Goal: Task Accomplishment & Management: Complete application form

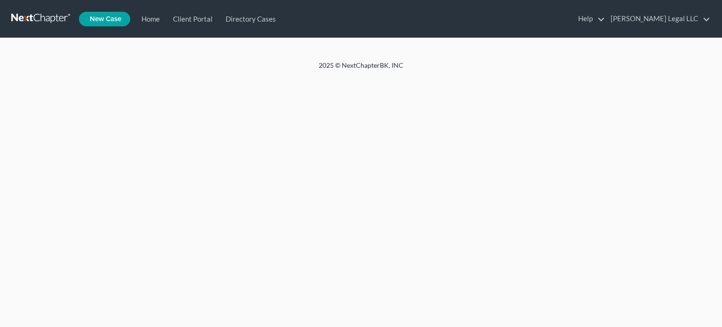
click at [274, 90] on div "Home New Case Client Portal Directory Cases [PERSON_NAME] Legal LLC [EMAIL_ADDR…" at bounding box center [361, 163] width 722 height 327
click at [147, 17] on link "Home" at bounding box center [148, 18] width 31 height 17
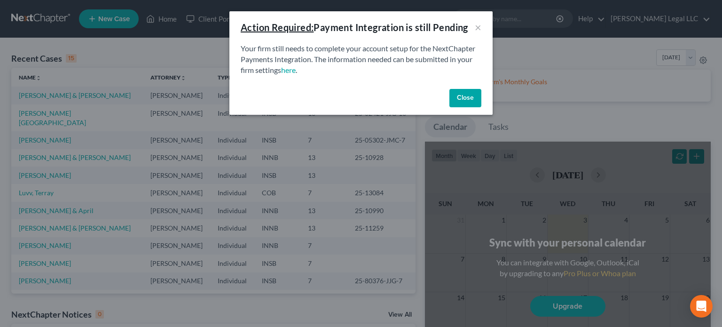
click at [451, 107] on button "Close" at bounding box center [465, 98] width 32 height 19
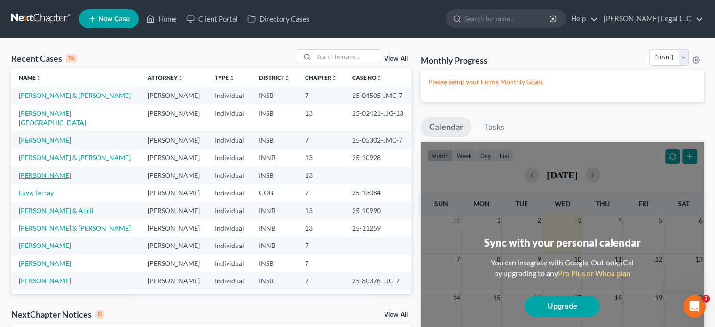
click at [34, 174] on link "[PERSON_NAME]" at bounding box center [45, 175] width 52 height 8
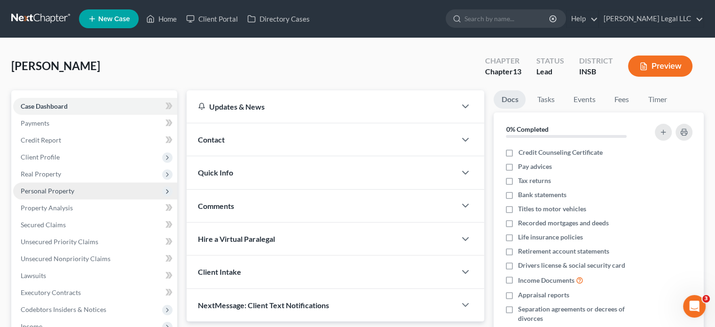
click at [43, 186] on span "Personal Property" at bounding box center [95, 190] width 164 height 17
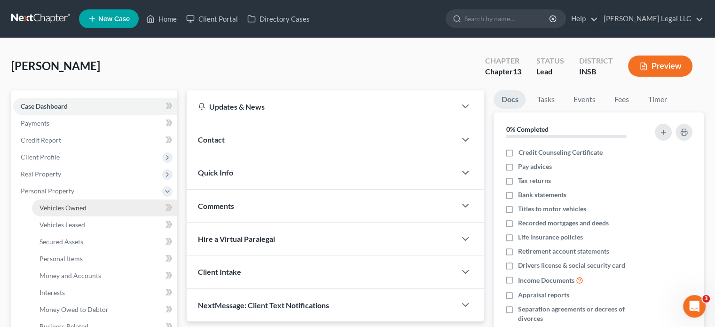
click at [89, 206] on link "Vehicles Owned" at bounding box center [104, 207] width 145 height 17
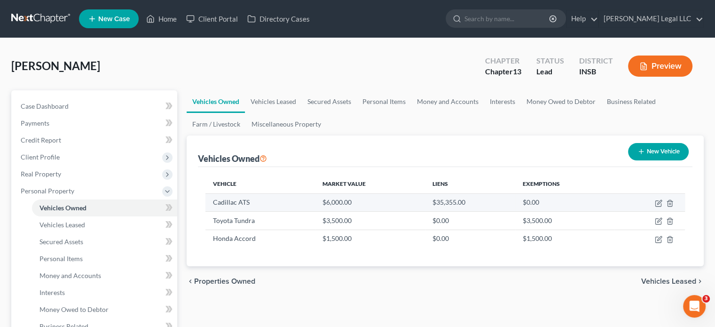
click at [654, 202] on td at bounding box center [649, 202] width 71 height 18
click at [657, 201] on icon "button" at bounding box center [658, 204] width 6 height 6
select select "0"
select select "4"
select select "0"
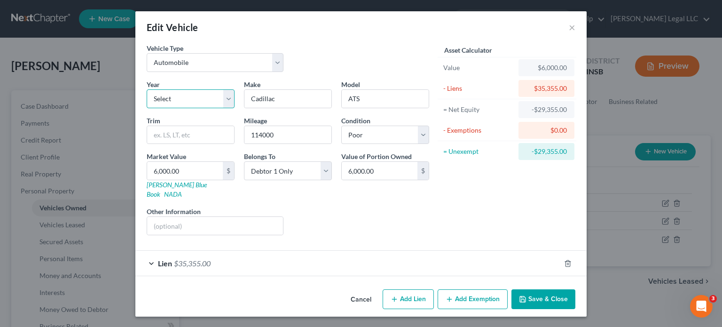
click at [200, 105] on select "Select 2026 2025 2024 2023 2022 2021 2020 2019 2018 2017 2016 2015 2014 2013 20…" at bounding box center [191, 98] width 88 height 19
click at [211, 75] on div "Vehicle Type Select Automobile Truck Trailer Watercraft Aircraft Motor Home Atv…" at bounding box center [288, 61] width 292 height 36
click at [263, 138] on input "114000" at bounding box center [287, 135] width 87 height 18
click at [316, 209] on div "Liens Select" at bounding box center [361, 220] width 146 height 29
click at [325, 255] on div "Lien $35,355.00" at bounding box center [347, 262] width 425 height 25
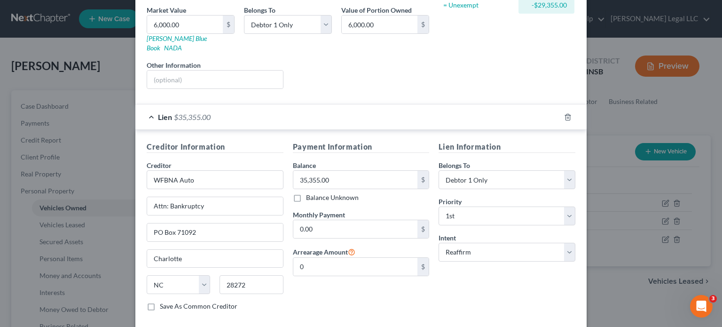
scroll to position [186, 0]
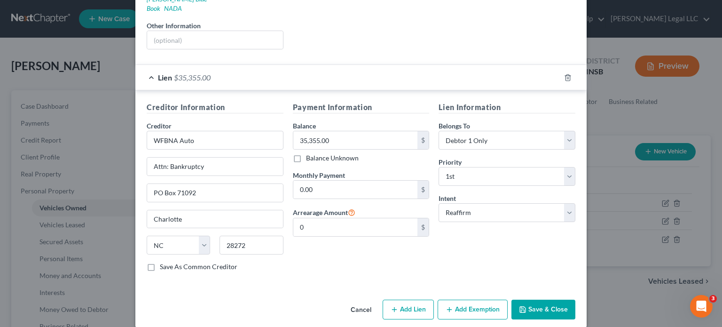
click at [326, 170] on label "Monthly Payment" at bounding box center [319, 175] width 52 height 10
click at [323, 180] on input "0.00" at bounding box center [355, 189] width 124 height 18
click at [546, 299] on button "Save & Close" at bounding box center [543, 309] width 64 height 20
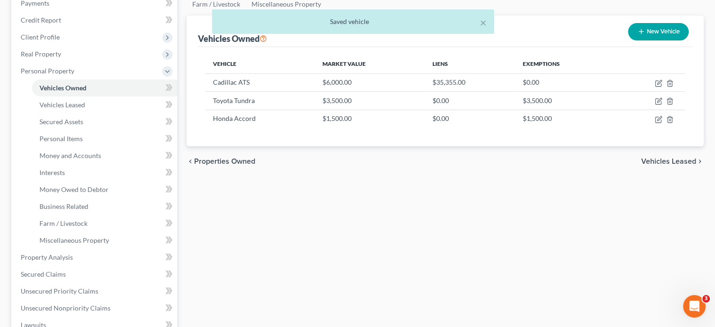
scroll to position [141, 0]
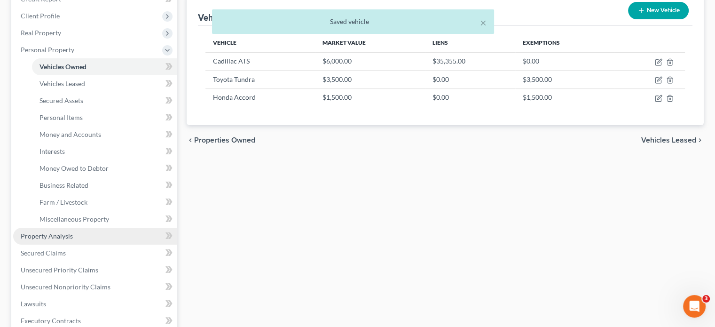
click at [39, 237] on span "Property Analysis" at bounding box center [47, 236] width 52 height 8
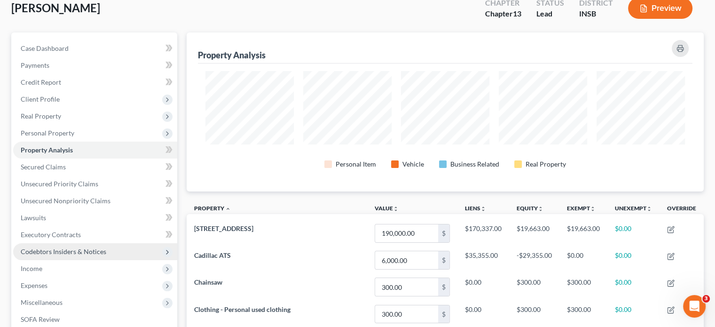
scroll to position [141, 0]
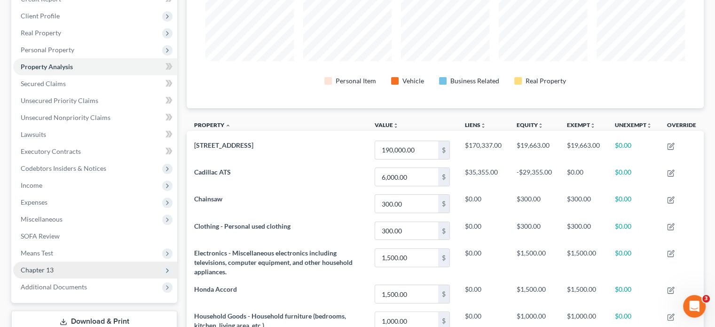
click at [52, 273] on span "Chapter 13" at bounding box center [37, 269] width 33 height 8
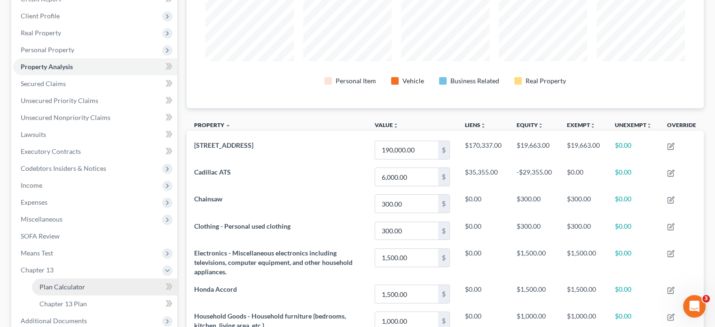
click at [53, 287] on span "Plan Calculator" at bounding box center [62, 286] width 46 height 8
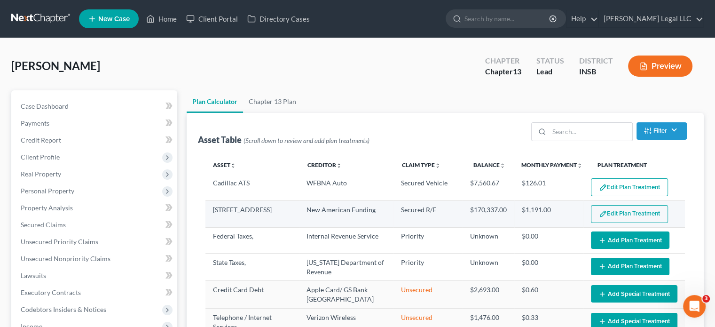
select select "59"
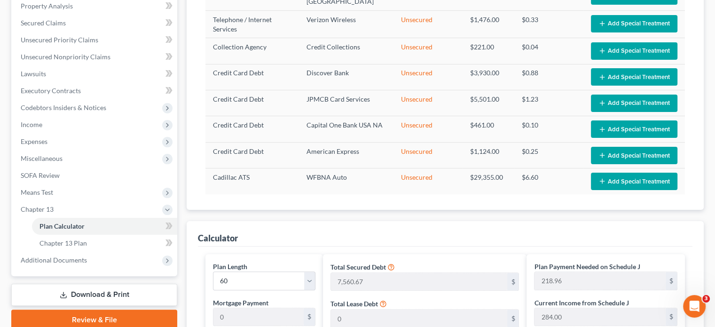
scroll to position [329, 0]
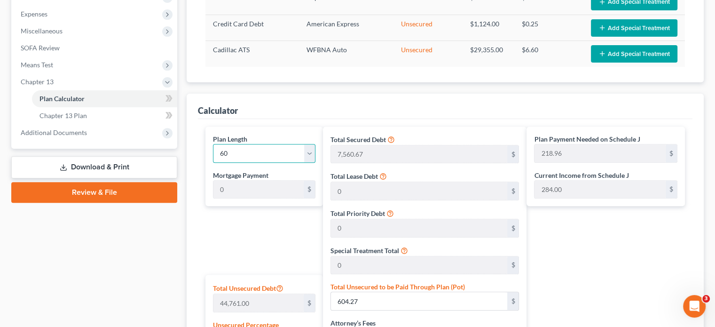
click at [236, 151] on select "1 2 3 4 5 6 7 8 9 10 11 12 13 14 15 16 17 18 19 20 21 22 23 24 25 26 27 28 29 3…" at bounding box center [264, 153] width 102 height 19
select select "35"
click at [213, 144] on select "1 2 3 4 5 6 7 8 9 10 11 12 13 14 15 16 17 18 19 20 21 22 23 24 25 26 27 28 29 3…" at bounding box center [264, 153] width 102 height 19
type input "364.94"
select select "35"
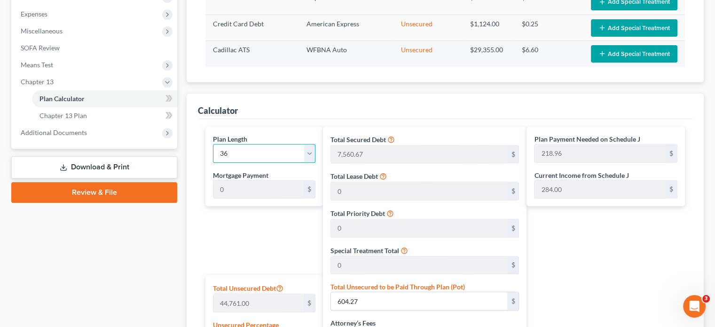
type input "364.94"
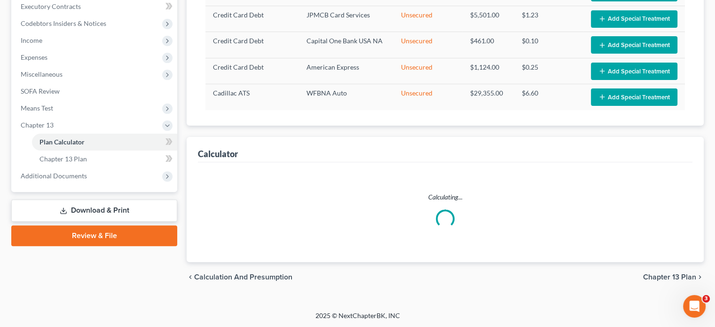
select select "35"
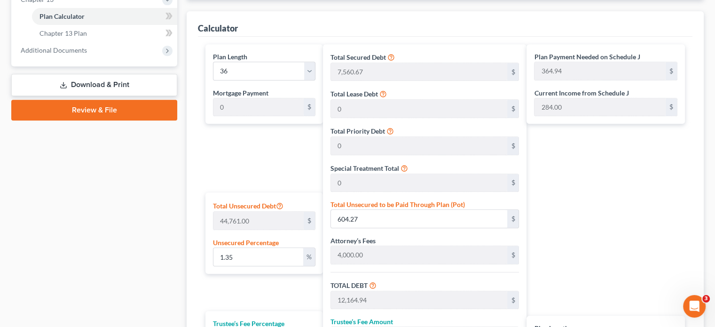
scroll to position [423, 0]
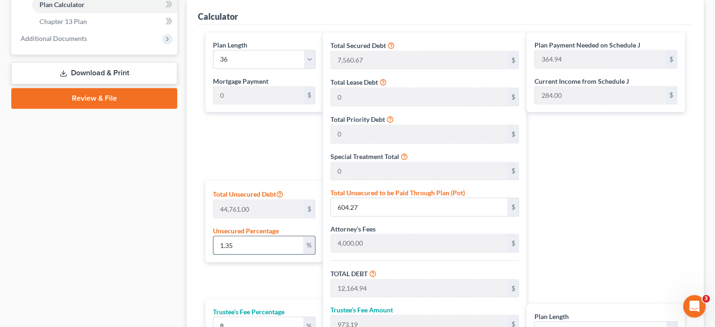
click at [249, 244] on input "1.35" at bounding box center [258, 245] width 90 height 18
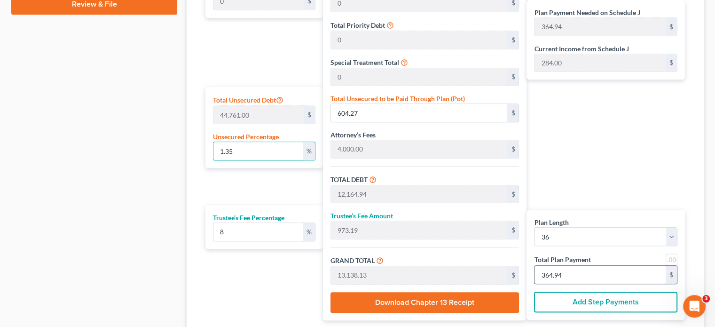
click at [577, 274] on input "364.94" at bounding box center [599, 274] width 131 height 18
click at [570, 274] on input "364.94" at bounding box center [599, 274] width 131 height 18
type input "0"
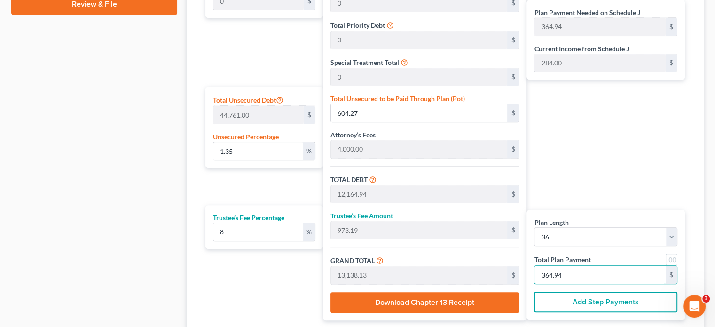
type input "100.00"
type input "8.00"
type input "108.00"
type input "3"
type input "1,166.66"
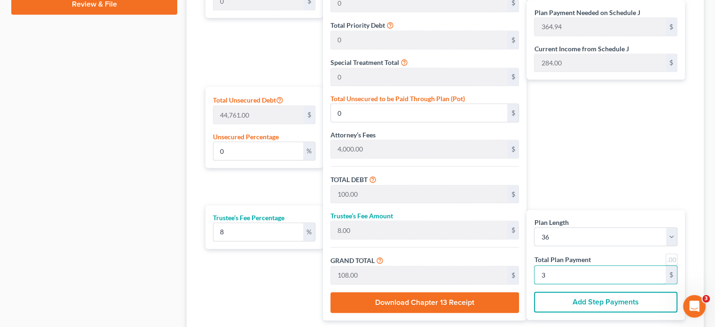
type input "93.33"
type input "1,260.00"
type input "35"
type input "0.24"
type input "105.99"
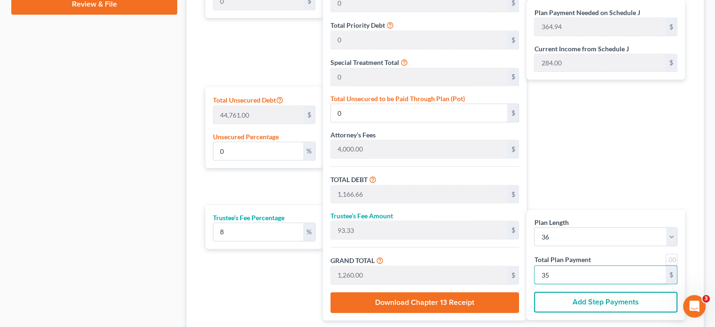
type input "11,666.66"
type input "933.33"
type input "12,600.00"
type input "35"
type input "0"
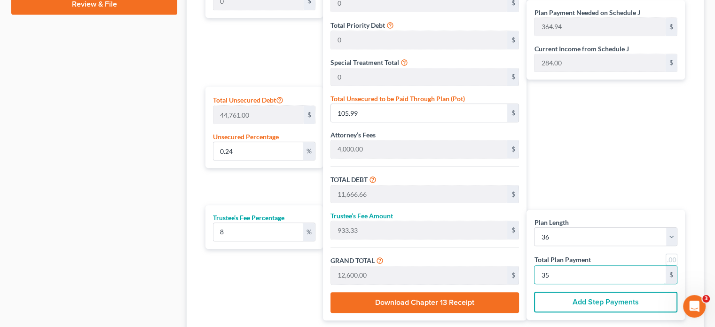
type input "0"
type input "1,166.66"
type input "93.33"
type input "1,260.00"
type input "100.00"
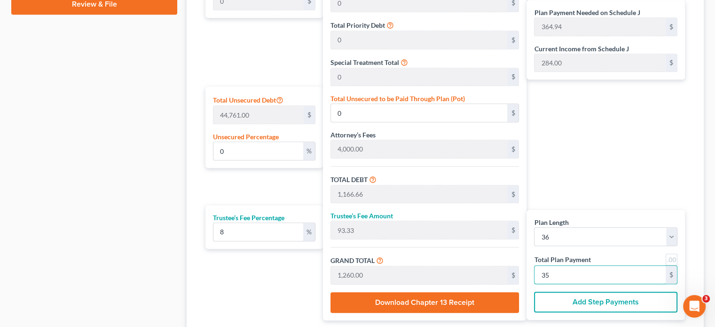
type input "8.00"
type input "108.00"
type input "3"
type input "1,200.00"
type input "96.00"
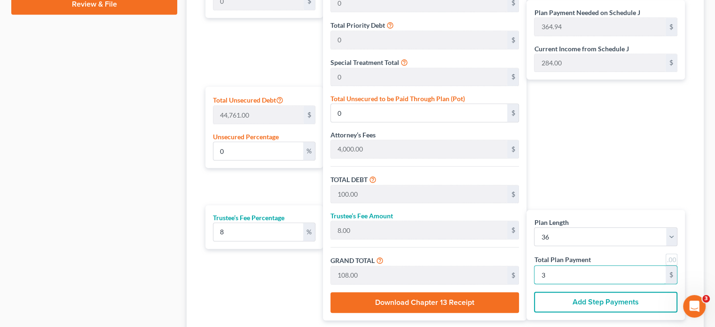
type input "1,296.00"
type input "36"
type input "0.98"
type input "439.32"
type input "12,000.00"
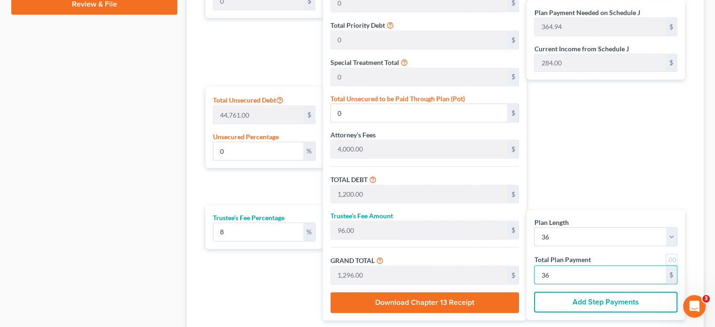
type input "960.00"
type input "12,960.00"
type input "360"
type input "0"
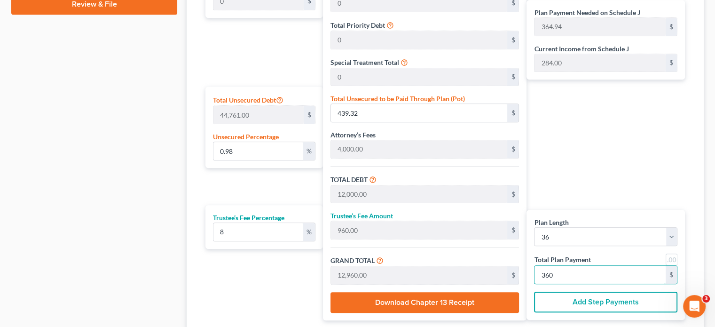
type input "1,200.00"
type input "96.00"
type input "1,296.00"
type input "36"
type input "100.00"
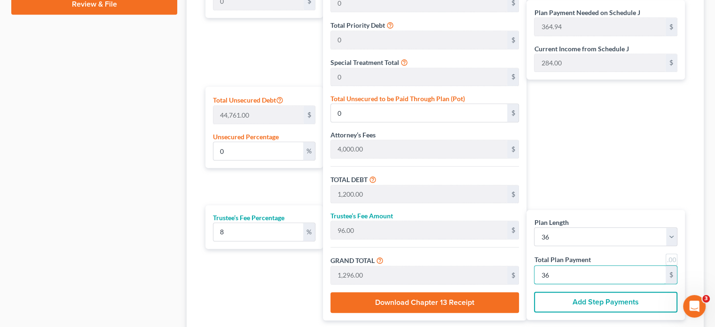
type input "8.00"
type input "108.00"
type input "3"
type input "1,200.00"
type input "96.00"
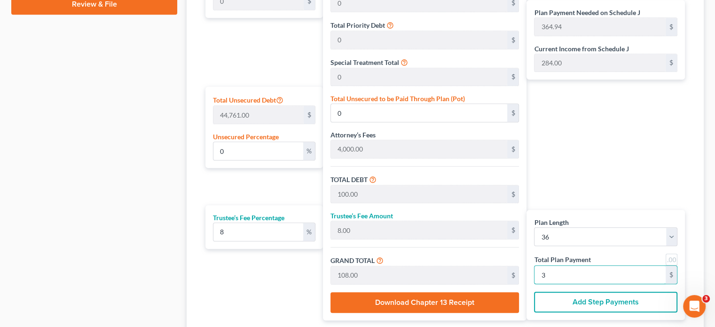
type input "1,296.00"
type input "36"
type input "1.35"
type input "605.99"
type input "12,166.66"
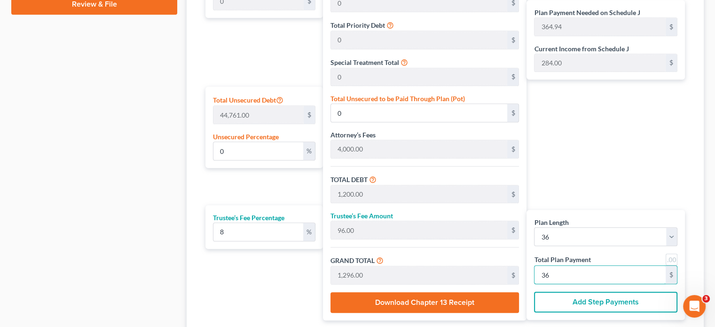
type input "973.33"
type input "13,140.00"
type input "365"
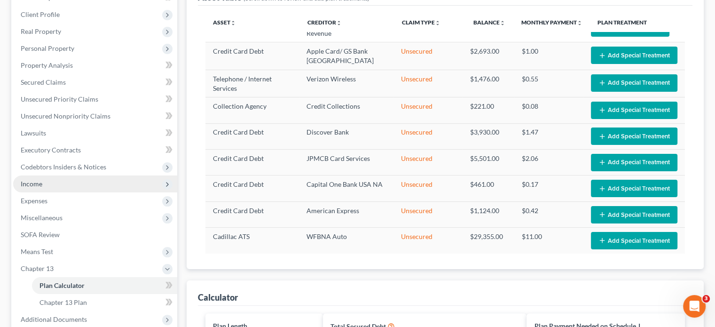
scroll to position [141, 0]
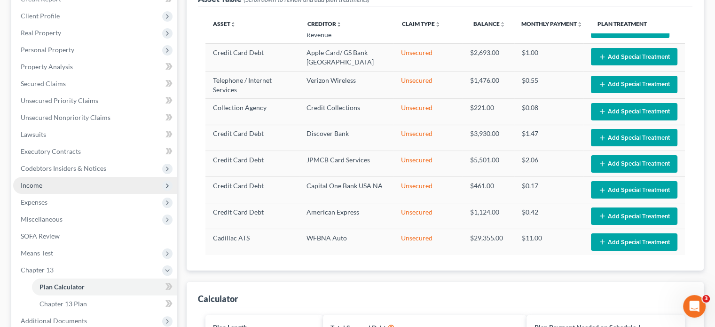
click at [44, 183] on span "Income" at bounding box center [95, 185] width 164 height 17
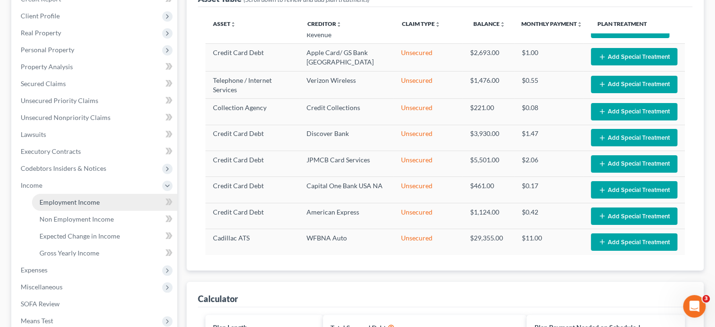
click at [43, 199] on span "Employment Income" at bounding box center [69, 202] width 60 height 8
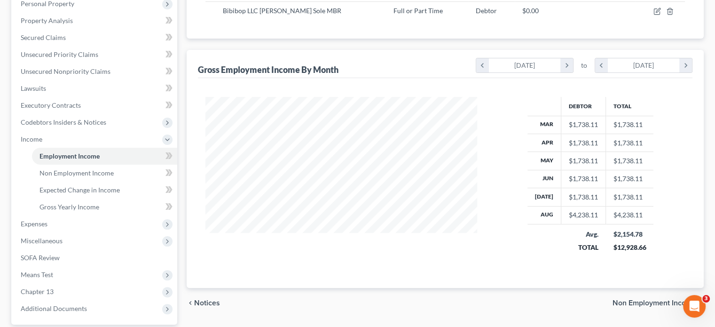
scroll to position [188, 0]
click at [44, 221] on span "Expenses" at bounding box center [34, 222] width 27 height 8
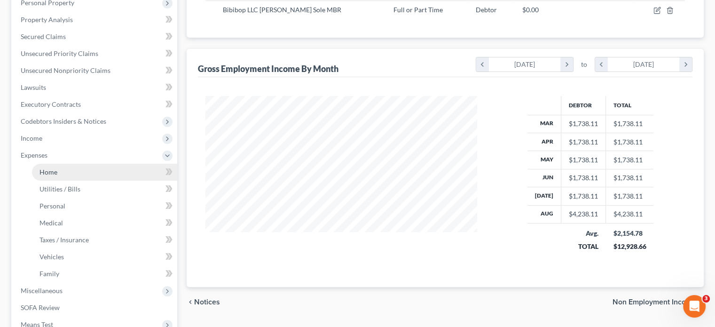
click at [58, 178] on link "Home" at bounding box center [104, 171] width 145 height 17
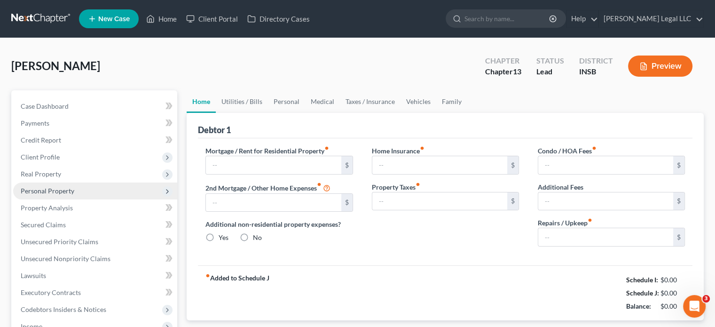
type input "1,191.00"
type input "0.00"
radio input "true"
type input "0.00"
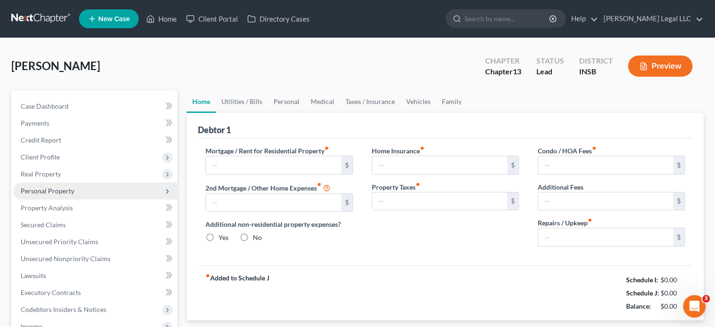
type input "0.00"
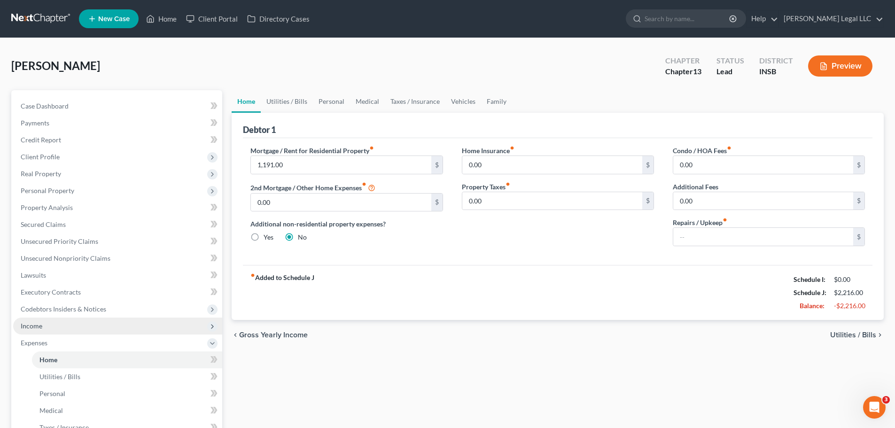
click at [46, 326] on span "Income" at bounding box center [117, 326] width 209 height 17
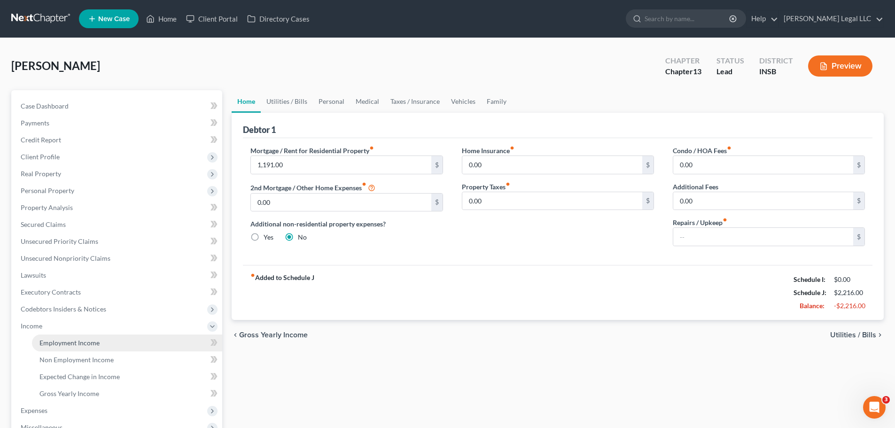
click at [44, 326] on span "Employment Income" at bounding box center [69, 343] width 60 height 8
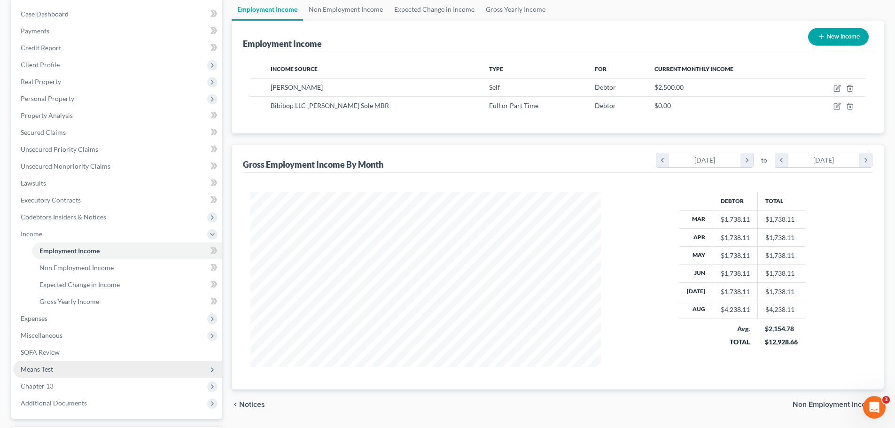
scroll to position [173, 0]
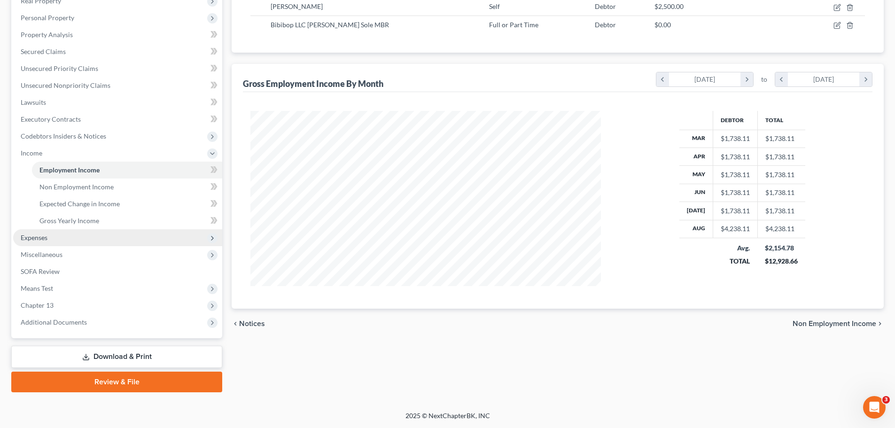
click at [41, 240] on span "Expenses" at bounding box center [34, 237] width 27 height 8
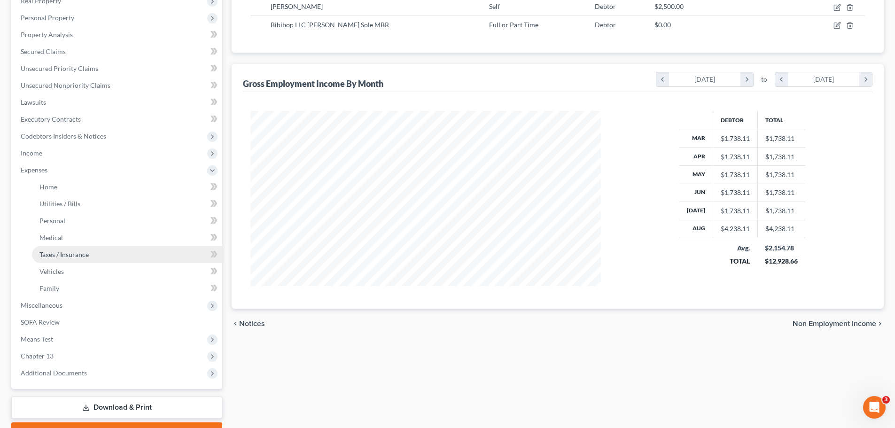
click at [45, 252] on span "Taxes / Insurance" at bounding box center [63, 254] width 49 height 8
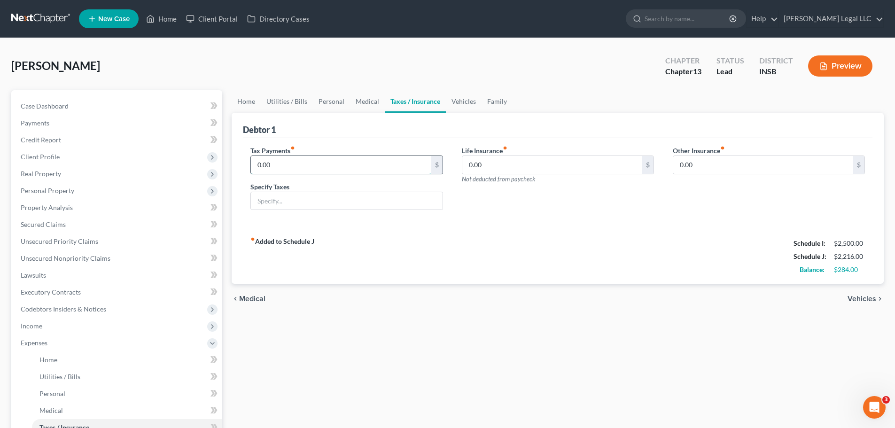
click at [298, 164] on input "0.00" at bounding box center [341, 165] width 180 height 18
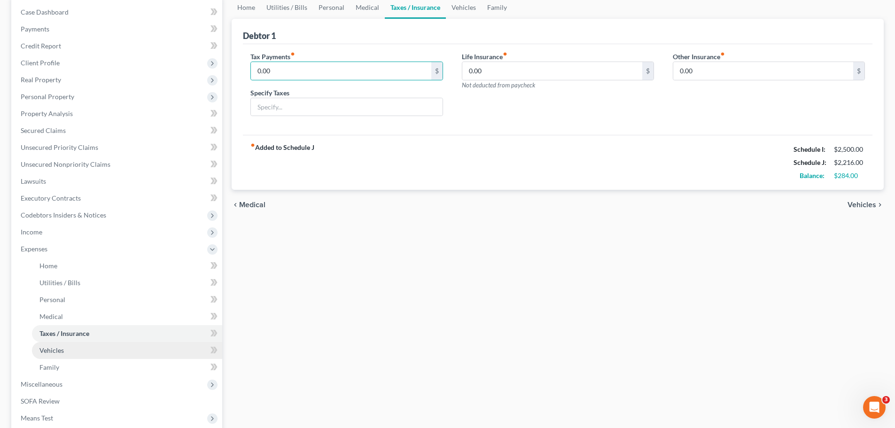
click at [78, 326] on link "Vehicles" at bounding box center [127, 350] width 190 height 17
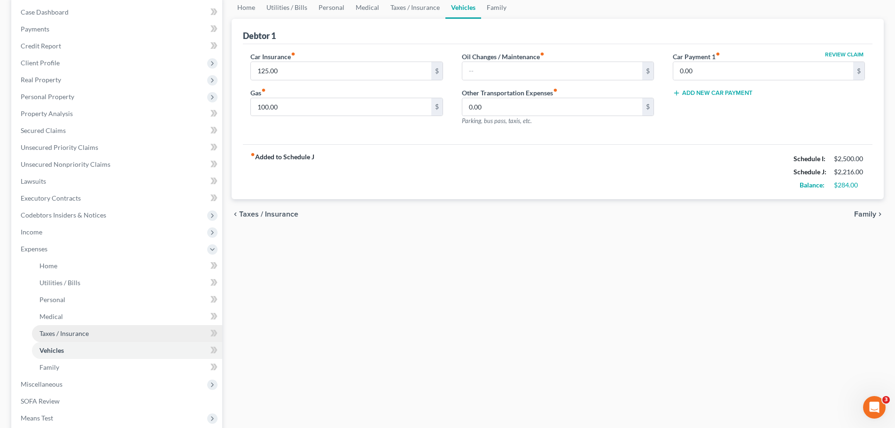
click at [46, 326] on span "Taxes / Insurance" at bounding box center [63, 333] width 49 height 8
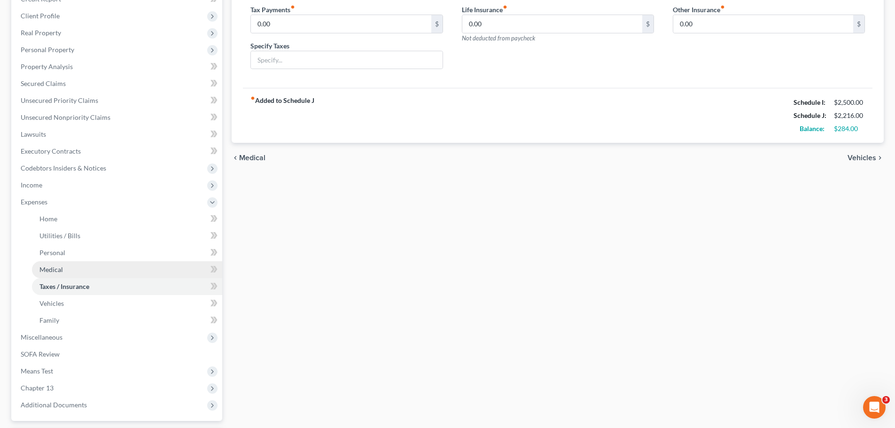
click at [88, 272] on link "Medical" at bounding box center [127, 269] width 190 height 17
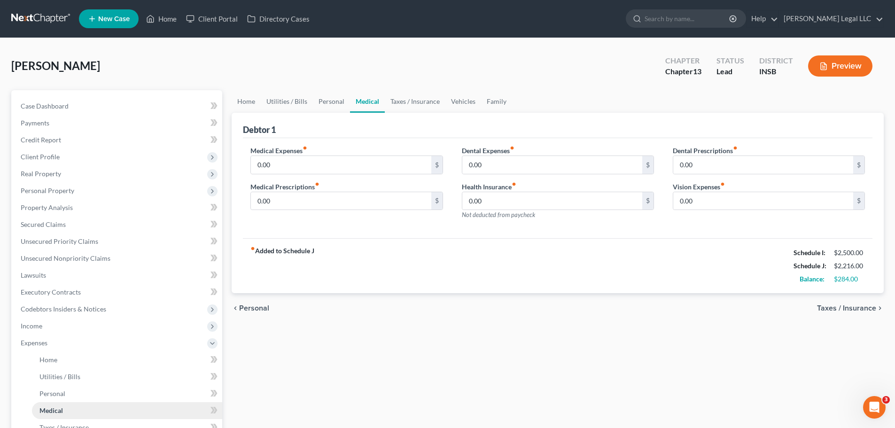
scroll to position [94, 0]
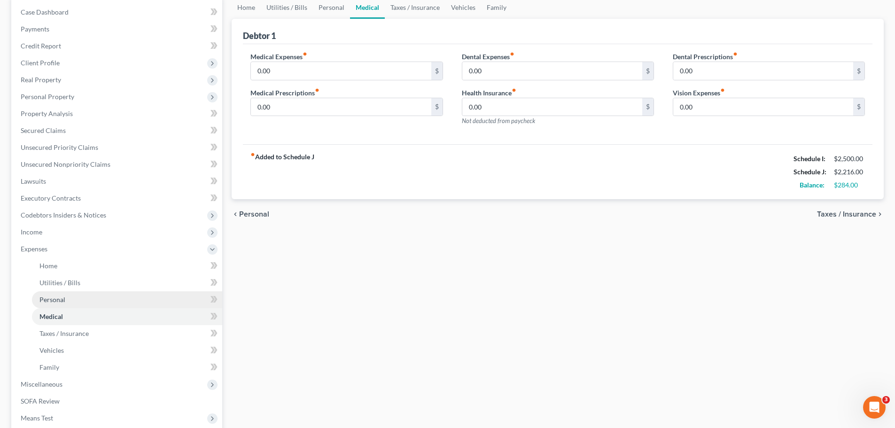
click at [60, 295] on link "Personal" at bounding box center [127, 299] width 190 height 17
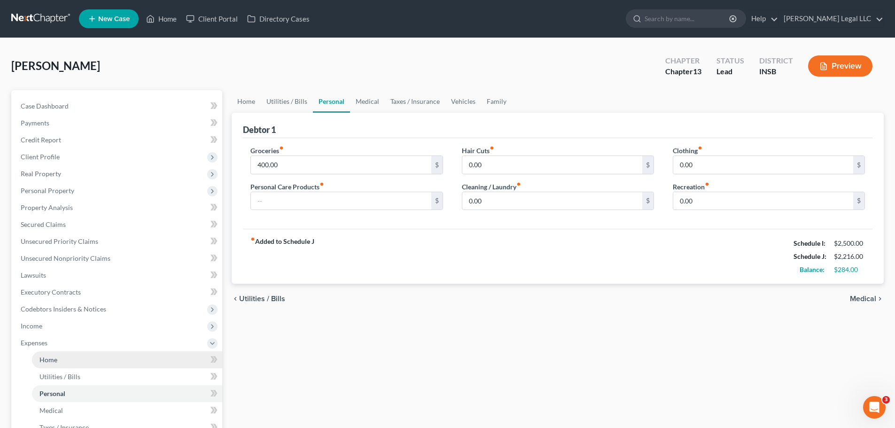
scroll to position [63, 0]
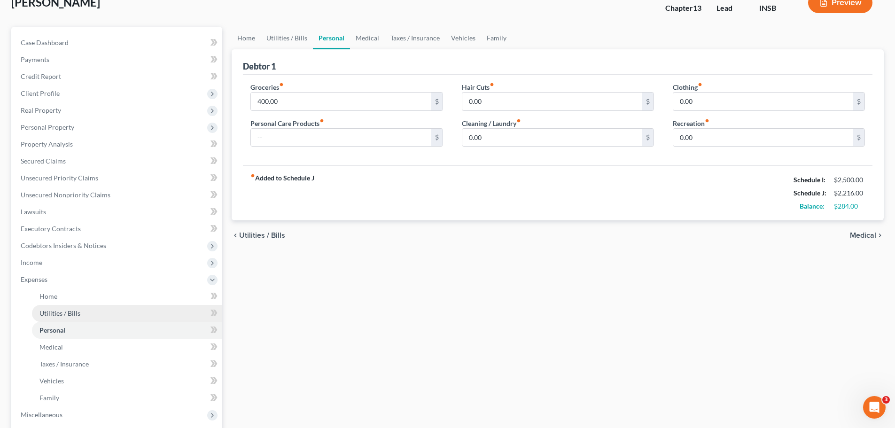
click at [91, 316] on link "Utilities / Bills" at bounding box center [127, 313] width 190 height 17
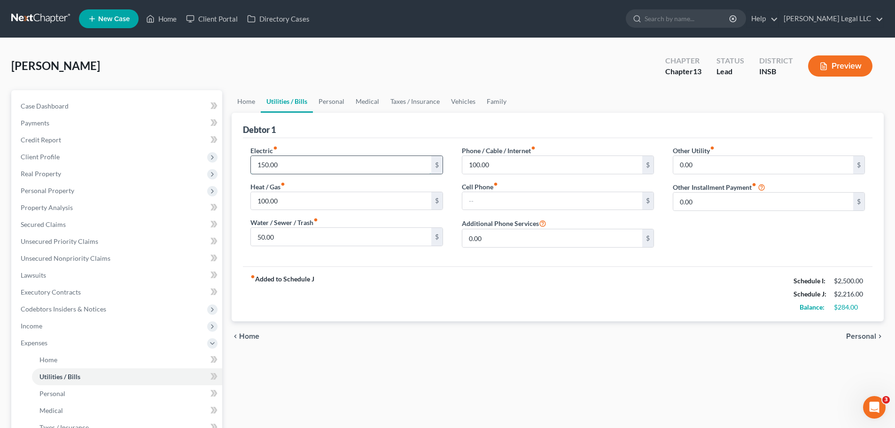
click at [279, 169] on input "150.00" at bounding box center [341, 165] width 180 height 18
click at [82, 326] on link "Home" at bounding box center [127, 359] width 190 height 17
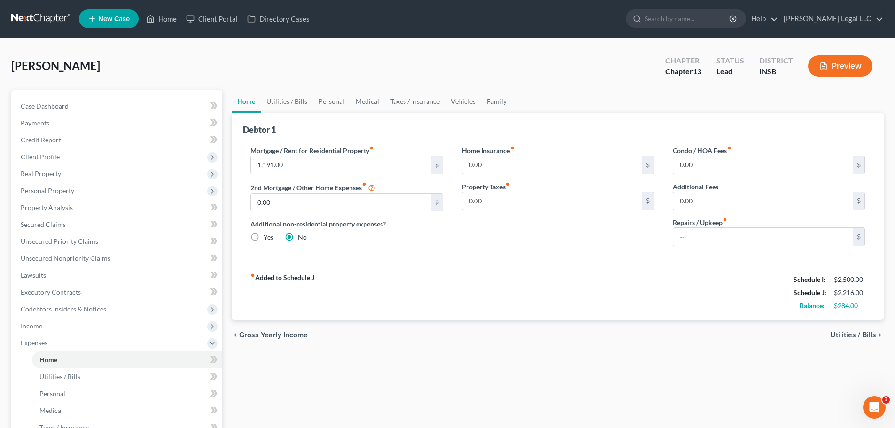
click at [469, 278] on div "fiber_manual_record Added to Schedule J Schedule I: $2,500.00 Schedule J: $2,21…" at bounding box center [558, 292] width 630 height 55
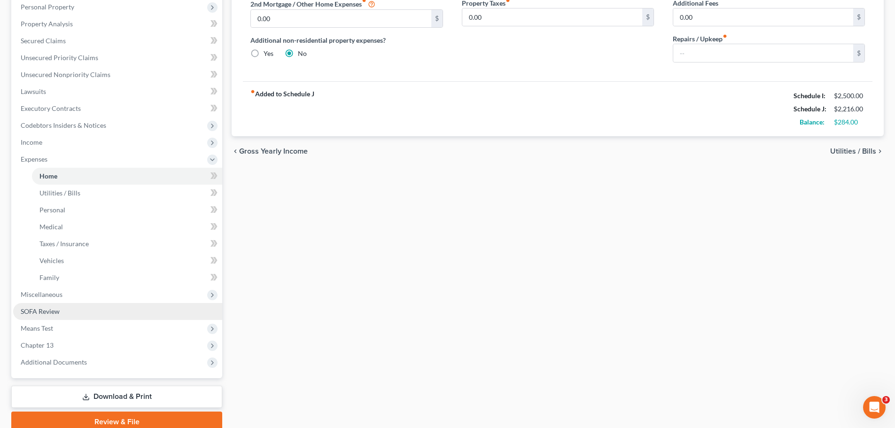
scroll to position [188, 0]
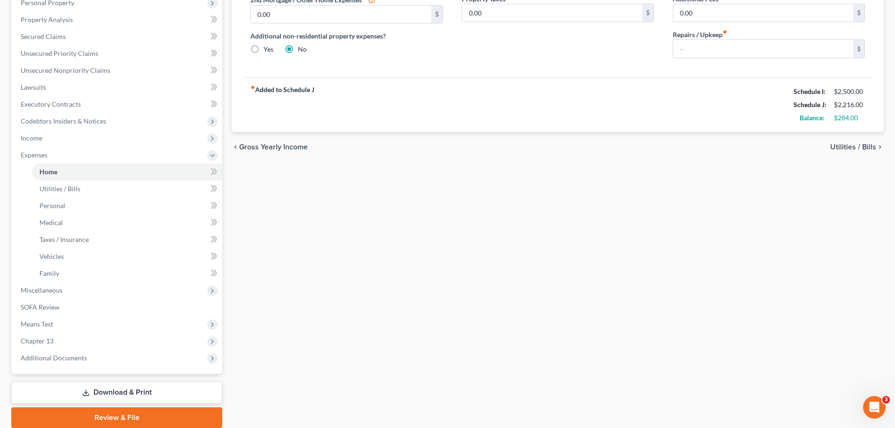
click at [403, 275] on div "Home Utilities / Bills Personal Medical Taxes / Insurance Vehicles Family Debto…" at bounding box center [557, 165] width 661 height 526
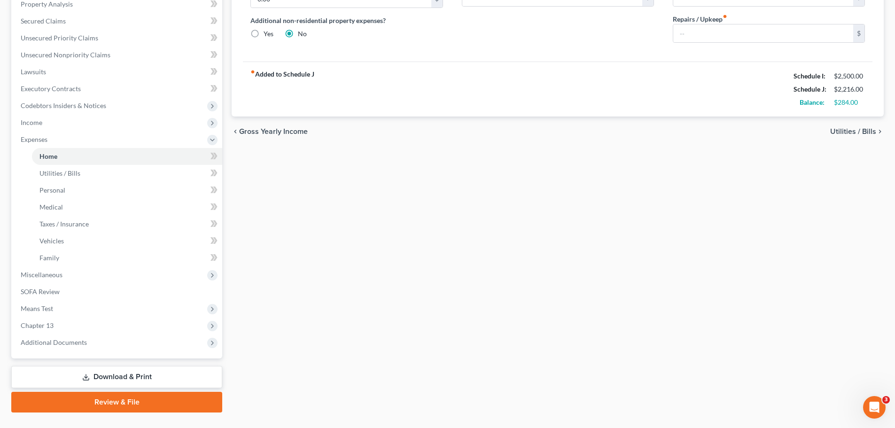
scroll to position [224, 0]
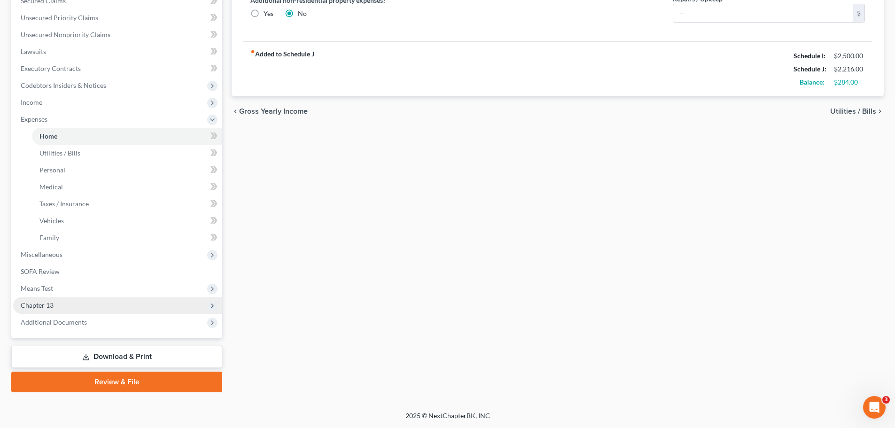
click at [64, 296] on ul "Case Dashboard Payments Invoices Payments Payments Credit Report Client Profile" at bounding box center [117, 102] width 209 height 457
click at [57, 307] on span "Chapter 13" at bounding box center [117, 305] width 209 height 17
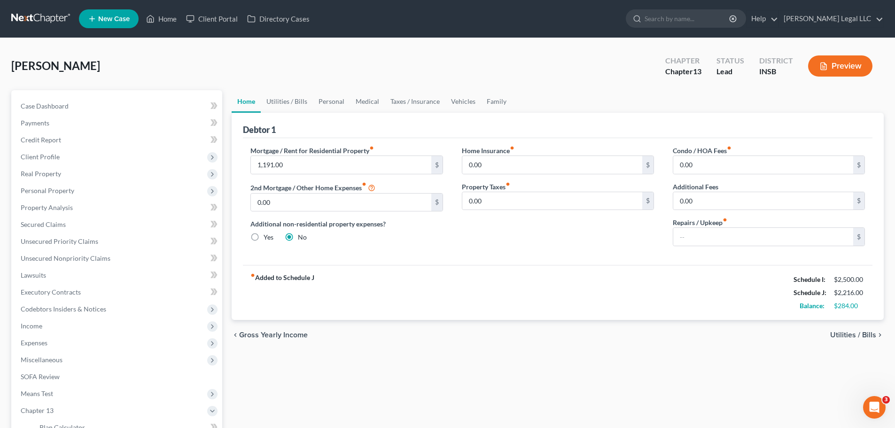
scroll to position [139, 0]
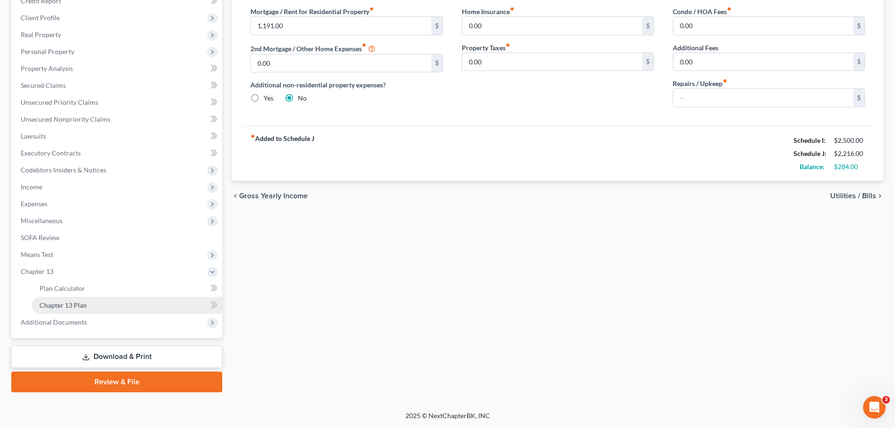
click at [47, 307] on span "Chapter 13 Plan" at bounding box center [62, 305] width 47 height 8
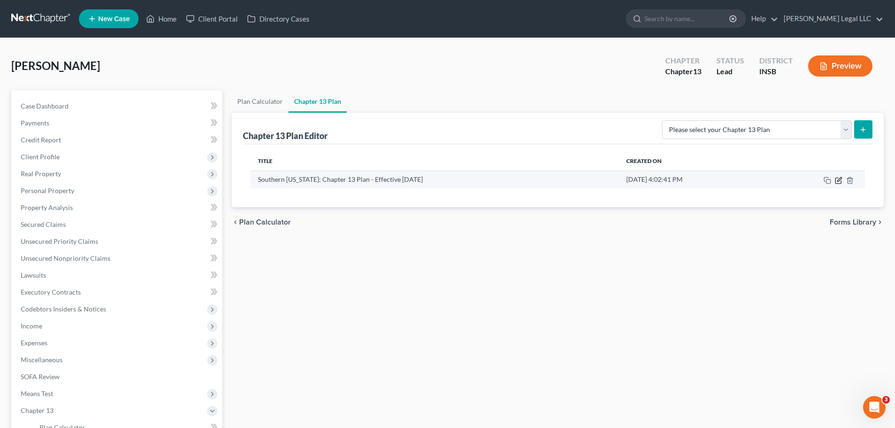
click at [721, 183] on icon "button" at bounding box center [838, 181] width 6 height 6
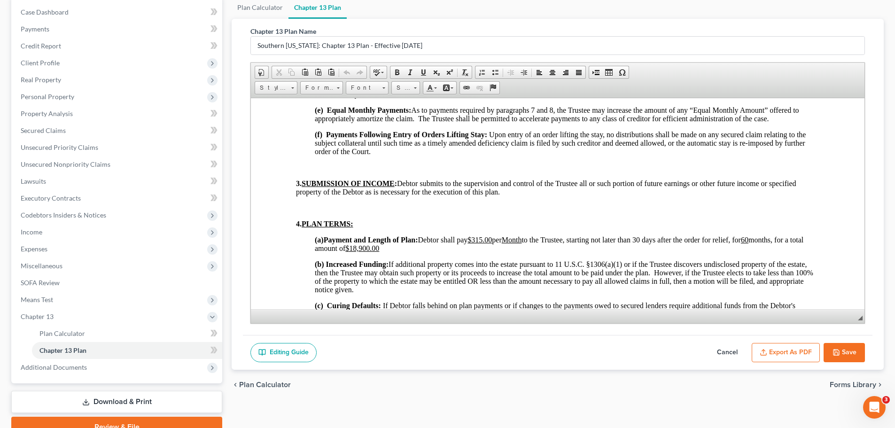
scroll to position [564, 0]
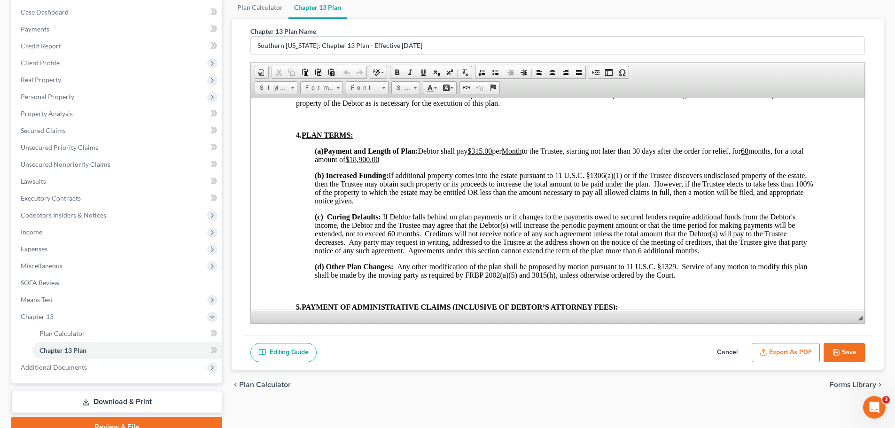
click at [721, 150] on u "60" at bounding box center [745, 151] width 8 height 8
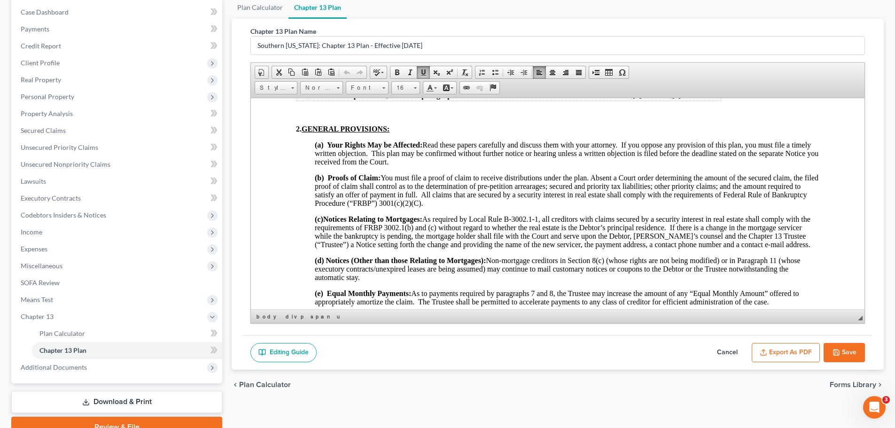
scroll to position [423, 0]
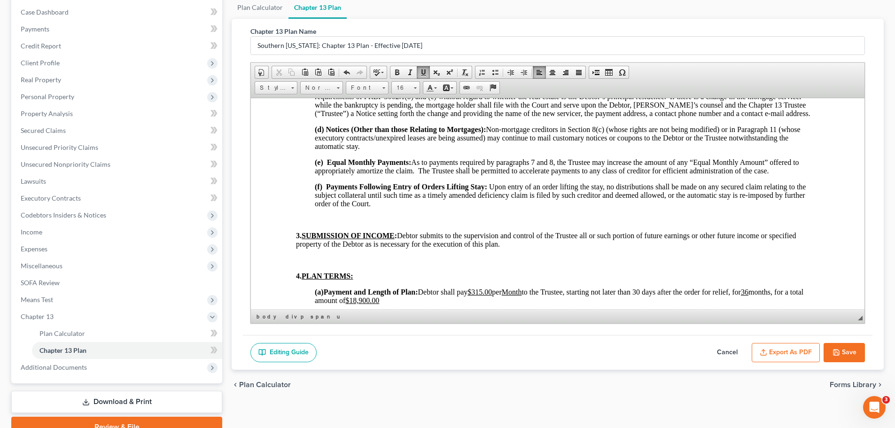
drag, startPoint x: 586, startPoint y: 206, endPoint x: 758, endPoint y: 286, distance: 189.2
click at [721, 294] on span "Debtor shall pay $315.00 per Month to the Trustee, starting not later than 30 d…" at bounding box center [559, 296] width 489 height 16
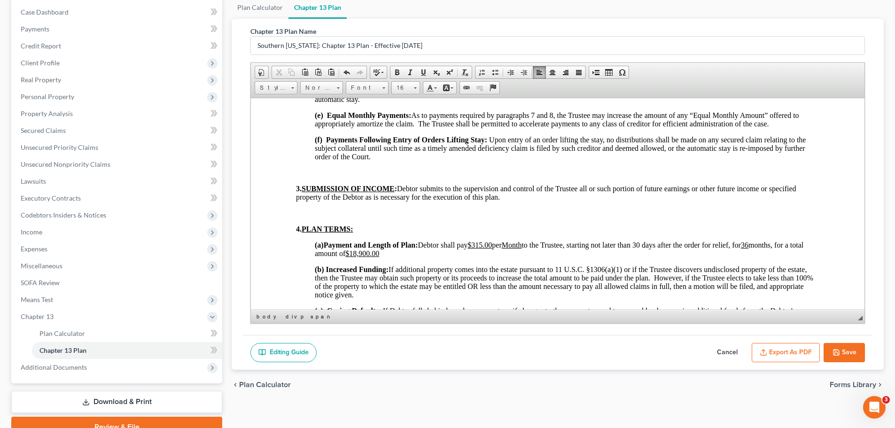
scroll to position [517, 0]
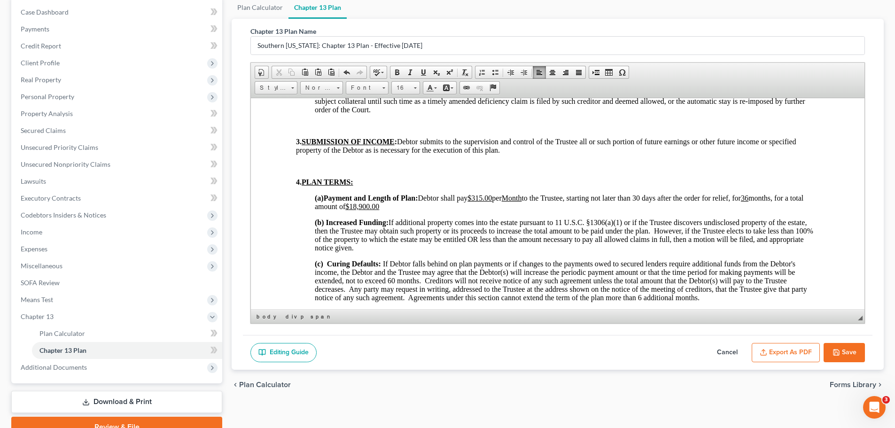
drag, startPoint x: 490, startPoint y: 198, endPoint x: 498, endPoint y: 201, distance: 8.9
click at [490, 198] on u "$315.00" at bounding box center [479, 198] width 24 height 8
click at [372, 205] on u "$18,900.00" at bounding box center [362, 206] width 34 height 8
click at [373, 209] on u "$18,900.00" at bounding box center [362, 206] width 34 height 8
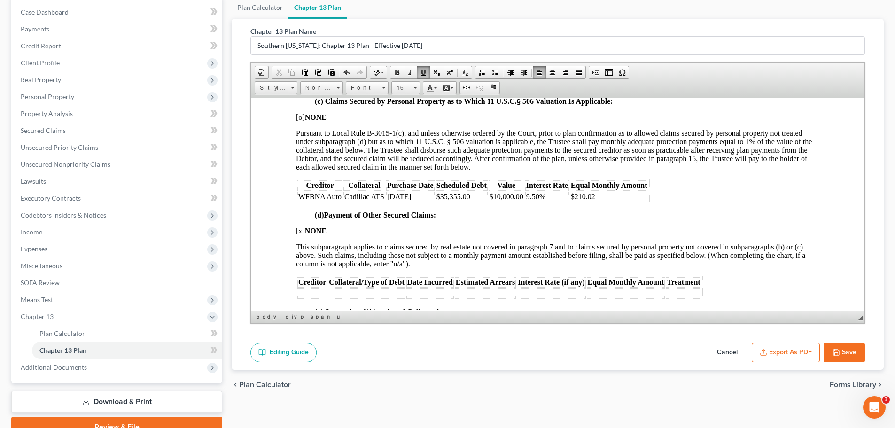
scroll to position [1456, 0]
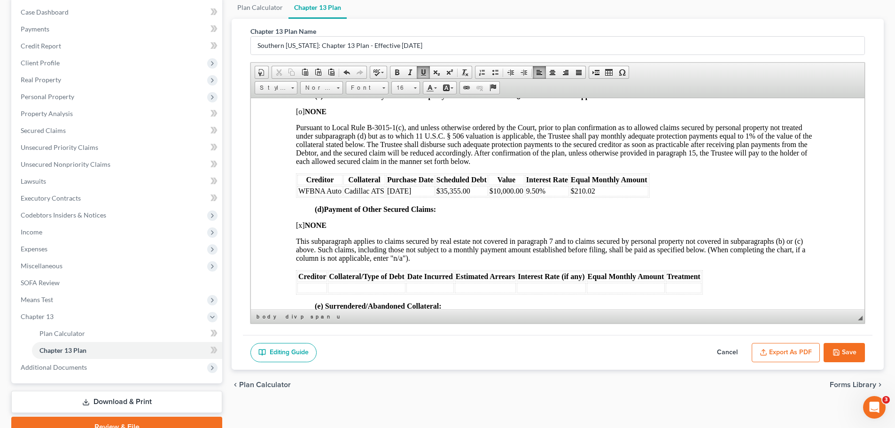
click at [498, 193] on span "$10,000.00" at bounding box center [507, 191] width 34 height 8
drag, startPoint x: 590, startPoint y: 192, endPoint x: 571, endPoint y: 192, distance: 18.3
click at [571, 192] on td "$210.02" at bounding box center [605, 191] width 78 height 10
click at [612, 233] on div "8. PAYMENT OF SECURED CLAIMS OTHER THAN CLAIMS TREATED UNDER PARAGRAPH 7: (a) C…" at bounding box center [557, 345] width 523 height 833
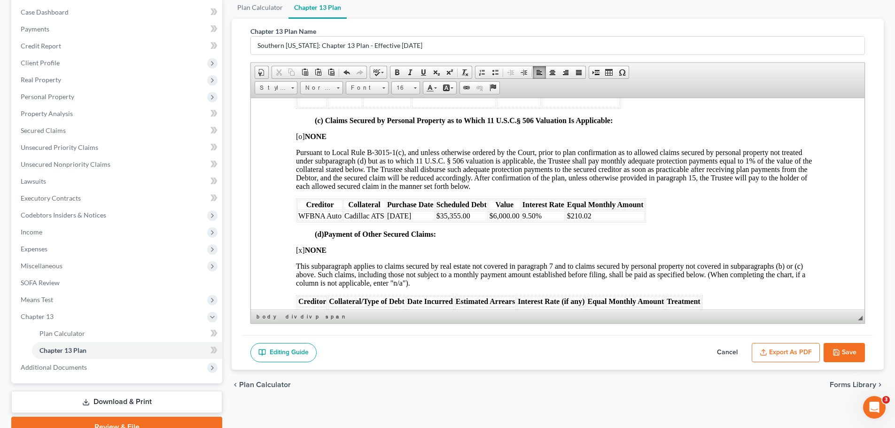
scroll to position [1409, 0]
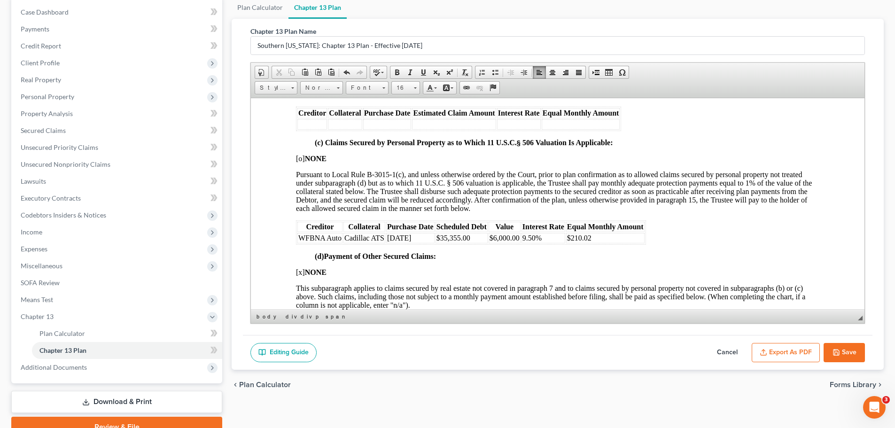
click at [591, 236] on span "$210.02" at bounding box center [579, 237] width 24 height 8
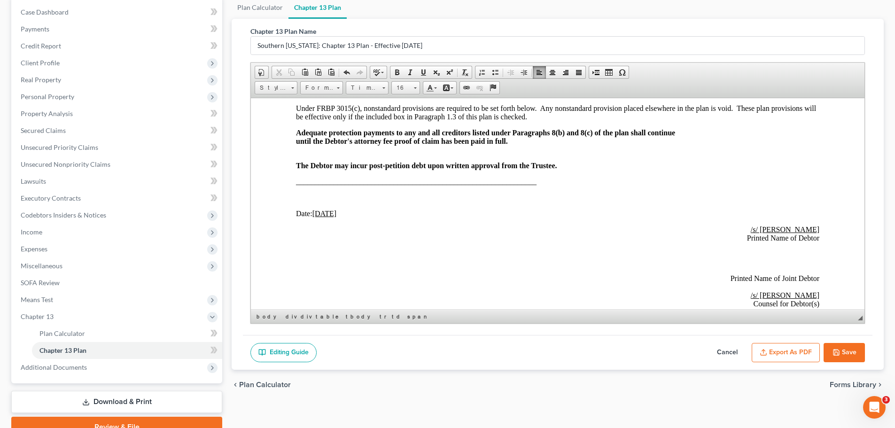
scroll to position [2396, 0]
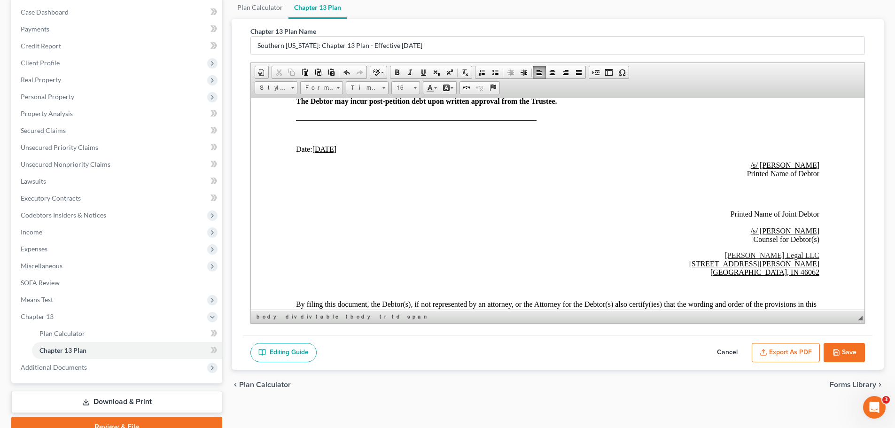
click at [321, 151] on u "[DATE]" at bounding box center [324, 149] width 24 height 8
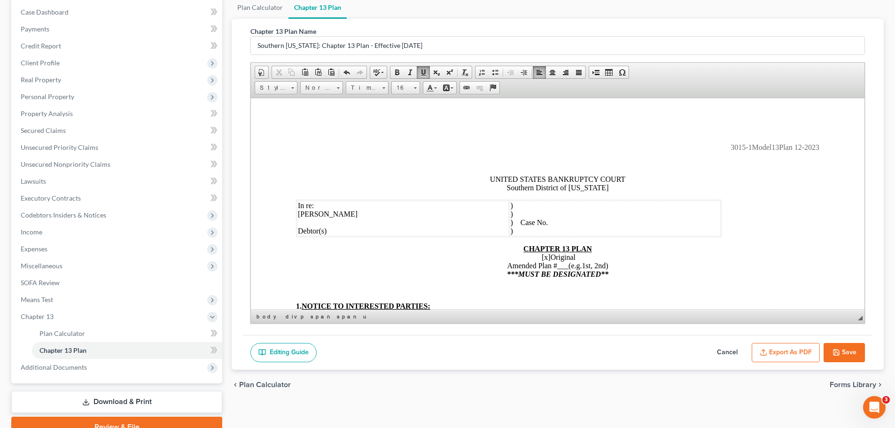
scroll to position [47, 0]
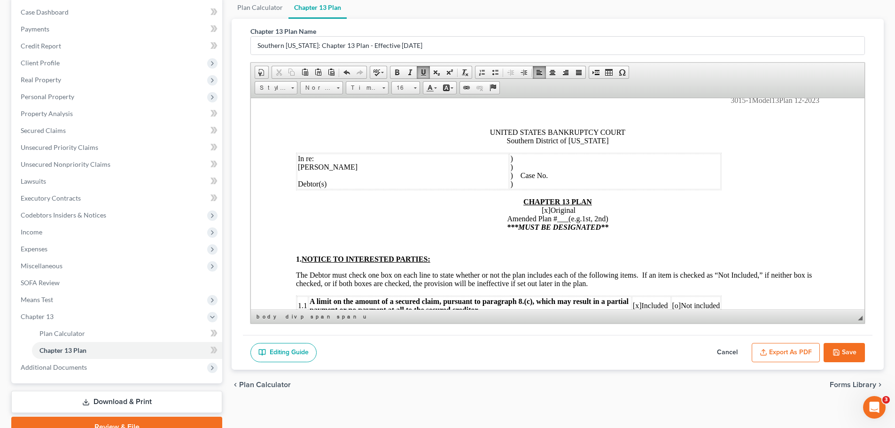
click at [721, 326] on button "Save" at bounding box center [844, 353] width 41 height 20
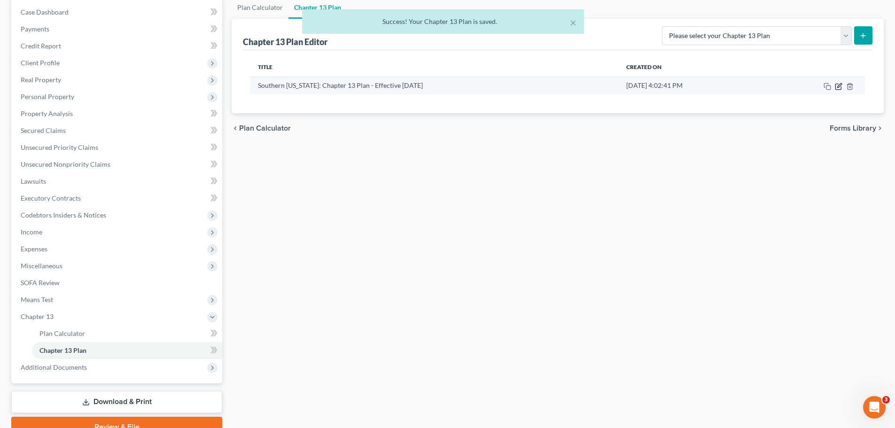
click at [721, 89] on icon "button" at bounding box center [838, 87] width 6 height 6
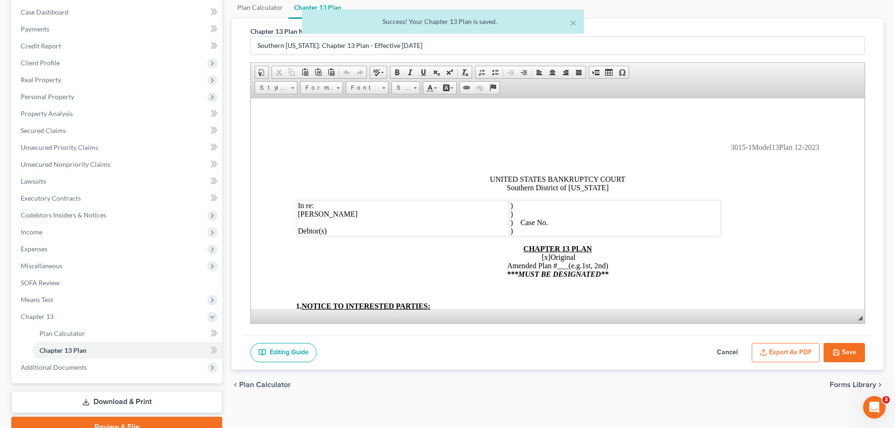
scroll to position [0, 0]
click at [721, 326] on button "Export as PDF" at bounding box center [786, 353] width 68 height 20
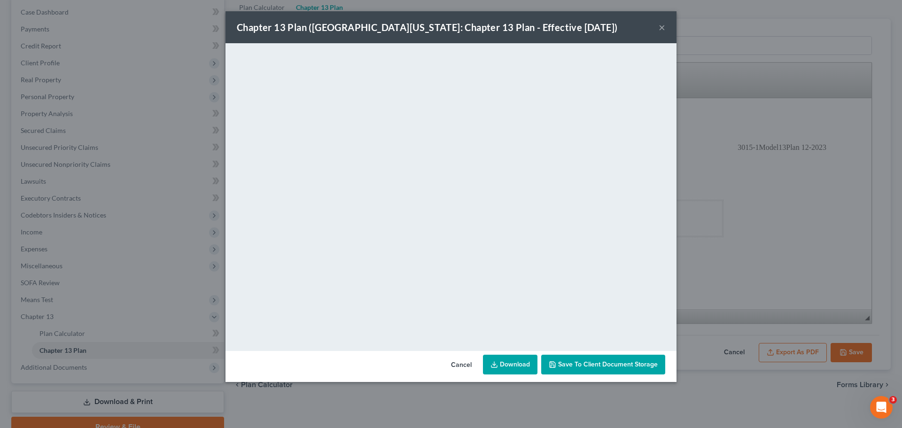
click at [501, 326] on link "Download" at bounding box center [510, 365] width 54 height 20
click at [631, 326] on span "Save to Client Document Storage" at bounding box center [608, 364] width 100 height 8
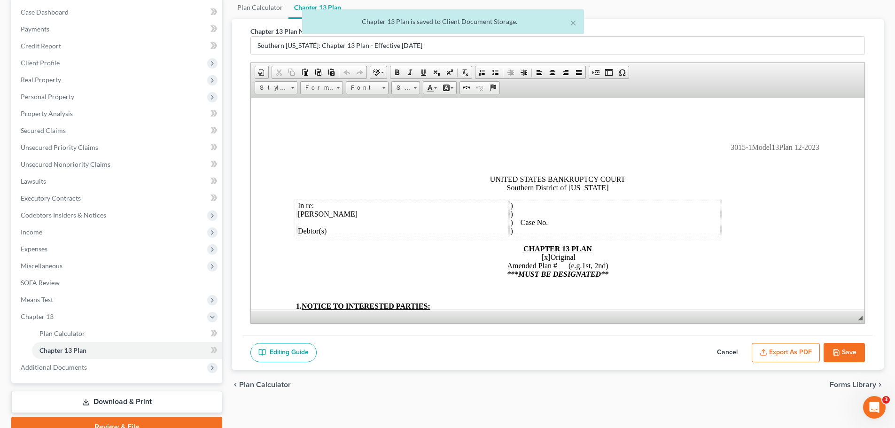
click at [721, 326] on icon "button" at bounding box center [836, 353] width 6 height 6
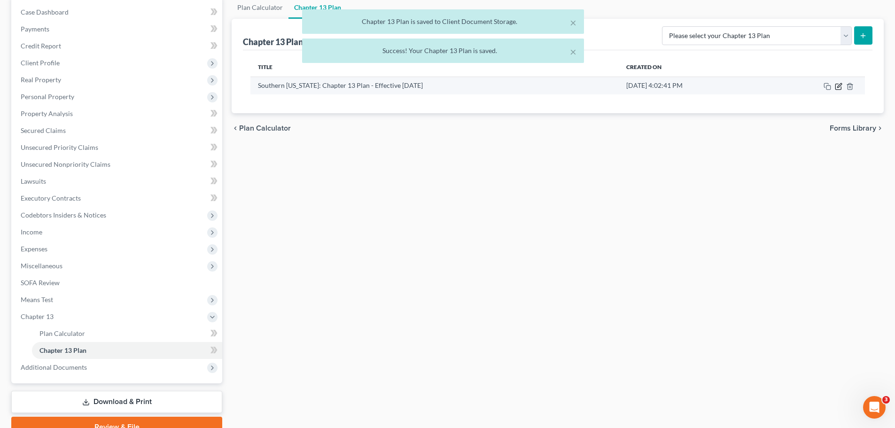
click at [721, 87] on icon "button" at bounding box center [839, 87] width 8 height 8
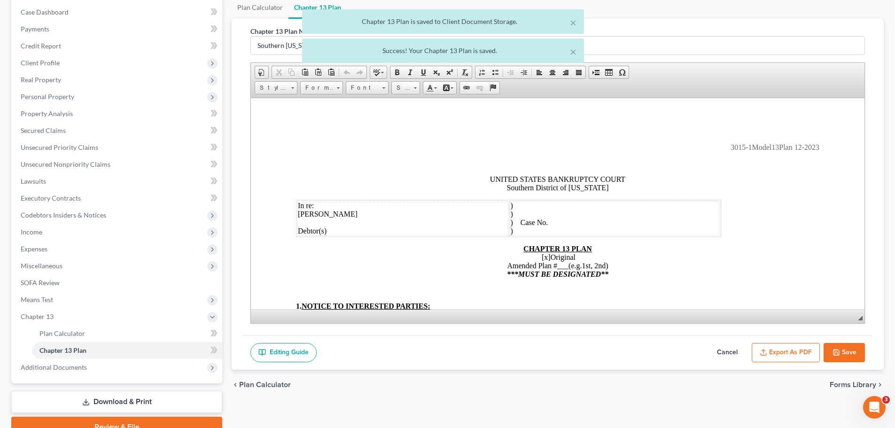
click at [721, 326] on button "Export as PDF" at bounding box center [786, 353] width 68 height 20
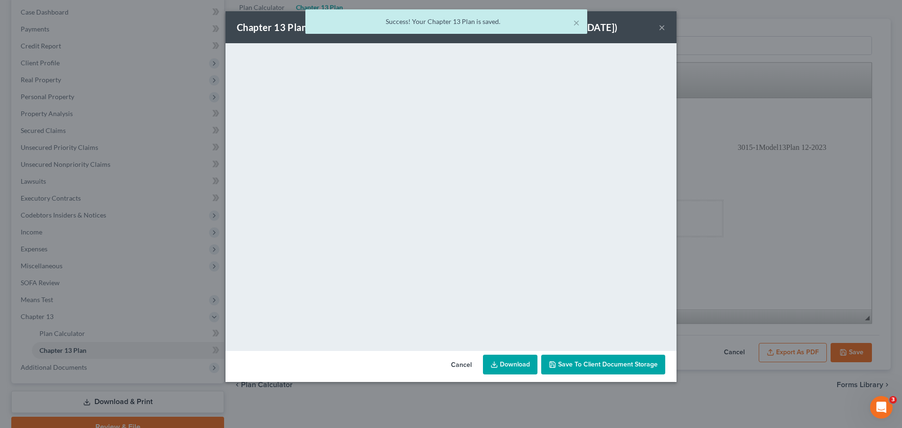
click at [517, 326] on link "Download" at bounding box center [510, 365] width 54 height 20
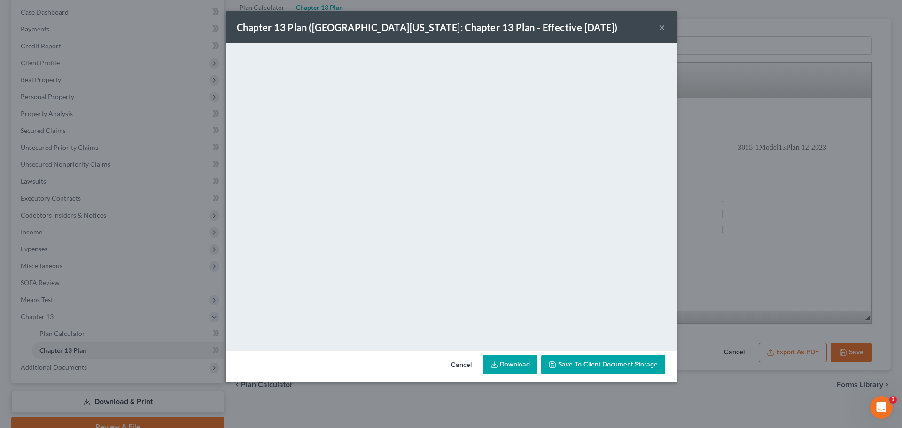
click at [663, 28] on button "×" at bounding box center [662, 27] width 7 height 11
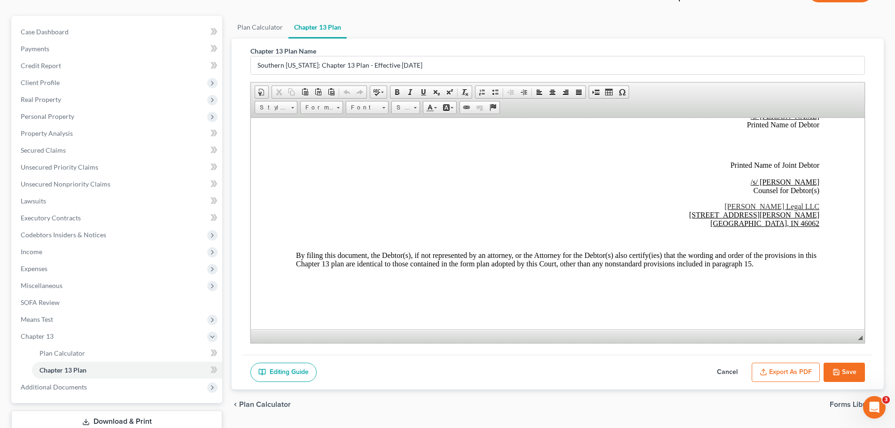
scroll to position [139, 0]
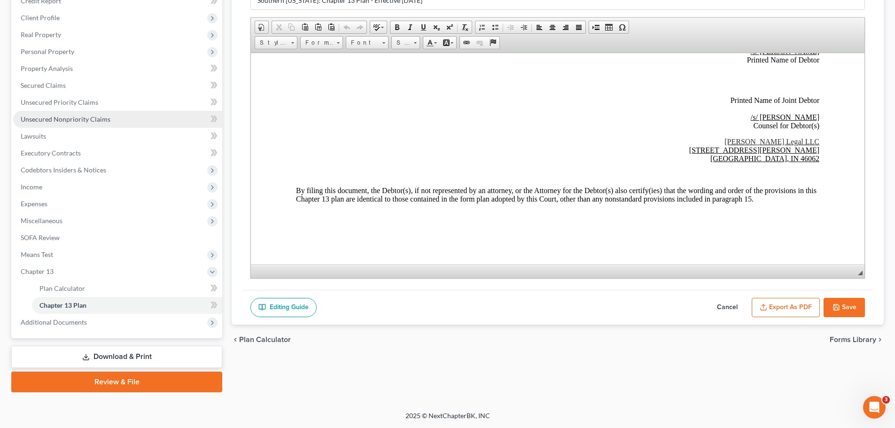
click at [66, 117] on span "Unsecured Nonpriority Claims" at bounding box center [66, 119] width 90 height 8
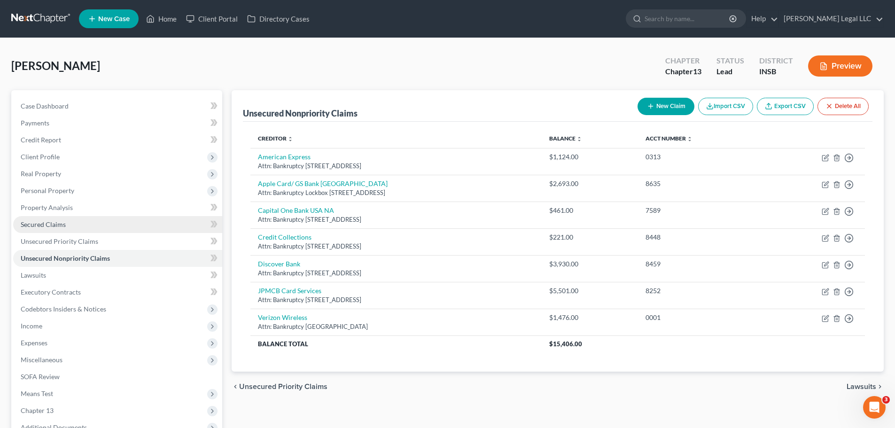
click at [81, 224] on link "Secured Claims" at bounding box center [117, 224] width 209 height 17
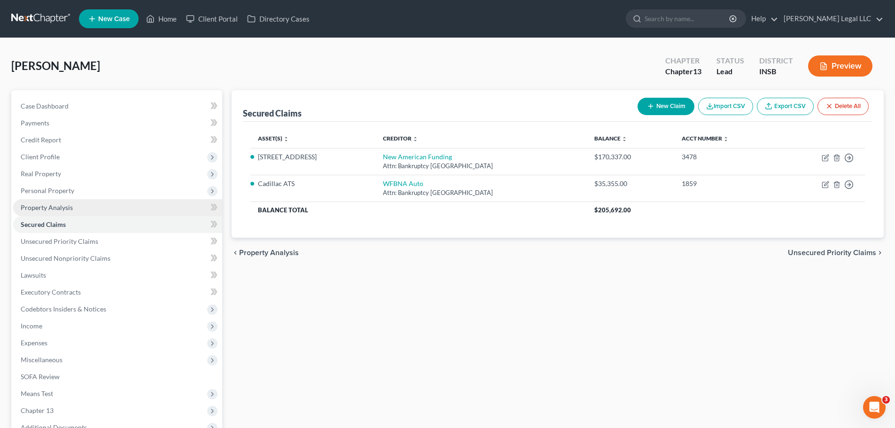
click at [82, 213] on link "Property Analysis" at bounding box center [117, 207] width 209 height 17
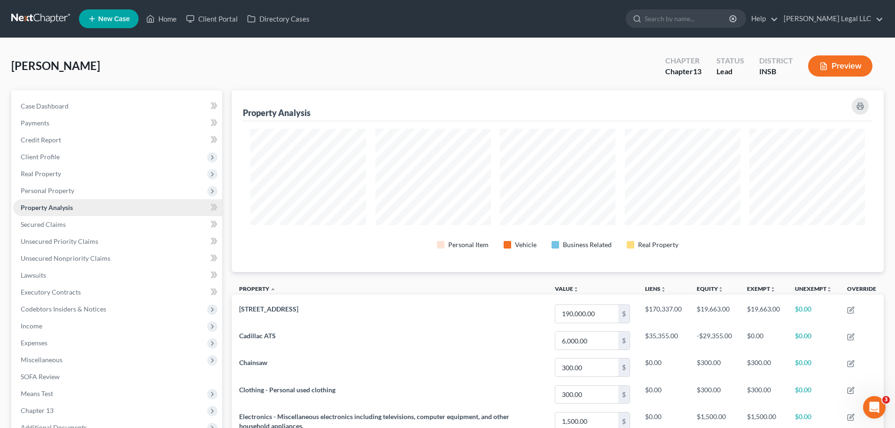
scroll to position [182, 652]
click at [85, 192] on span "Personal Property" at bounding box center [117, 190] width 209 height 17
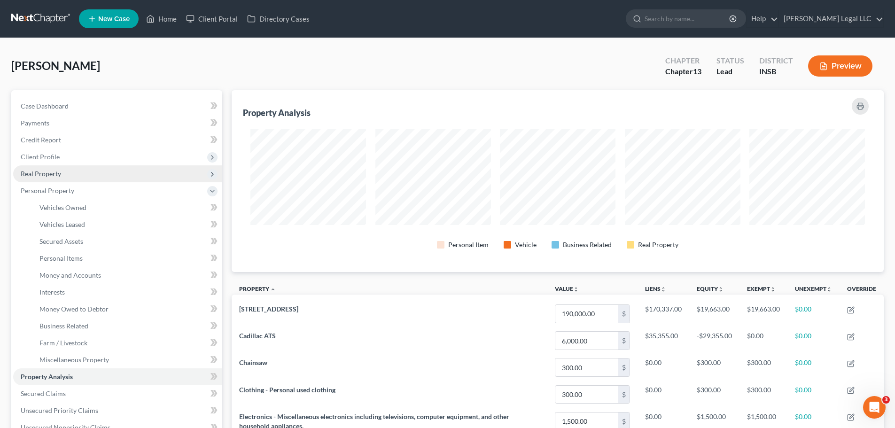
click at [80, 181] on span "Real Property" at bounding box center [117, 173] width 209 height 17
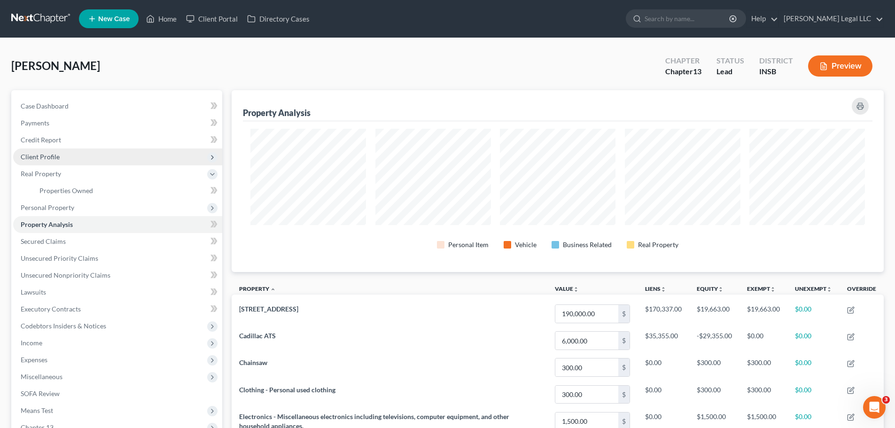
click at [67, 163] on span "Client Profile" at bounding box center [117, 156] width 209 height 17
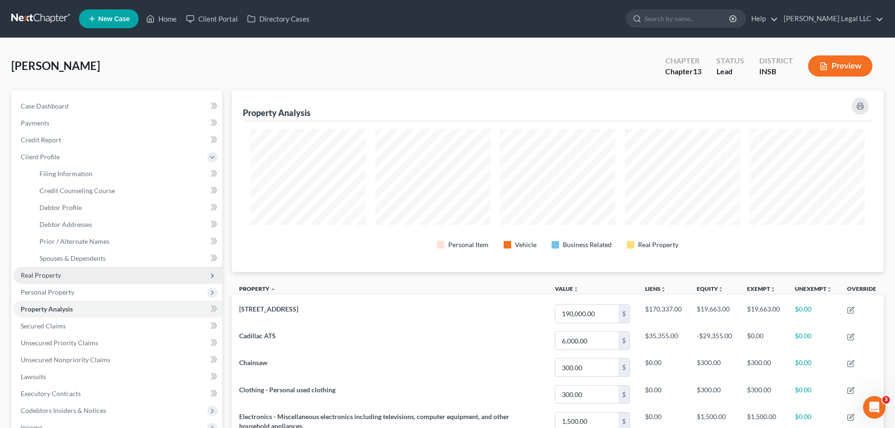
click at [44, 280] on span "Real Property" at bounding box center [117, 275] width 209 height 17
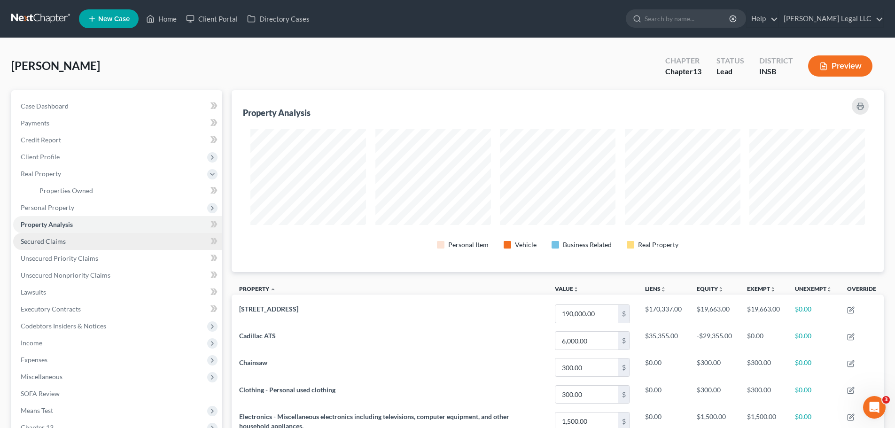
click at [36, 240] on span "Secured Claims" at bounding box center [43, 241] width 45 height 8
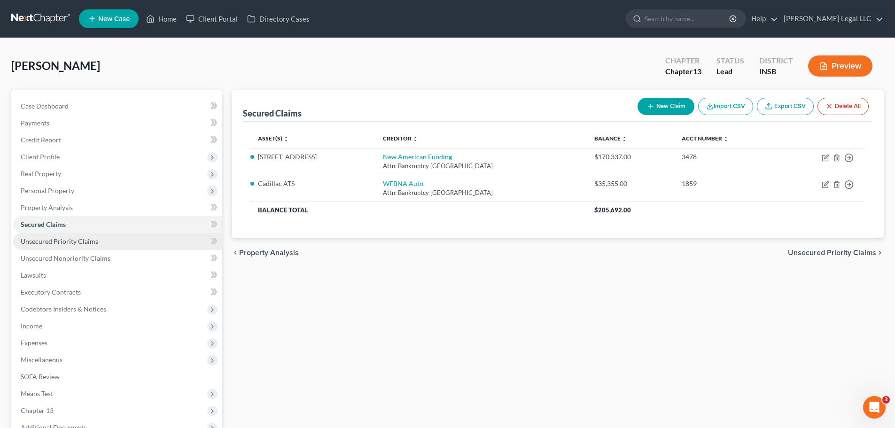
click at [82, 248] on link "Unsecured Priority Claims" at bounding box center [117, 241] width 209 height 17
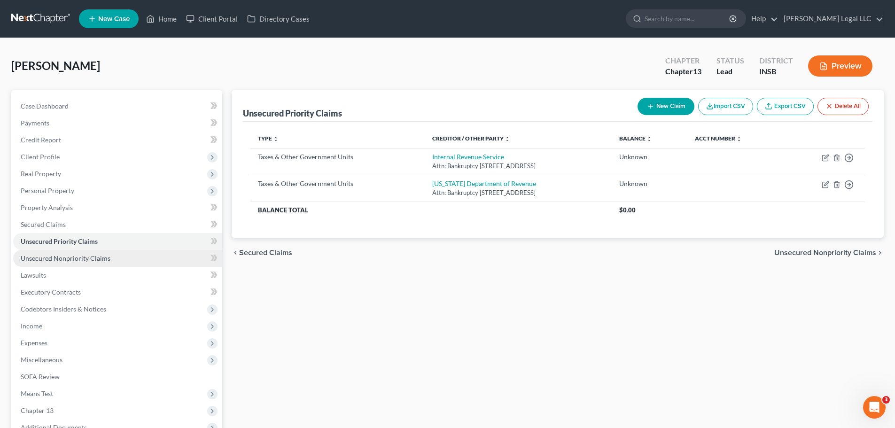
click at [78, 257] on span "Unsecured Nonpriority Claims" at bounding box center [66, 258] width 90 height 8
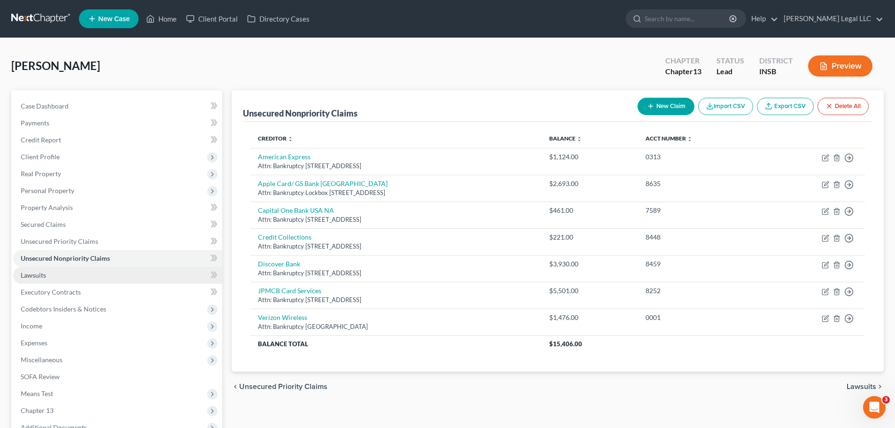
click at [71, 275] on link "Lawsuits" at bounding box center [117, 275] width 209 height 17
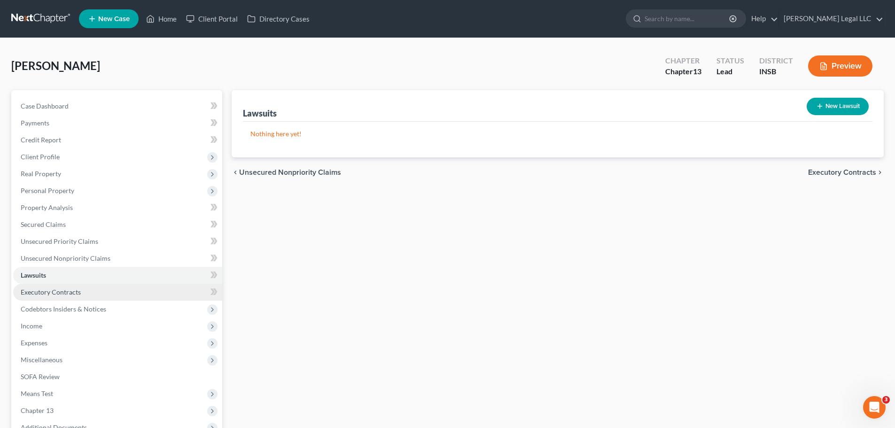
click at [30, 294] on span "Executory Contracts" at bounding box center [51, 292] width 60 height 8
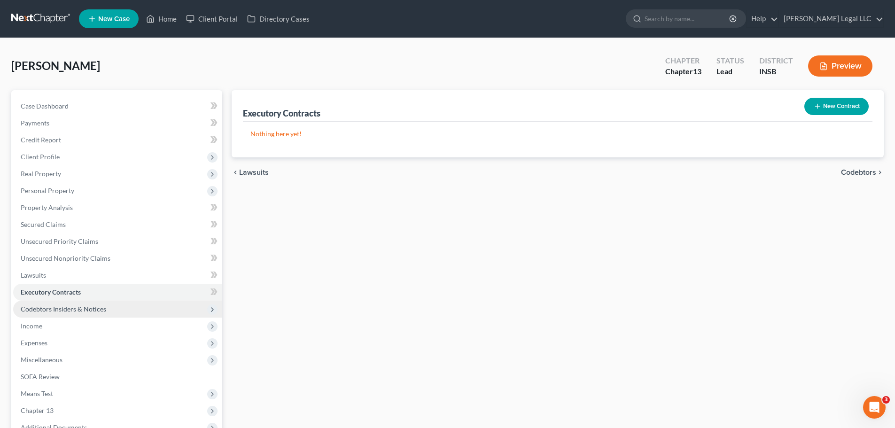
click at [108, 310] on span "Codebtors Insiders & Notices" at bounding box center [117, 309] width 209 height 17
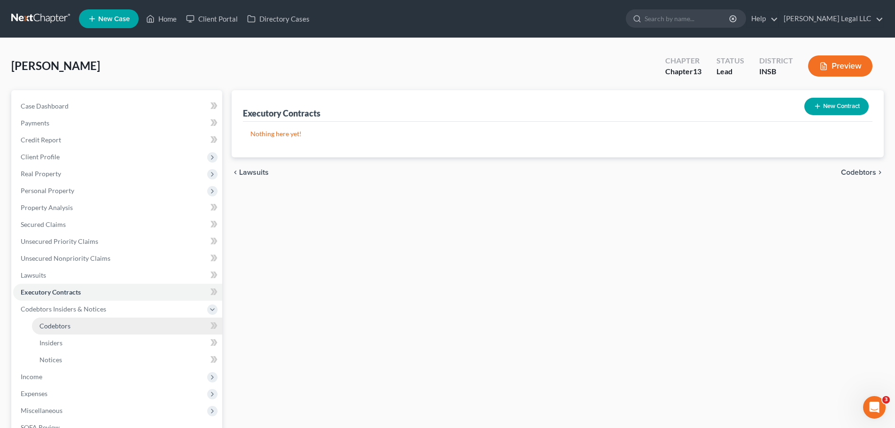
click at [101, 326] on link "Codebtors" at bounding box center [127, 326] width 190 height 17
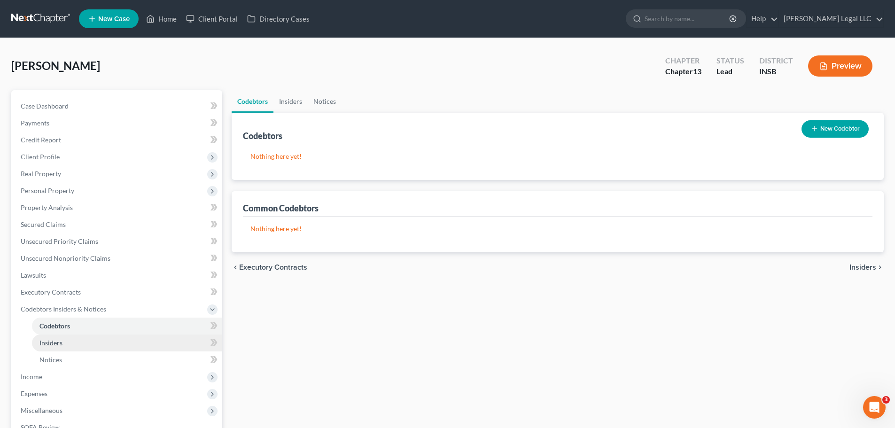
click at [98, 326] on link "Insiders" at bounding box center [127, 342] width 190 height 17
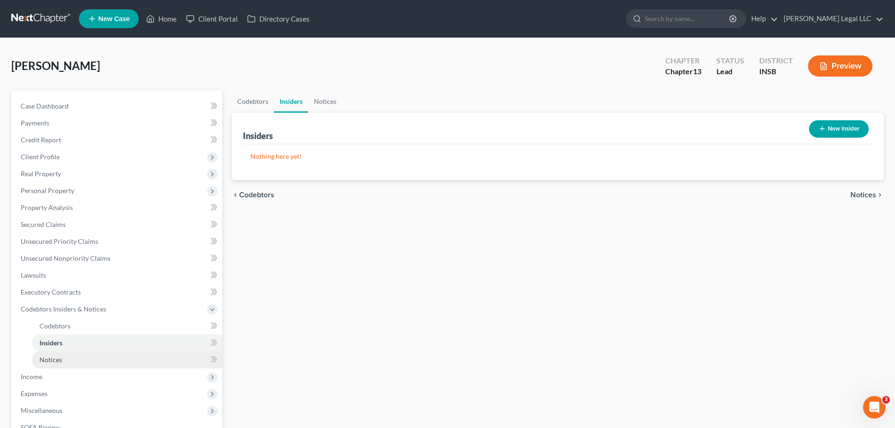
click at [85, 326] on link "Notices" at bounding box center [127, 359] width 190 height 17
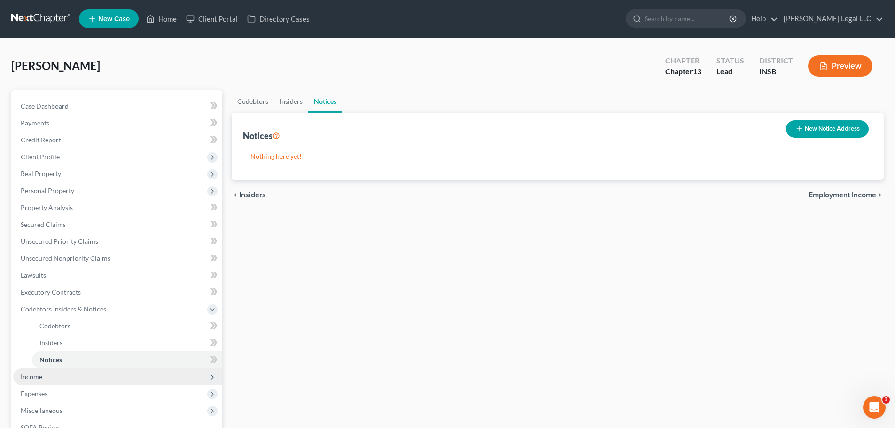
click at [67, 326] on span "Income" at bounding box center [117, 376] width 209 height 17
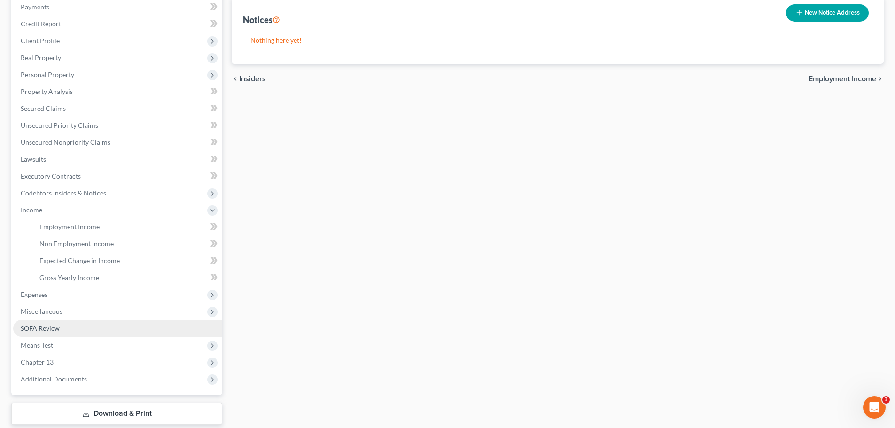
scroll to position [141, 0]
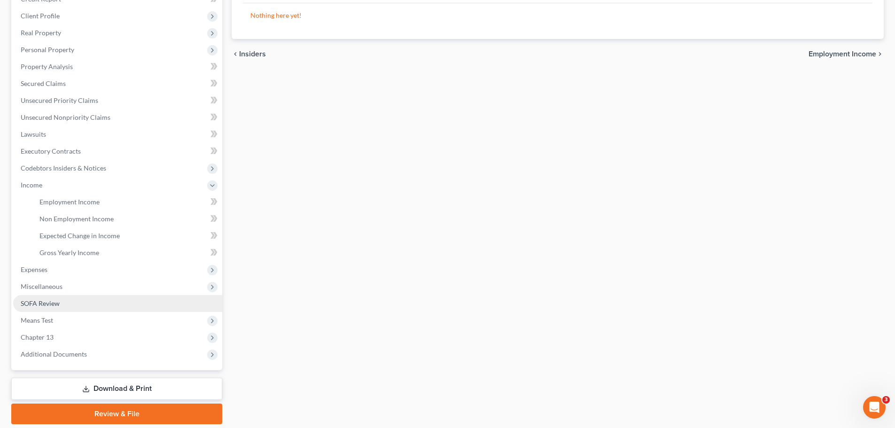
click at [47, 297] on link "SOFA Review" at bounding box center [117, 303] width 209 height 17
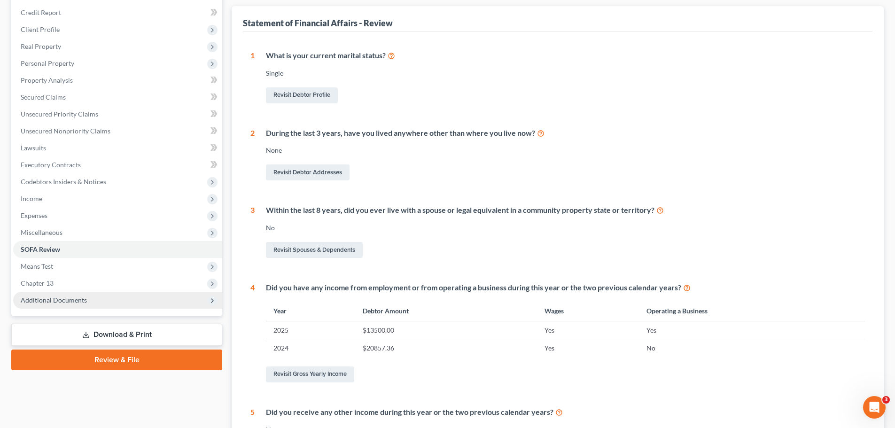
scroll to position [141, 0]
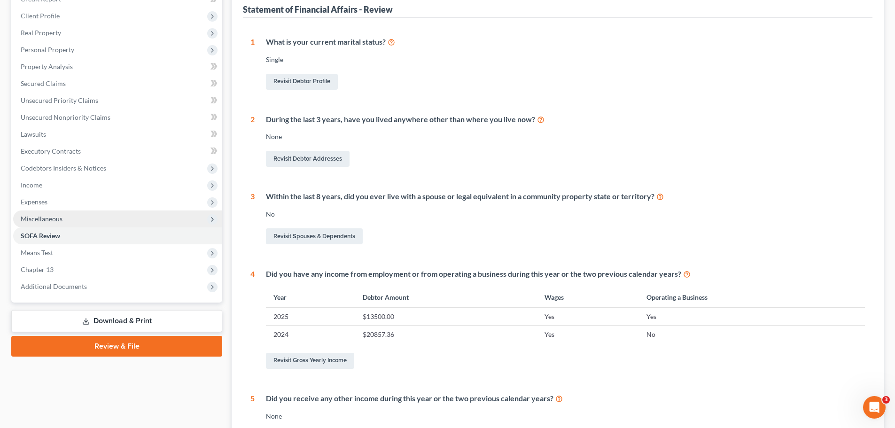
click at [58, 222] on span "Miscellaneous" at bounding box center [42, 219] width 42 height 8
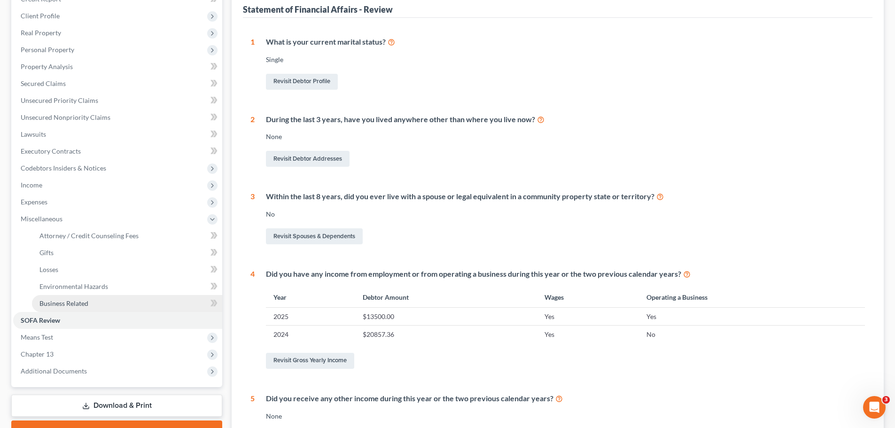
click at [56, 305] on span "Business Related" at bounding box center [63, 303] width 49 height 8
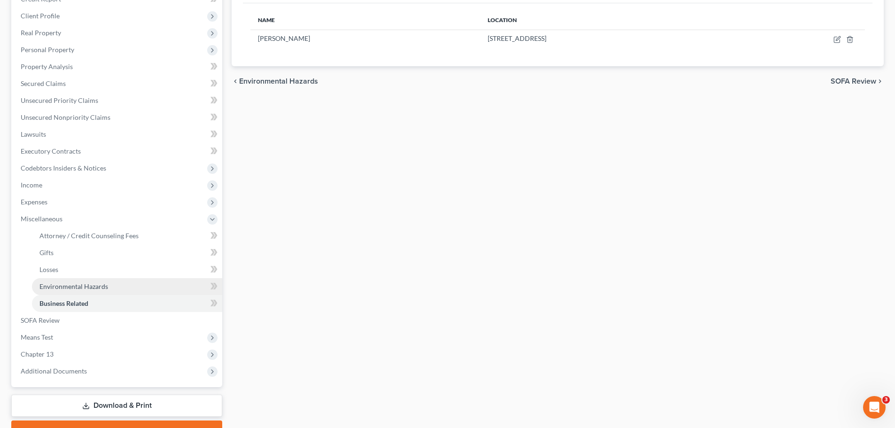
click at [51, 285] on span "Environmental Hazards" at bounding box center [73, 286] width 69 height 8
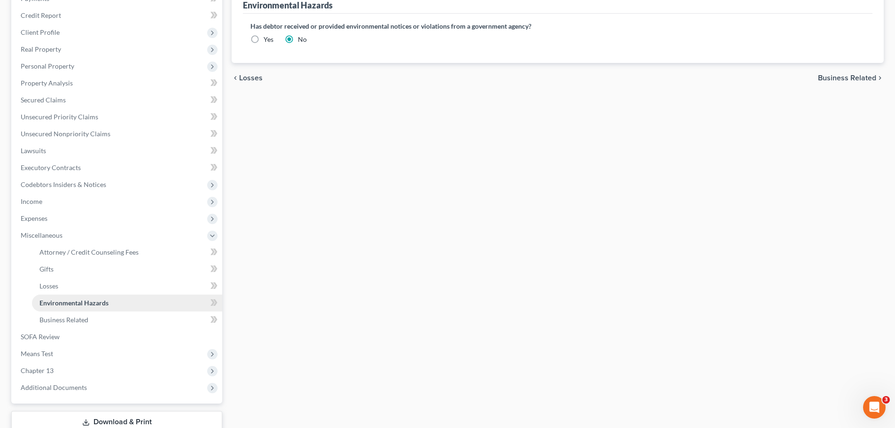
scroll to position [141, 0]
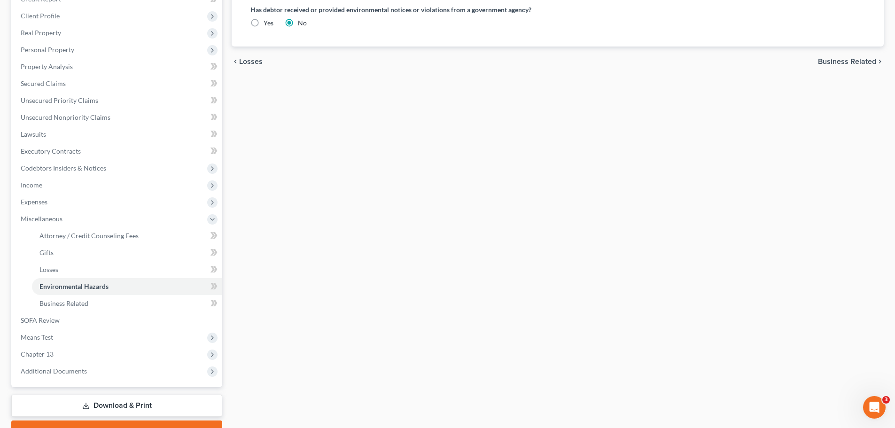
click at [31, 267] on ul "Attorney / Credit Counseling Fees Attorney / Bankruptcy Fees Gifts Losses" at bounding box center [117, 269] width 209 height 85
click at [78, 236] on span "Attorney / Credit Counseling Fees" at bounding box center [88, 236] width 99 height 8
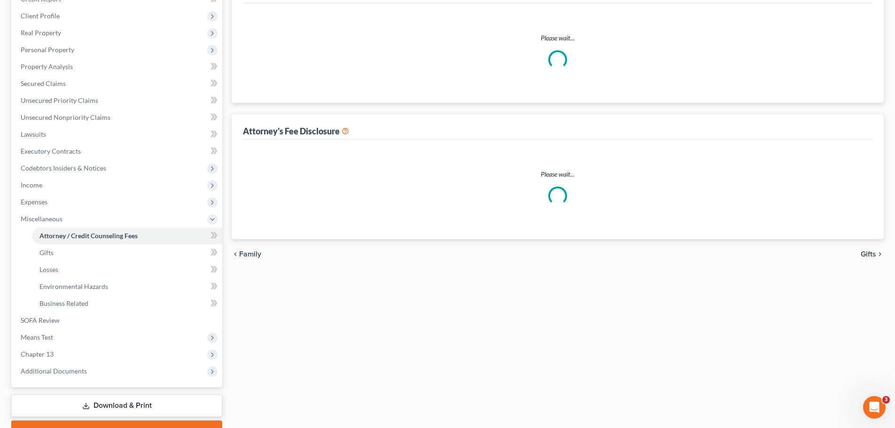
select select "0"
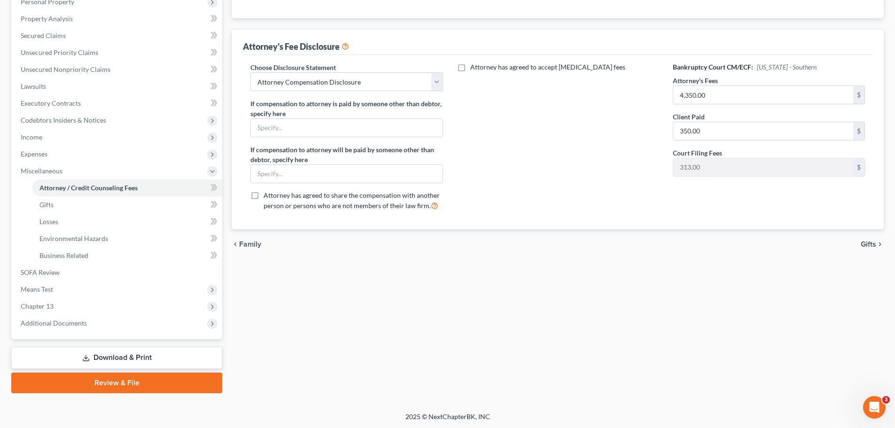
scroll to position [190, 0]
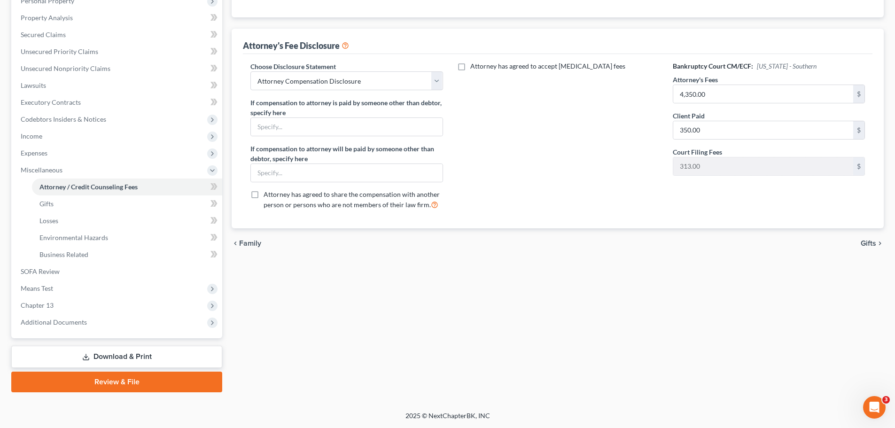
click at [102, 326] on link "Review & File" at bounding box center [116, 382] width 211 height 21
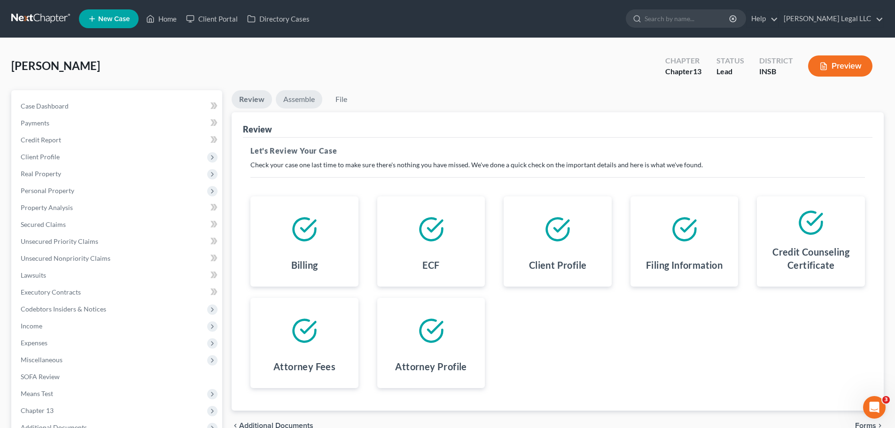
click at [303, 103] on link "Assemble" at bounding box center [299, 99] width 47 height 18
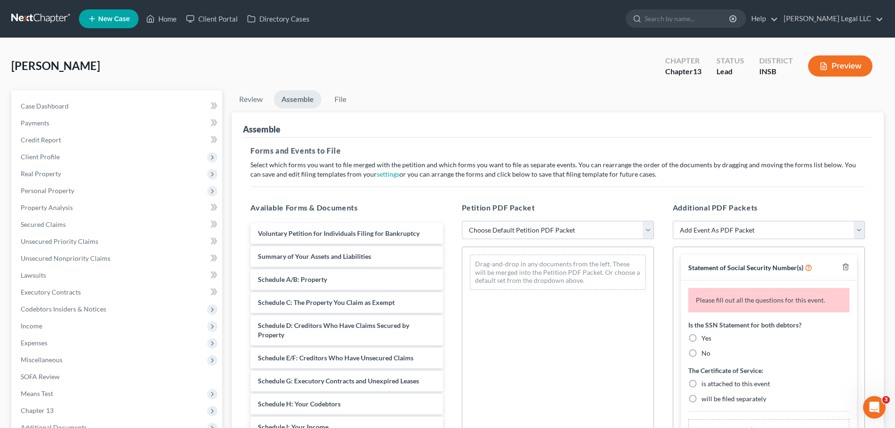
click at [552, 234] on select "Choose Default Petition PDF Packet Emergency Filing (Voluntary Petition and Cre…" at bounding box center [558, 230] width 192 height 19
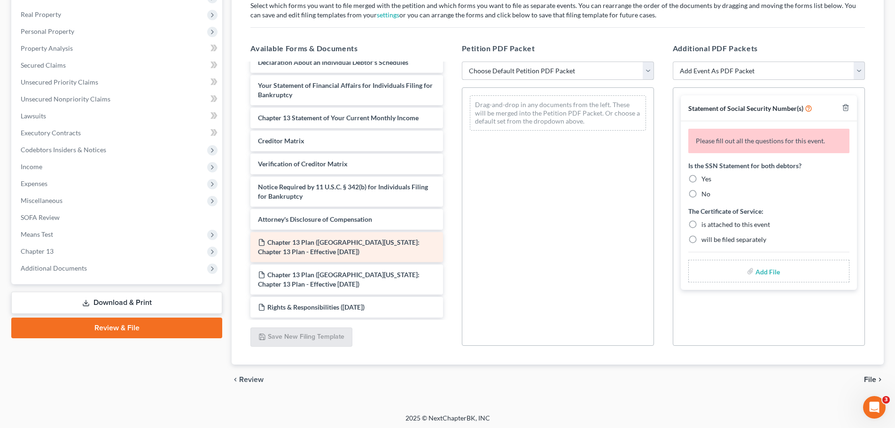
scroll to position [162, 0]
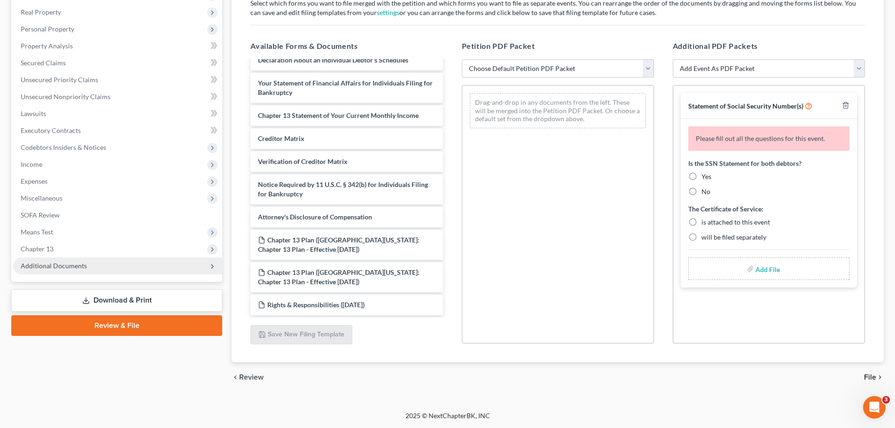
click at [47, 262] on span "Additional Documents" at bounding box center [54, 266] width 66 height 8
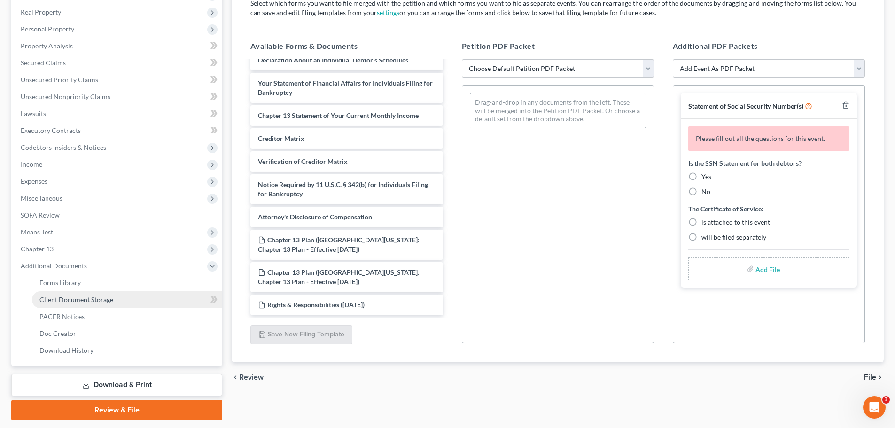
click at [61, 300] on span "Client Document Storage" at bounding box center [76, 299] width 74 height 8
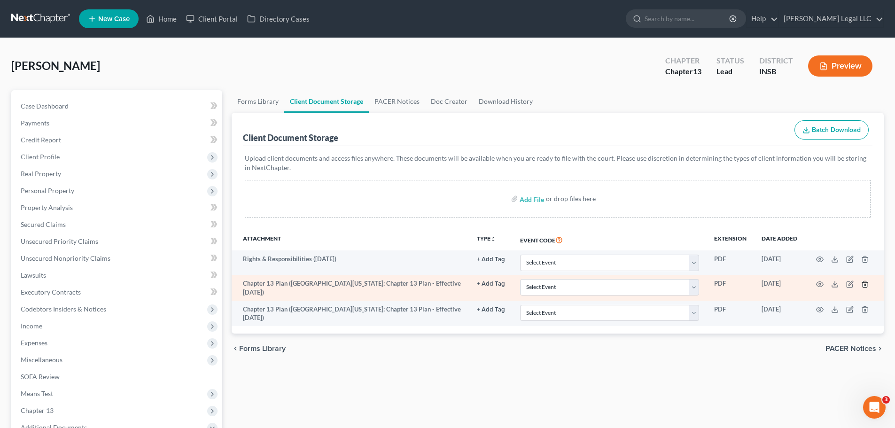
click at [721, 282] on icon "button" at bounding box center [865, 284] width 8 height 8
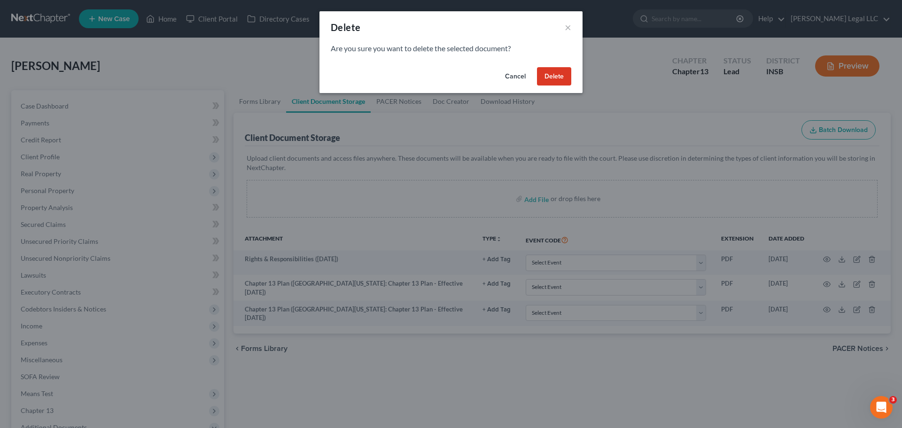
click at [555, 74] on button "Delete" at bounding box center [554, 76] width 34 height 19
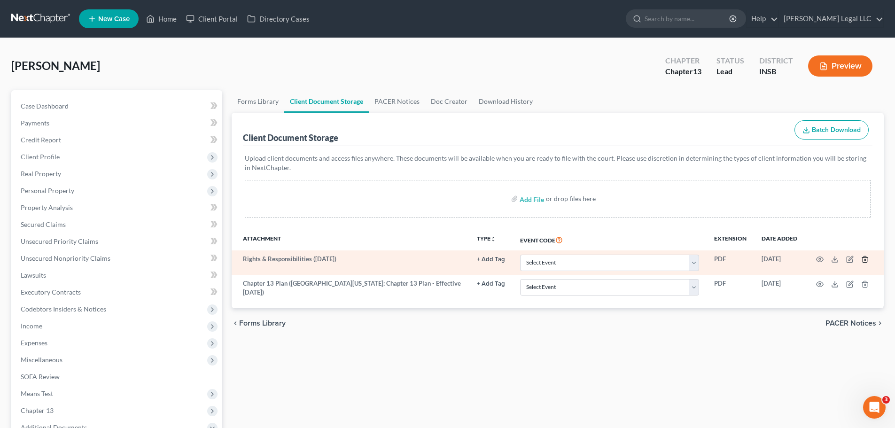
click at [721, 257] on icon "button" at bounding box center [865, 260] width 4 height 6
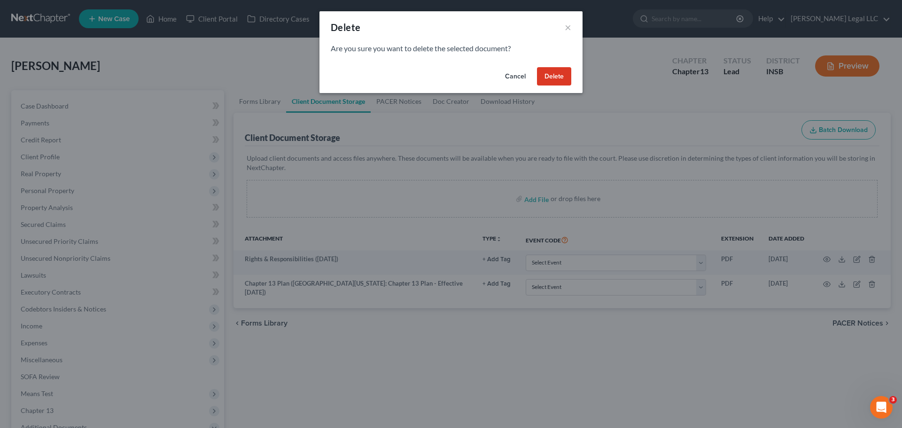
click at [562, 72] on button "Delete" at bounding box center [554, 76] width 34 height 19
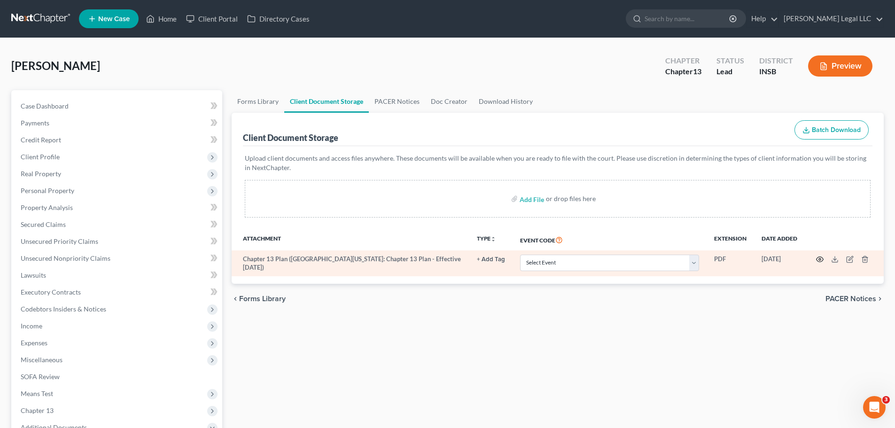
click at [721, 257] on icon "button" at bounding box center [820, 260] width 8 height 8
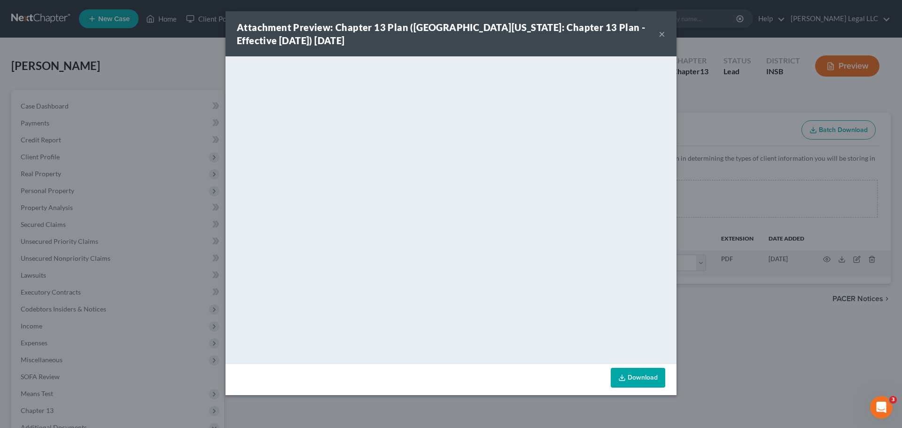
click at [664, 39] on button "×" at bounding box center [662, 33] width 7 height 11
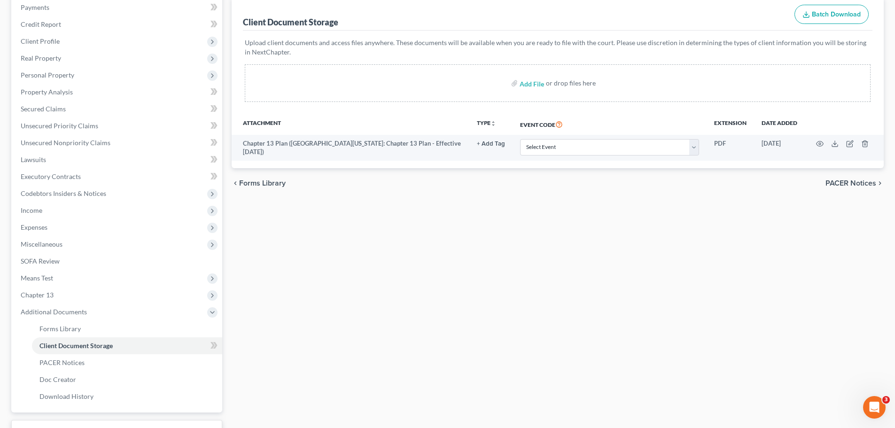
scroll to position [190, 0]
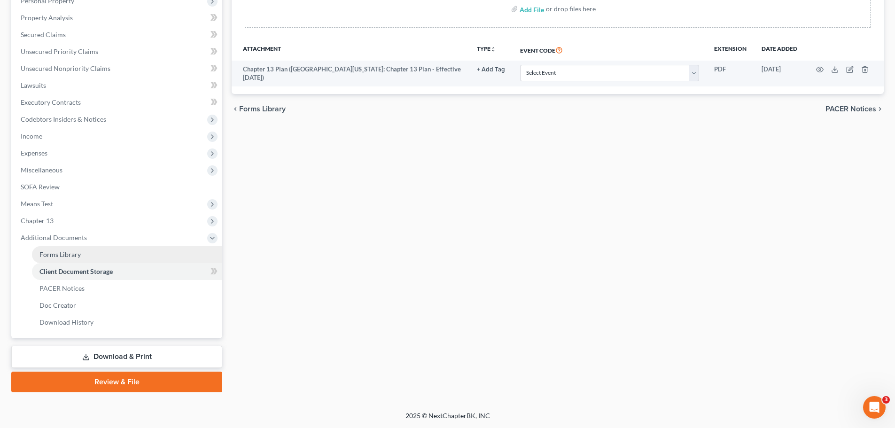
click at [41, 252] on span "Forms Library" at bounding box center [59, 254] width 41 height 8
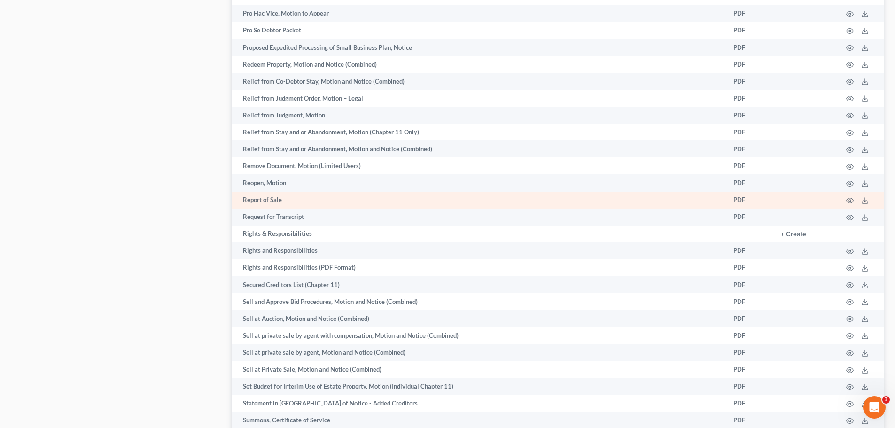
scroll to position [1575, 0]
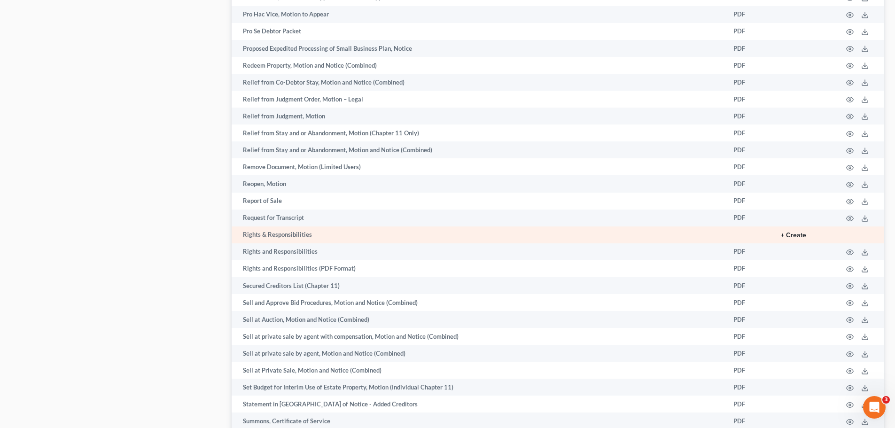
click at [721, 232] on button "+ Create" at bounding box center [793, 235] width 25 height 7
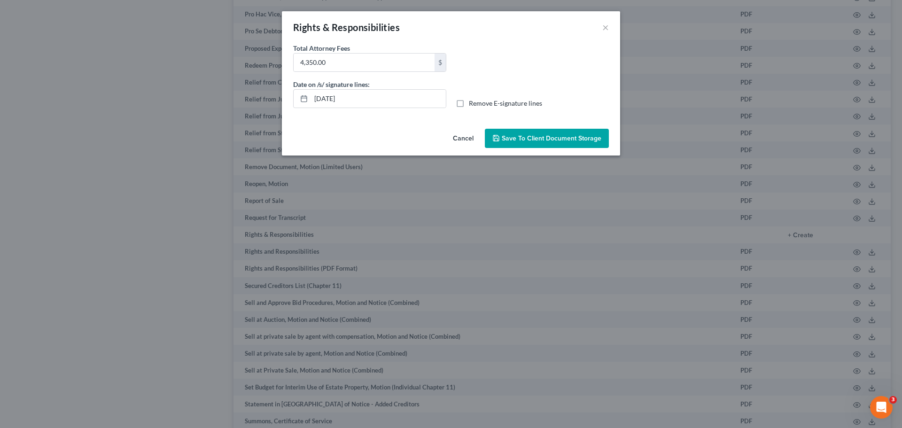
drag, startPoint x: 525, startPoint y: 133, endPoint x: 491, endPoint y: 131, distance: 34.3
click at [525, 133] on button "Save to Client Document Storage" at bounding box center [547, 139] width 124 height 20
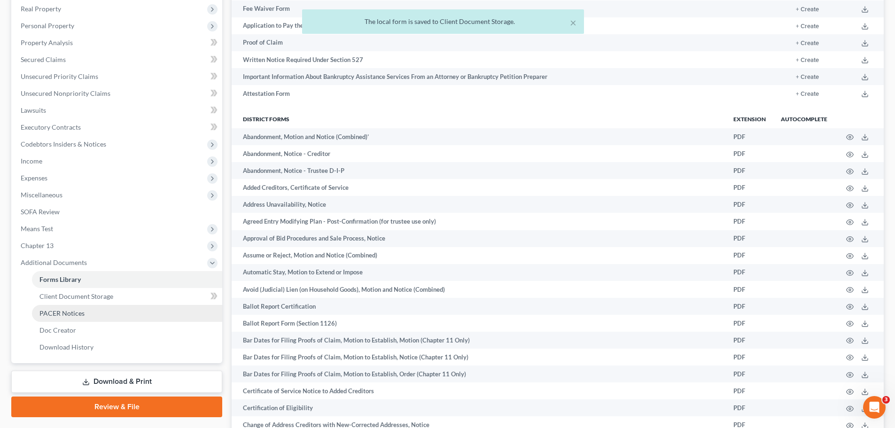
scroll to position [166, 0]
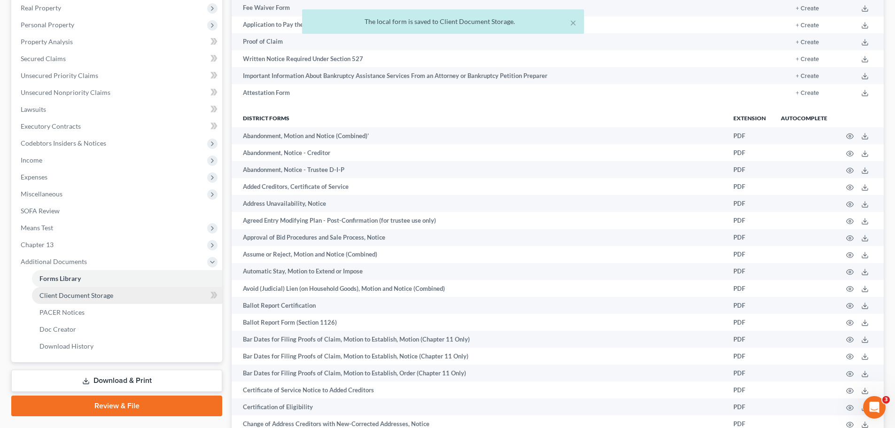
click at [81, 298] on span "Client Document Storage" at bounding box center [76, 295] width 74 height 8
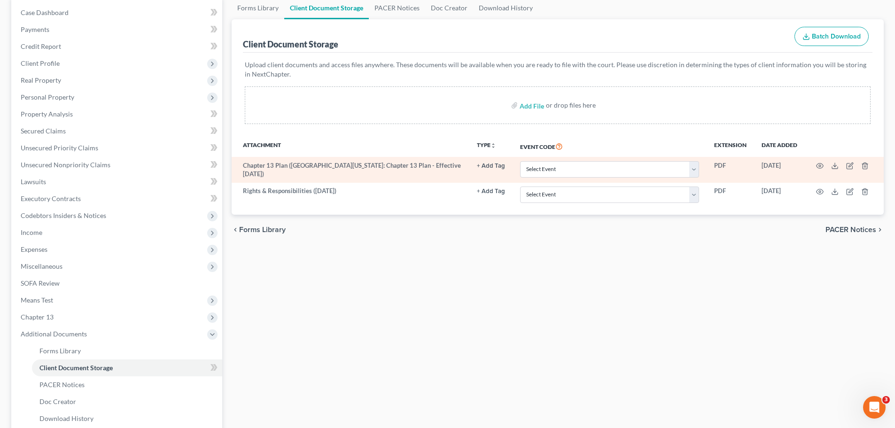
scroll to position [94, 0]
click at [558, 165] on select "Select Event 20 Largest Unsecured Creditors Amended/Corrected Petition Ch 7 Mea…" at bounding box center [609, 169] width 179 height 16
select select "6"
click at [520, 161] on select "Select Event 20 Largest Unsecured Creditors Amended/Corrected Petition Ch 7 Mea…" at bounding box center [609, 169] width 179 height 16
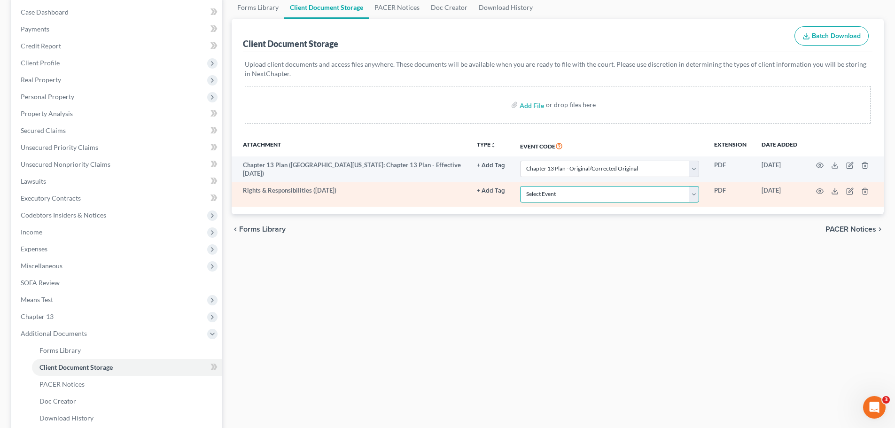
click at [537, 192] on select "Select Event 20 Largest Unsecured Creditors Amended/Corrected Petition Ch 7 Mea…" at bounding box center [609, 194] width 179 height 16
select select "18"
click at [520, 186] on select "Select Event 20 Largest Unsecured Creditors Amended/Corrected Petition Ch 7 Mea…" at bounding box center [609, 194] width 179 height 16
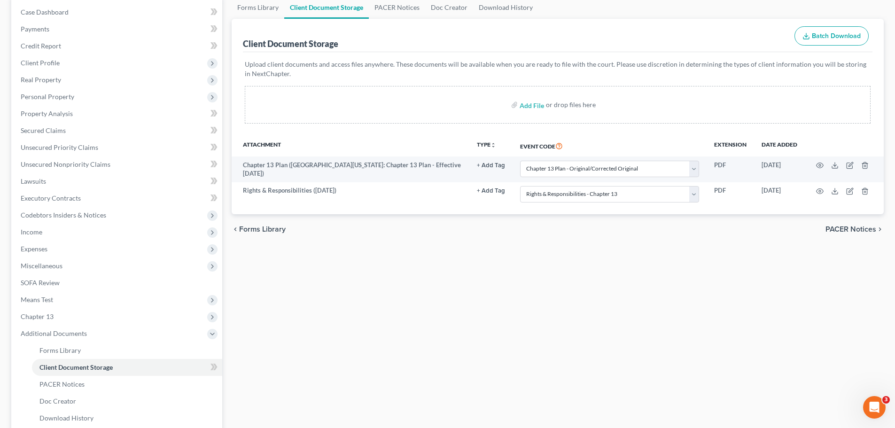
click at [500, 308] on div "Forms Library Client Document Storage PACER Notices Doc Creator Download Histor…" at bounding box center [557, 242] width 661 height 492
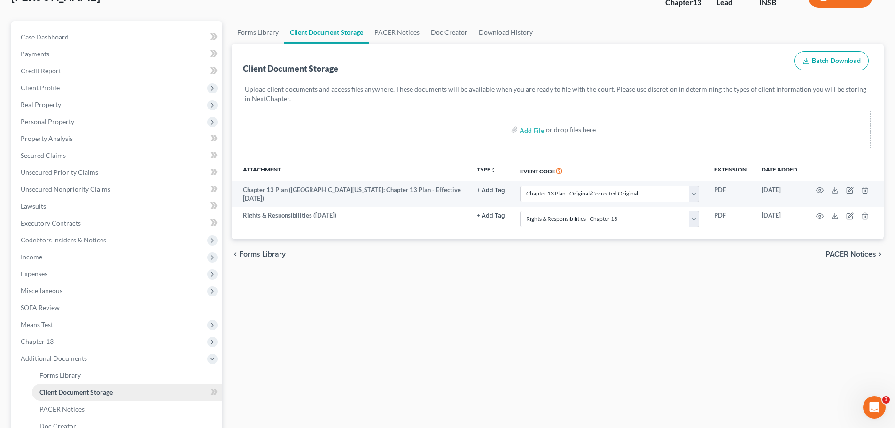
scroll to position [47, 0]
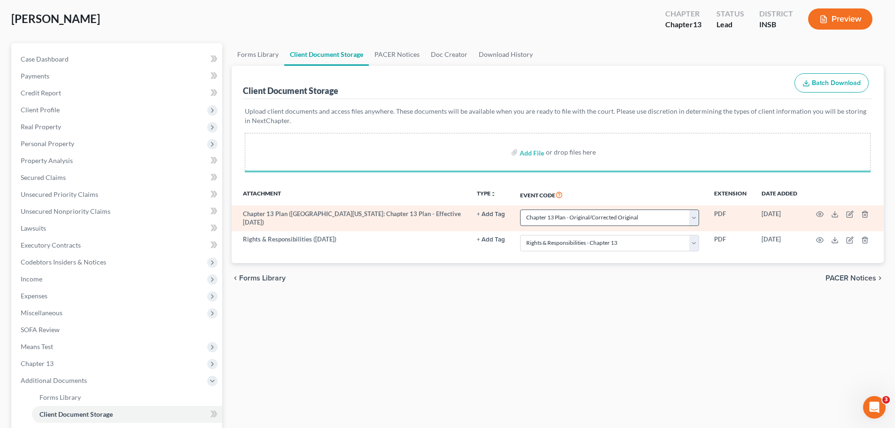
select select "6"
select select "18"
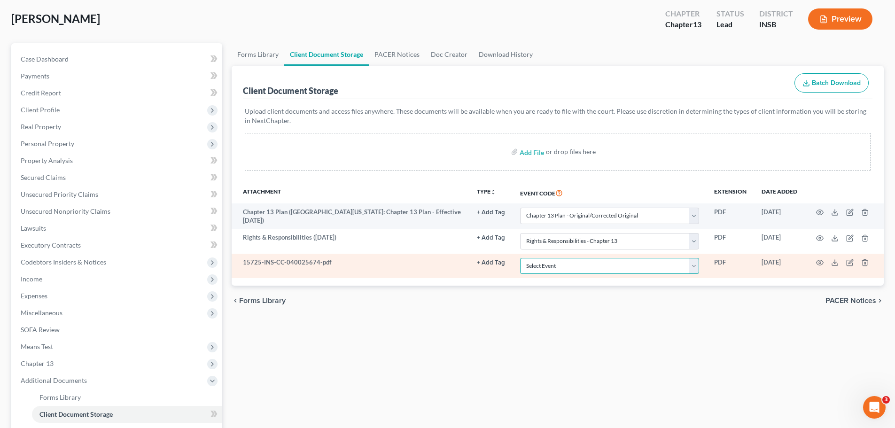
click at [536, 267] on select "Select Event 20 Largest Unsecured Creditors Amended/Corrected Petition Ch 7 Mea…" at bounding box center [609, 266] width 179 height 16
select select "9"
click at [520, 258] on select "Select Event 20 Largest Unsecured Creditors Amended/Corrected Petition Ch 7 Mea…" at bounding box center [609, 266] width 179 height 16
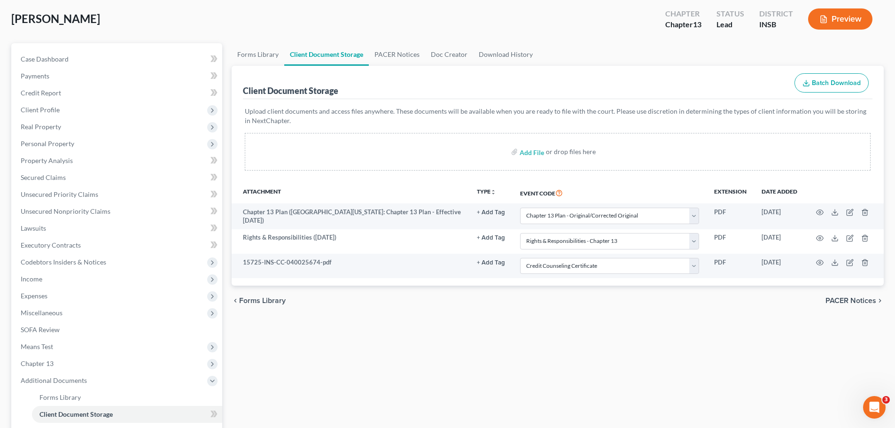
click at [523, 312] on div "chevron_left Forms Library PACER Notices chevron_right" at bounding box center [558, 301] width 652 height 30
click at [478, 326] on div "Forms Library Client Document Storage PACER Notices Doc Creator Download Histor…" at bounding box center [557, 289] width 661 height 492
click at [506, 326] on div "Forms Library Client Document Storage PACER Notices Doc Creator Download Histor…" at bounding box center [557, 289] width 661 height 492
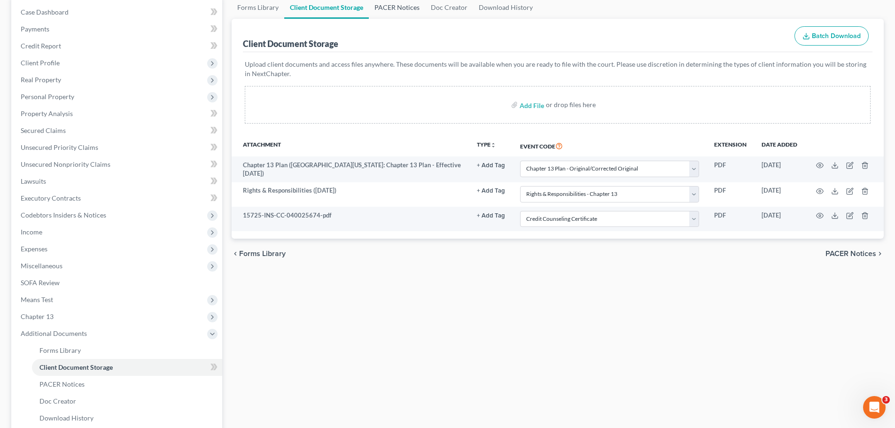
click at [415, 7] on link "PACER Notices" at bounding box center [397, 7] width 56 height 23
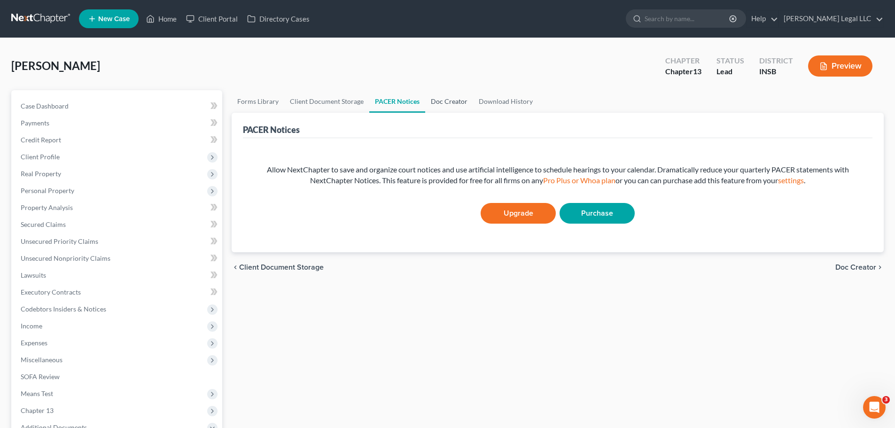
click at [442, 97] on link "Doc Creator" at bounding box center [449, 101] width 48 height 23
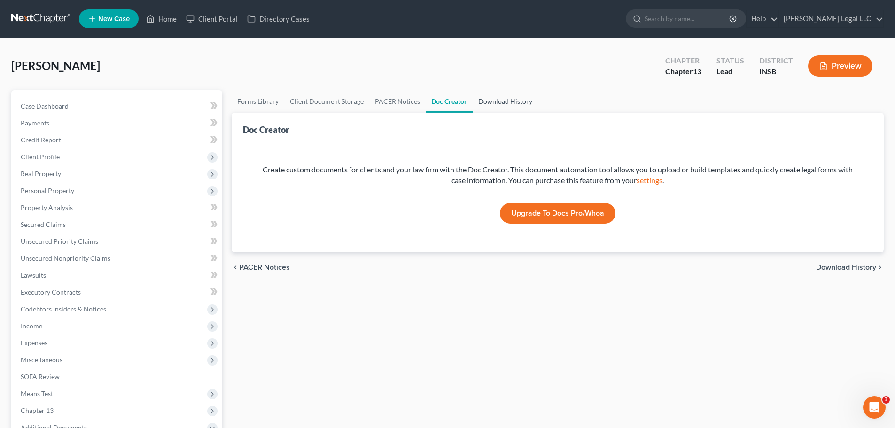
click at [501, 100] on link "Download History" at bounding box center [505, 101] width 65 height 23
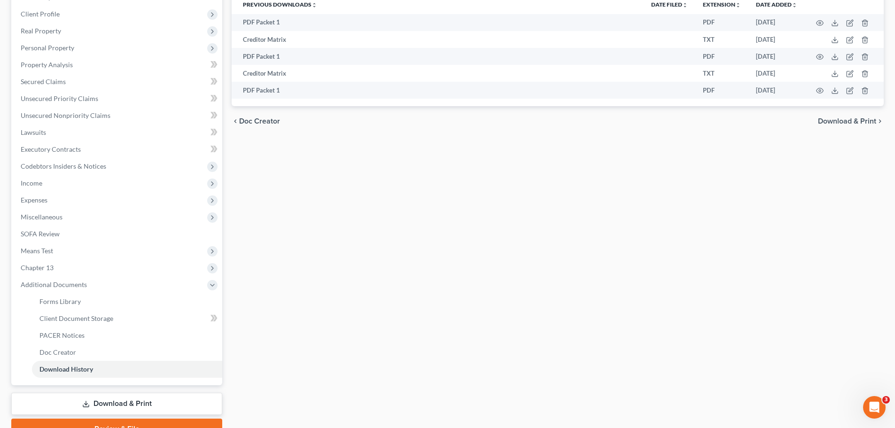
click at [101, 326] on link "Download & Print" at bounding box center [116, 404] width 211 height 22
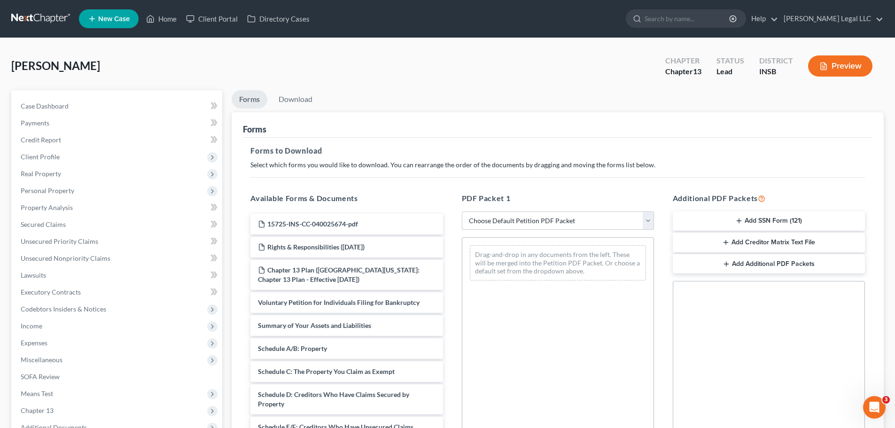
click at [490, 225] on select "Choose Default Petition PDF Packet Complete Bankruptcy Petition (all forms and …" at bounding box center [558, 220] width 192 height 19
select select "0"
click at [462, 211] on select "Choose Default Petition PDF Packet Complete Bankruptcy Petition (all forms and …" at bounding box center [558, 220] width 192 height 19
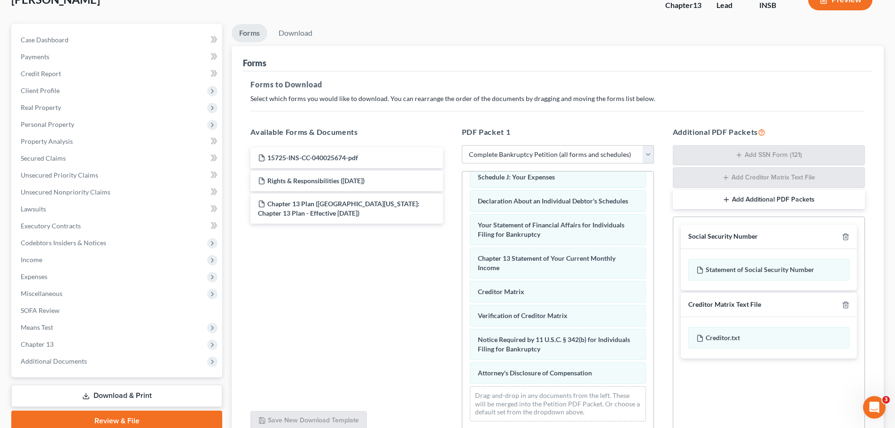
scroll to position [59, 0]
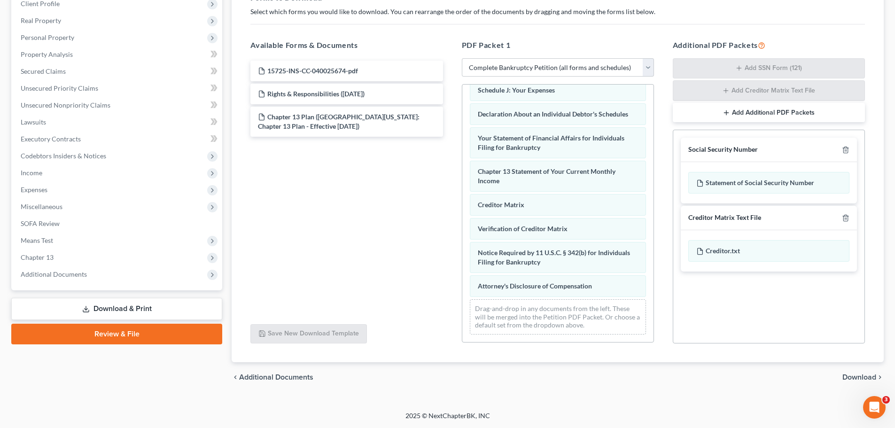
click at [106, 326] on link "Review & File" at bounding box center [116, 334] width 211 height 21
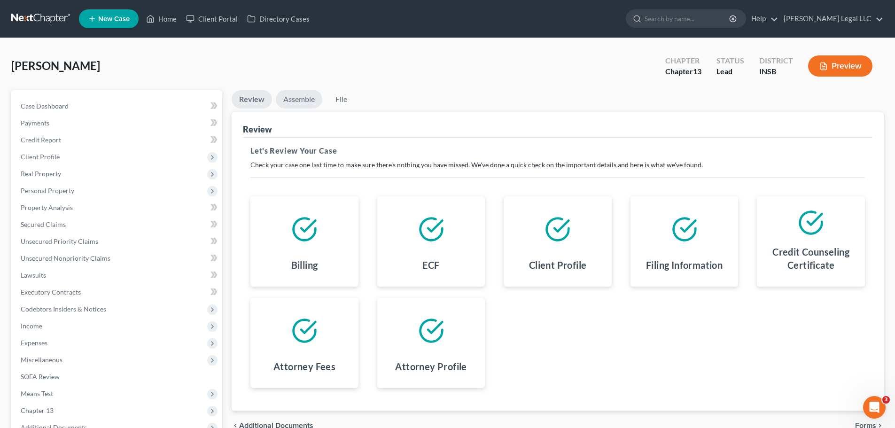
click at [294, 101] on link "Assemble" at bounding box center [299, 99] width 47 height 18
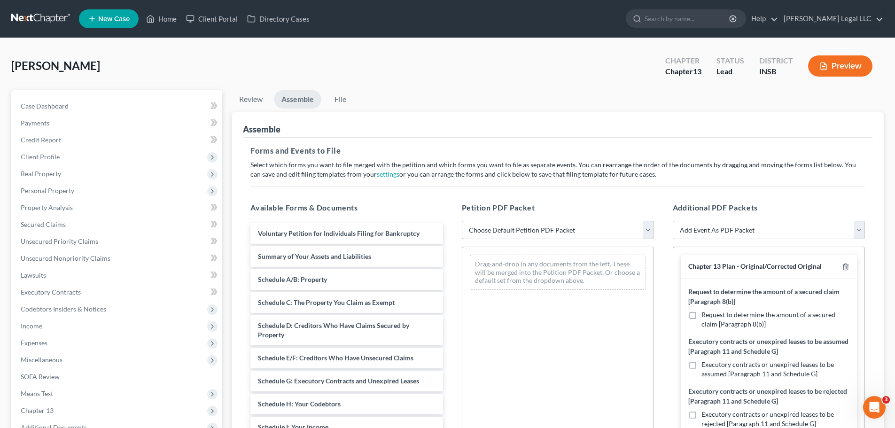
click at [507, 236] on select "Choose Default Petition PDF Packet Emergency Filing (Voluntary Petition and Cre…" at bounding box center [558, 230] width 192 height 19
select select "1"
click at [462, 221] on select "Choose Default Petition PDF Packet Emergency Filing (Voluntary Petition and Cre…" at bounding box center [558, 230] width 192 height 19
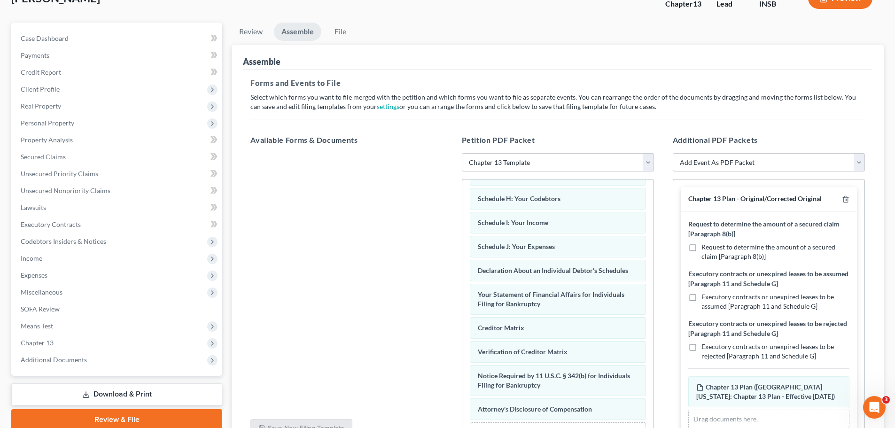
click at [701, 245] on label "Request to determine the amount of a secured claim [Paragraph 8(b)]" at bounding box center [775, 251] width 148 height 19
click at [705, 245] on input "Request to determine the amount of a secured claim [Paragraph 8(b)]" at bounding box center [708, 245] width 6 height 6
checkbox input "true"
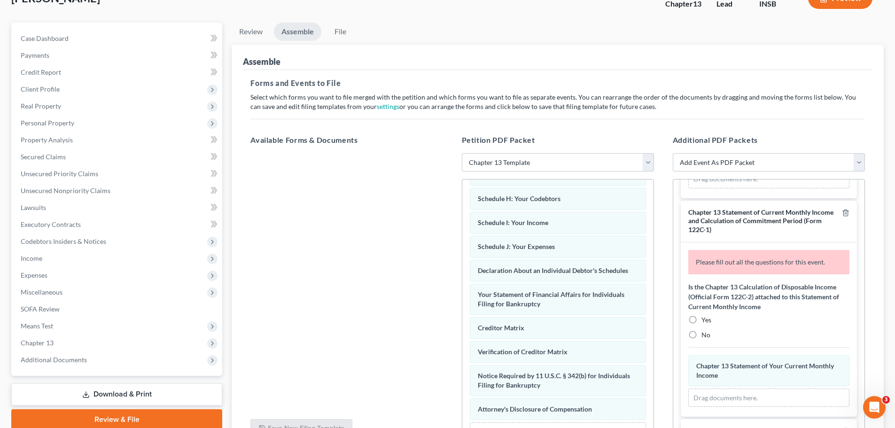
scroll to position [470, 0]
click at [701, 326] on label "No" at bounding box center [705, 334] width 9 height 9
click at [705, 326] on input "No" at bounding box center [708, 333] width 6 height 6
radio input "true"
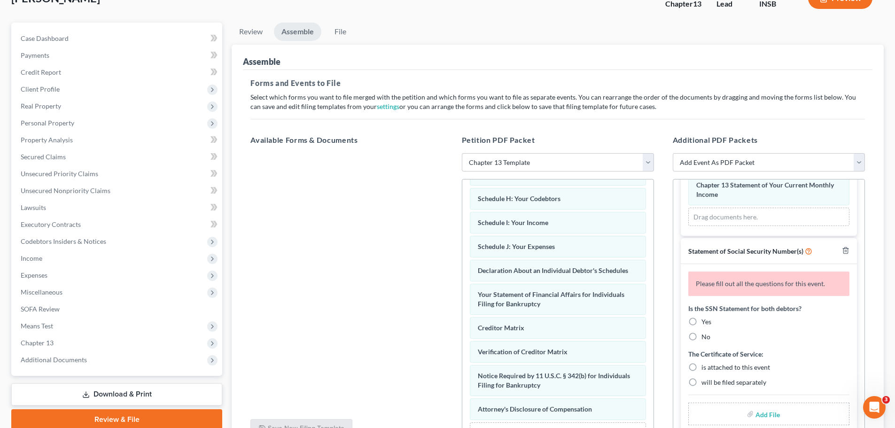
scroll to position [621, 0]
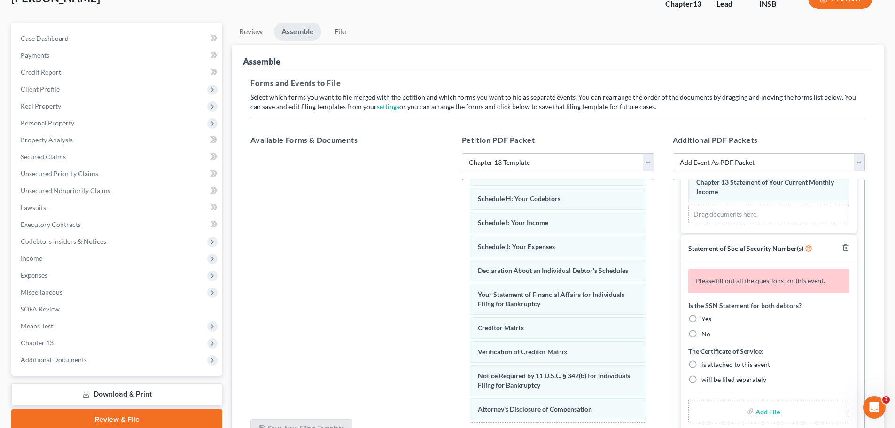
click at [701, 319] on label "Yes" at bounding box center [706, 318] width 10 height 9
click at [705, 319] on input "Yes" at bounding box center [708, 317] width 6 height 6
radio input "true"
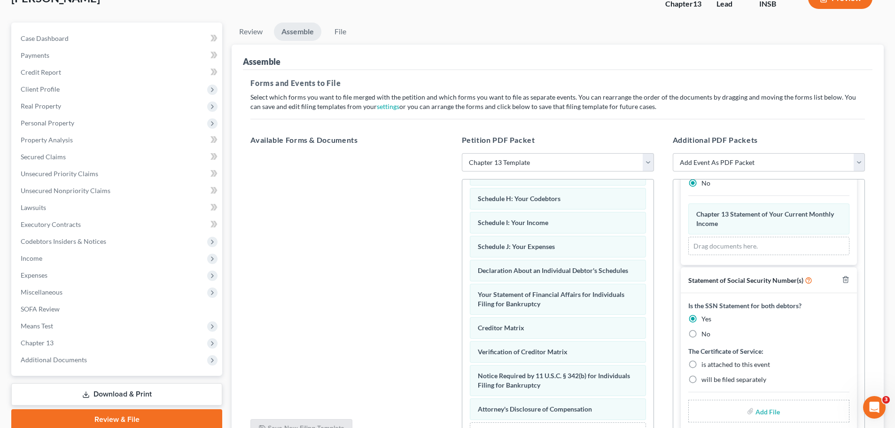
scroll to position [589, 0]
click at [701, 326] on label "will be filed separately" at bounding box center [733, 379] width 65 height 9
click at [705, 326] on input "will be filed separately" at bounding box center [708, 378] width 6 height 6
radio input "true"
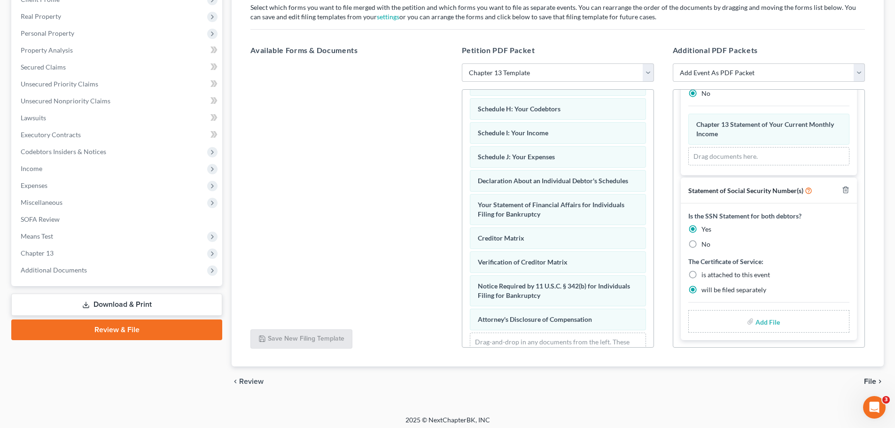
scroll to position [162, 0]
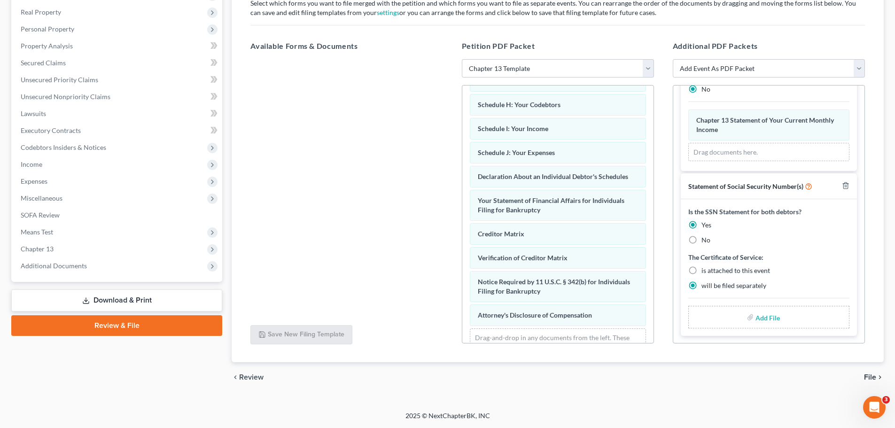
click at [721, 326] on span "File" at bounding box center [870, 377] width 12 height 8
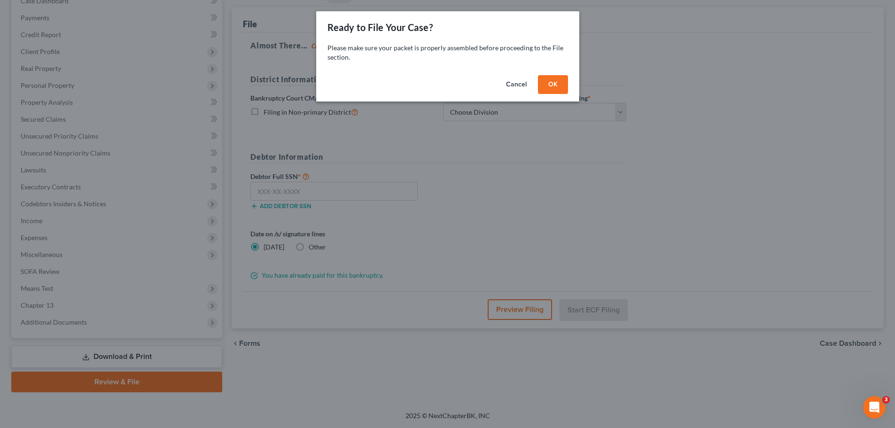
scroll to position [105, 0]
click at [563, 81] on button "OK" at bounding box center [556, 84] width 30 height 19
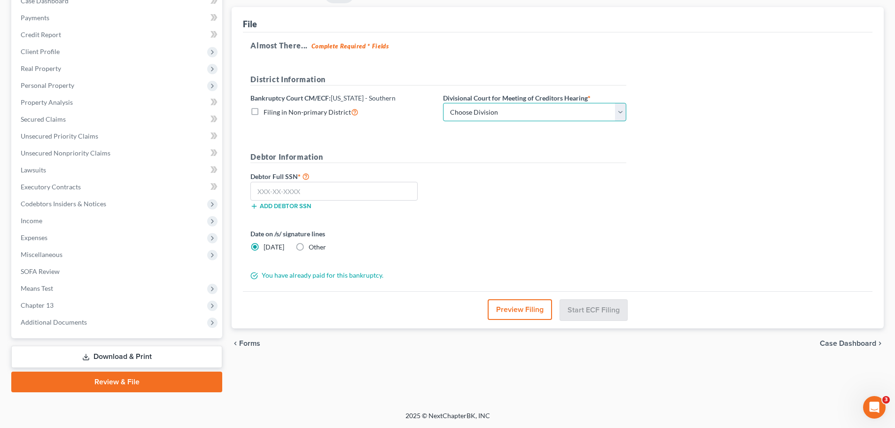
click at [464, 119] on select "Choose Division [GEOGRAPHIC_DATA] [GEOGRAPHIC_DATA] [GEOGRAPHIC_DATA] [GEOGRAPH…" at bounding box center [534, 112] width 183 height 19
select select "1"
click at [443, 103] on select "Choose Division [GEOGRAPHIC_DATA] [GEOGRAPHIC_DATA] [GEOGRAPHIC_DATA] [GEOGRAPH…" at bounding box center [534, 112] width 183 height 19
click at [307, 197] on input "text" at bounding box center [333, 191] width 167 height 19
click at [288, 192] on input "text" at bounding box center [333, 191] width 167 height 19
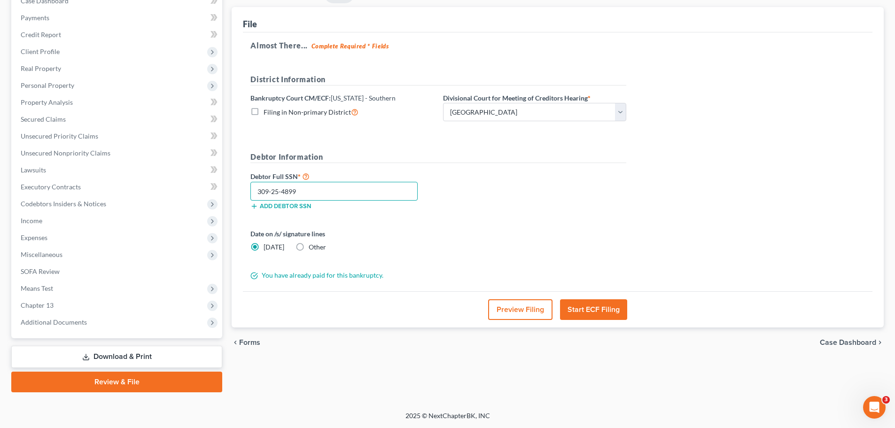
type input "309-25-4899"
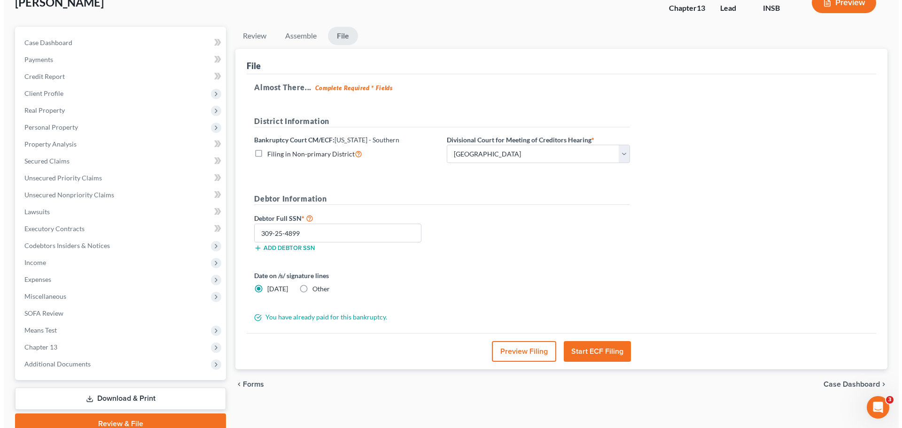
scroll to position [11, 0]
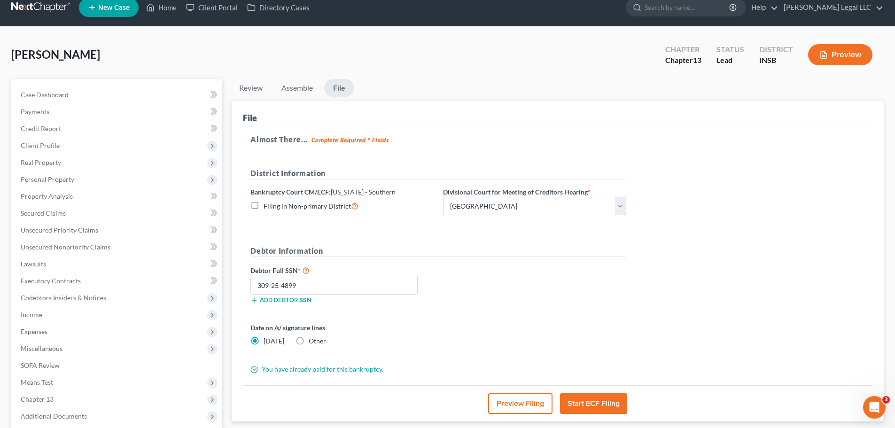
click at [594, 326] on button "Start ECF Filing" at bounding box center [593, 403] width 67 height 21
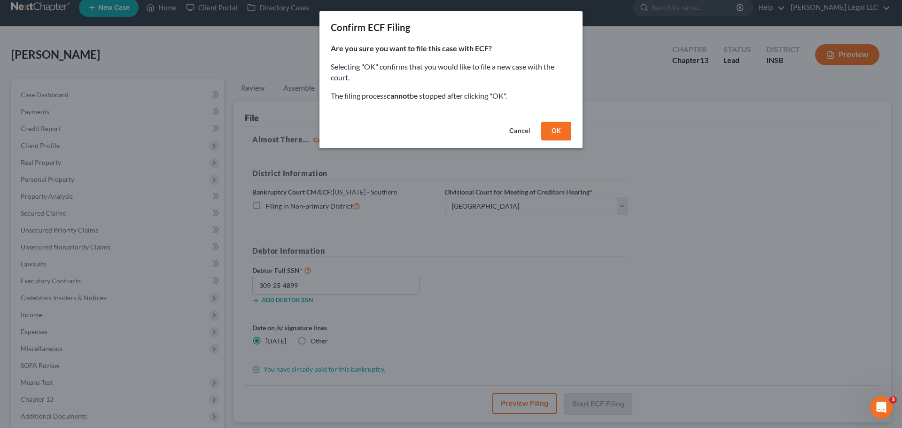
click at [558, 131] on button "OK" at bounding box center [556, 131] width 30 height 19
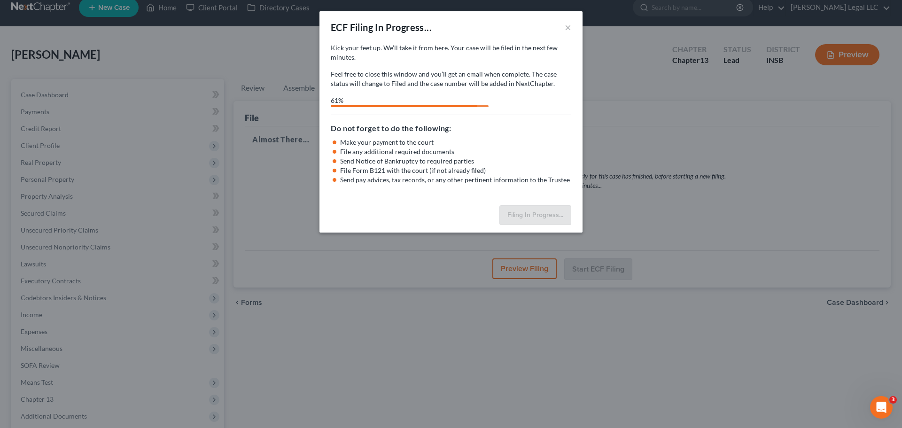
select select "1"
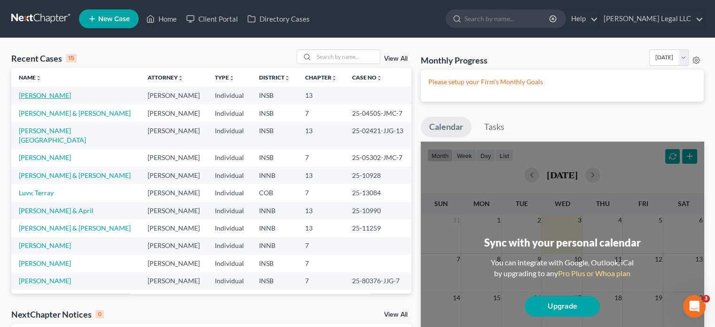
click at [49, 97] on link "[PERSON_NAME]" at bounding box center [45, 95] width 52 height 8
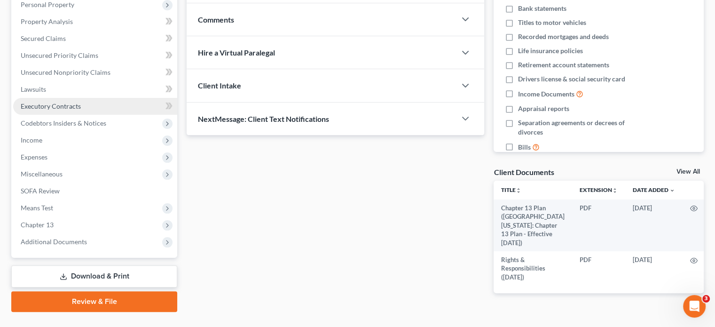
scroll to position [188, 0]
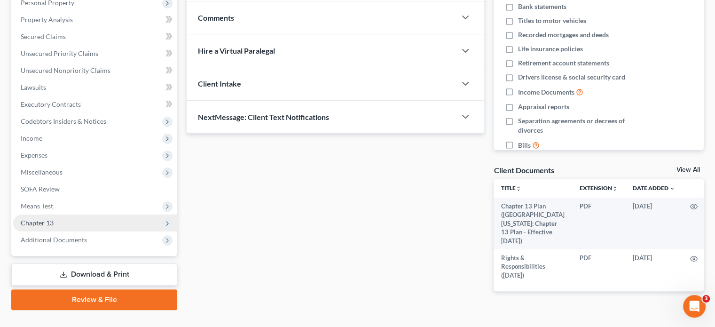
click at [31, 223] on span "Chapter 13" at bounding box center [37, 222] width 33 height 8
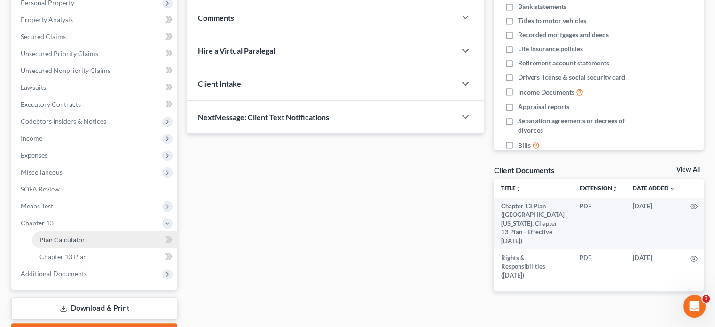
click at [39, 240] on span "Plan Calculator" at bounding box center [62, 239] width 46 height 8
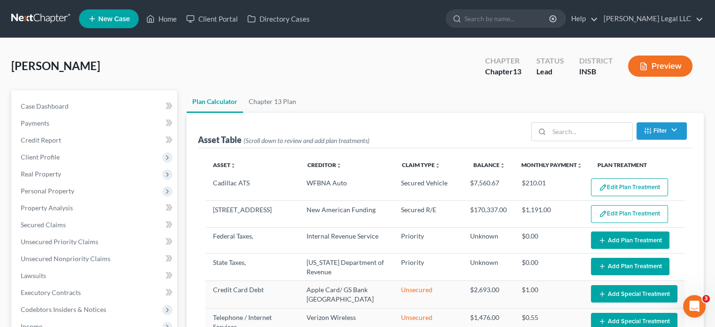
select select "35"
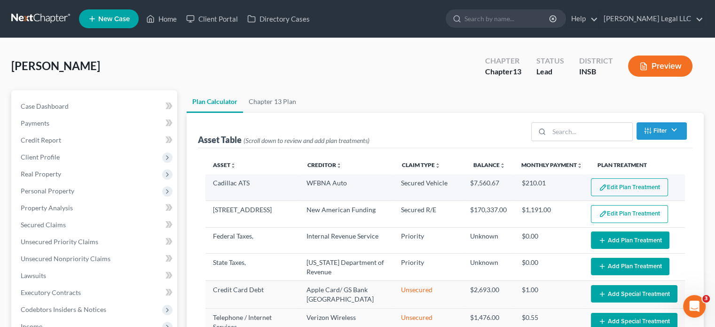
click at [594, 181] on button "Edit Plan Treatment" at bounding box center [629, 187] width 77 height 18
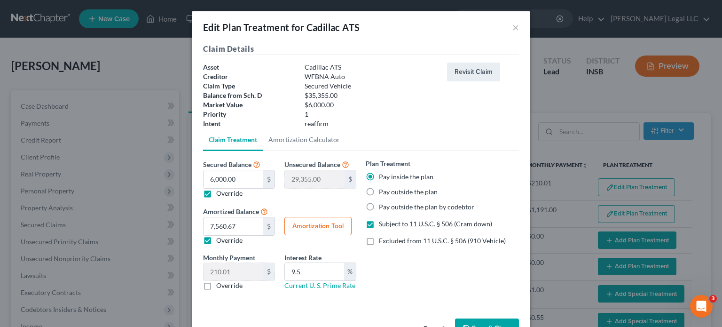
click at [291, 224] on button "Amortization Tool" at bounding box center [317, 226] width 67 height 19
type input "6,000.00"
type input "9.5"
type input "36"
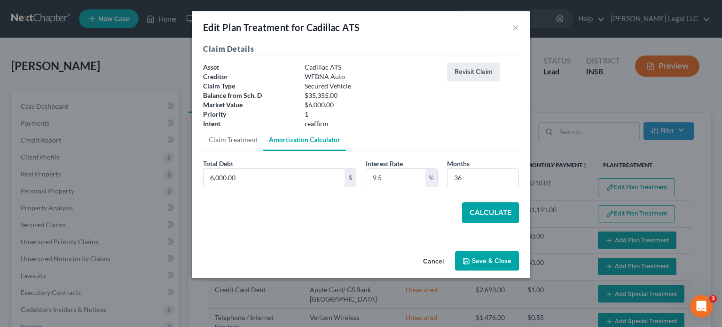
click at [471, 259] on button "Save & Close" at bounding box center [487, 261] width 64 height 20
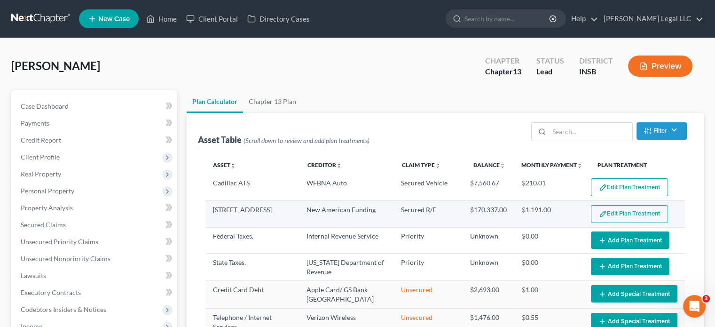
select select "35"
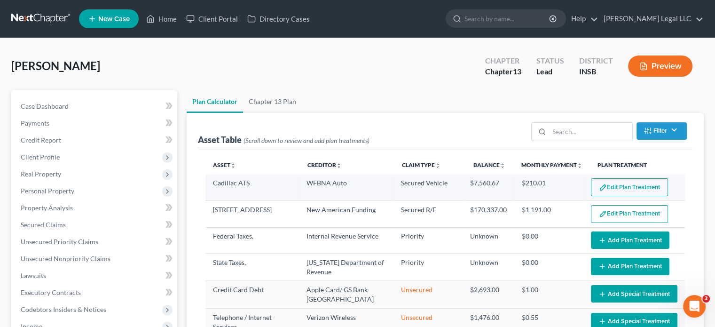
click at [614, 186] on button "Edit Plan Treatment" at bounding box center [629, 187] width 77 height 18
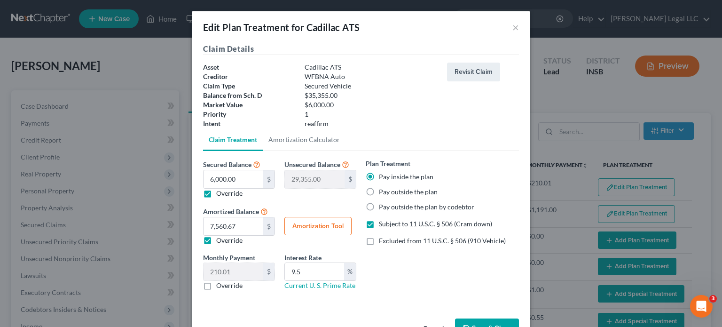
click at [327, 228] on button "Amortization Tool" at bounding box center [317, 226] width 67 height 19
type input "6,000.00"
type input "9.5"
type input "36"
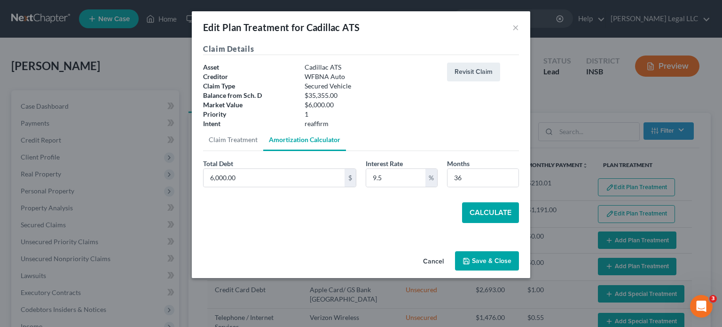
click at [490, 214] on button "Calculate" at bounding box center [490, 212] width 57 height 21
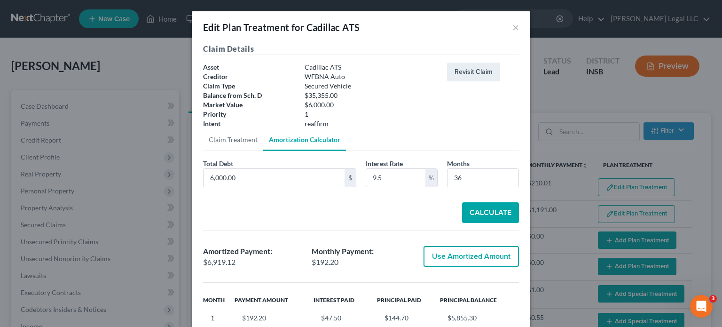
click at [465, 259] on button "Use Amortized Amount" at bounding box center [470, 256] width 95 height 21
type input "6,919.11"
type input "192.19"
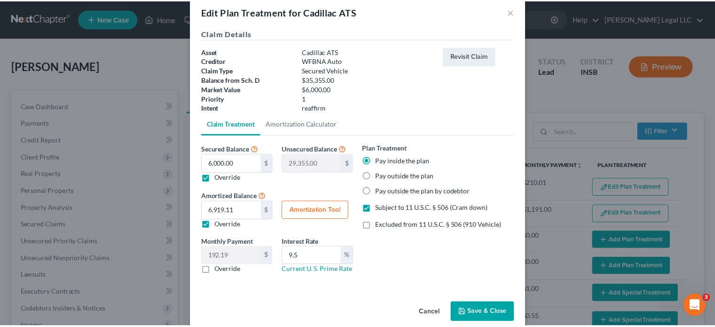
scroll to position [30, 0]
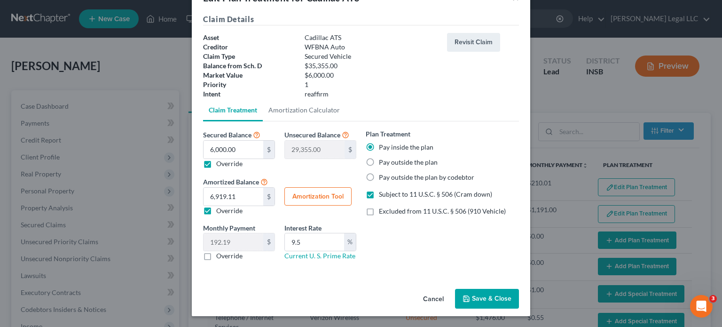
click at [504, 296] on button "Save & Close" at bounding box center [487, 298] width 64 height 20
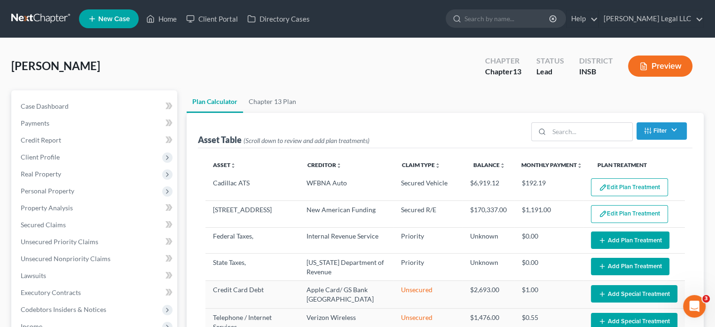
select select "35"
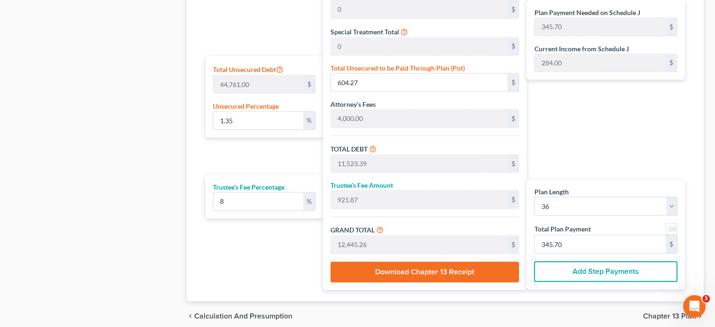
scroll to position [564, 0]
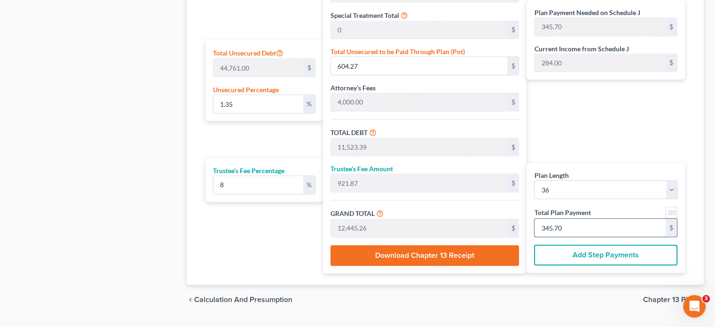
click at [559, 218] on input "345.70" at bounding box center [599, 227] width 131 height 18
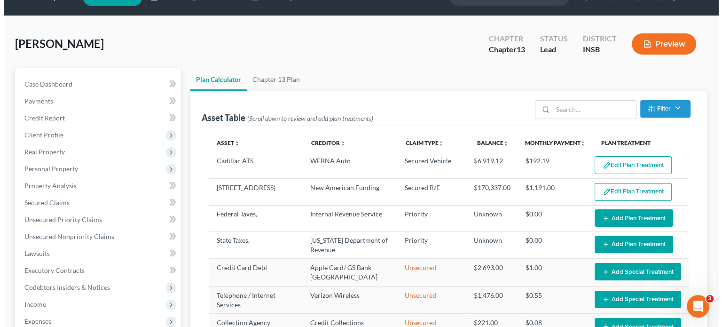
scroll to position [0, 0]
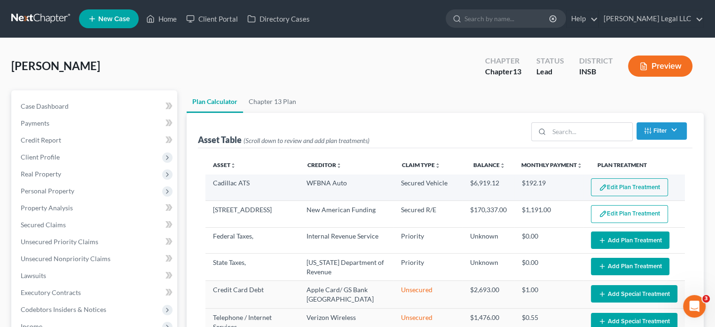
click at [614, 187] on button "Edit Plan Treatment" at bounding box center [629, 187] width 77 height 18
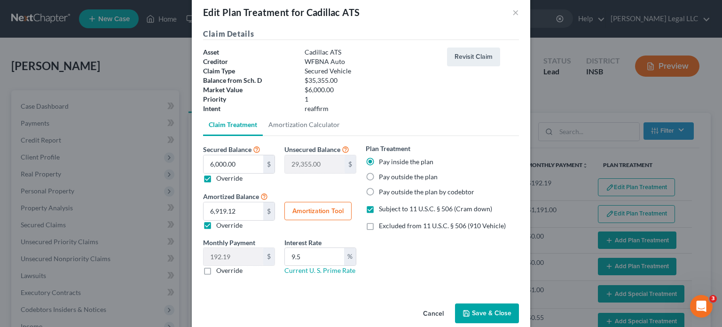
scroll to position [30, 0]
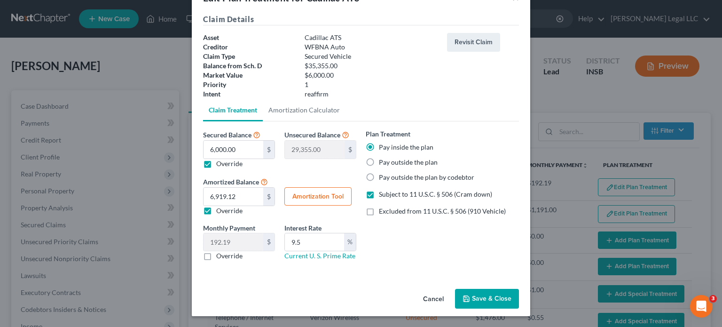
click at [314, 201] on button "Amortization Tool" at bounding box center [317, 196] width 67 height 19
type input "6,000.00"
type input "9.5"
type input "36"
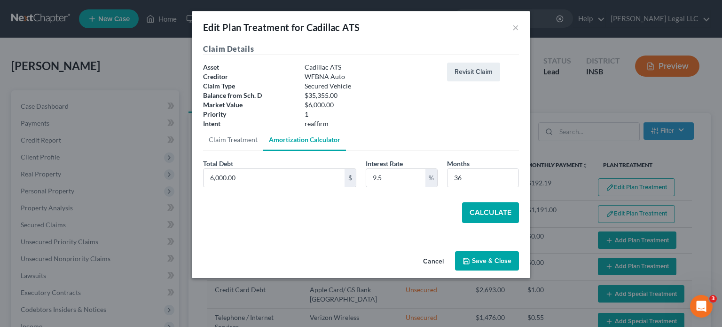
click at [482, 213] on button "Calculate" at bounding box center [490, 212] width 57 height 21
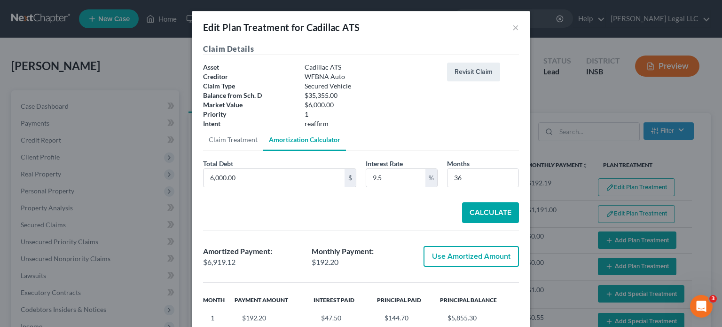
click at [471, 255] on button "Use Amortized Amount" at bounding box center [470, 256] width 95 height 21
type input "6,919.11"
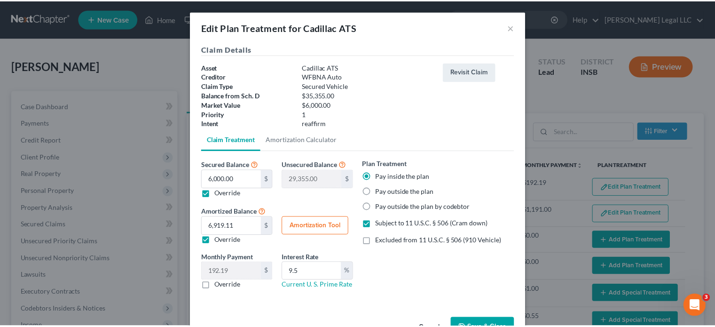
scroll to position [30, 0]
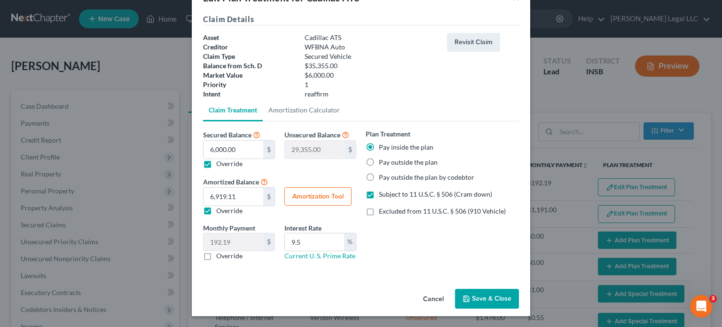
click at [491, 293] on button "Save & Close" at bounding box center [487, 298] width 64 height 20
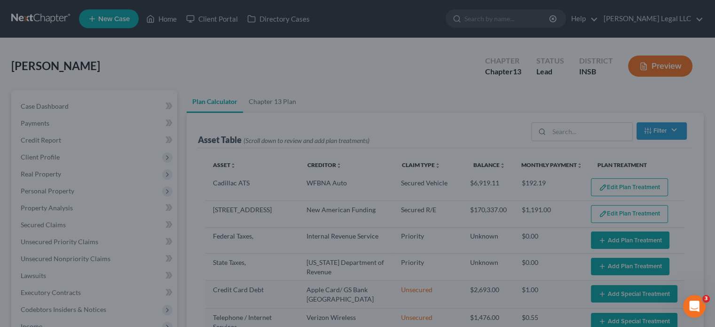
select select "35"
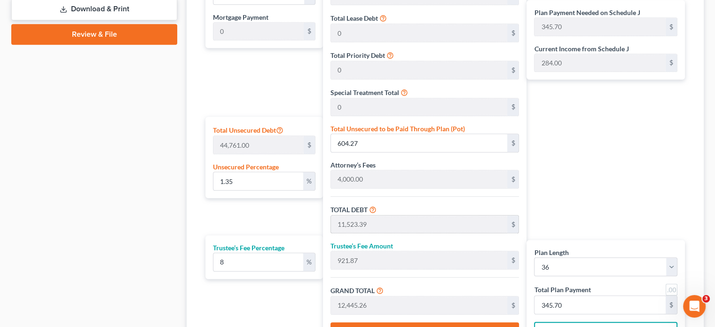
scroll to position [517, 0]
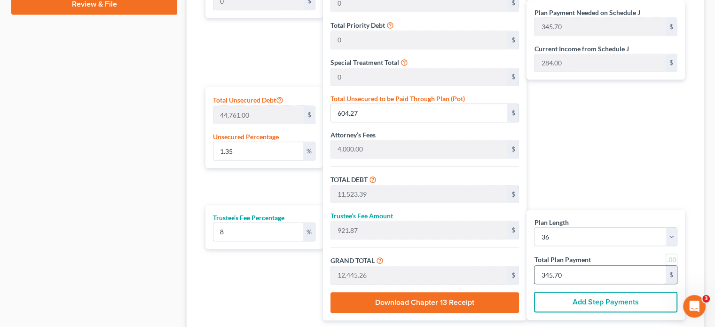
click at [564, 272] on input "345.70" at bounding box center [599, 274] width 131 height 18
type input "0"
type input "100.00"
type input "8.00"
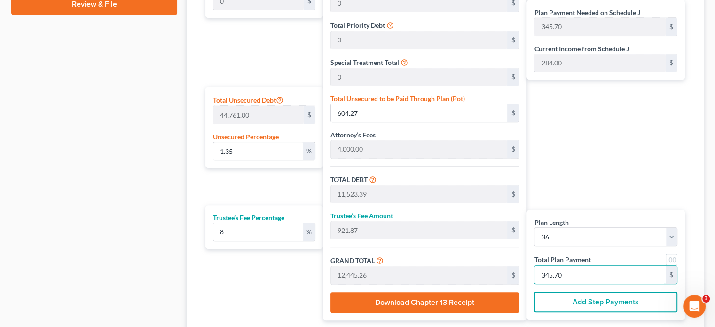
type input "108.00"
type input "3"
type input "1,166.66"
type input "93.33"
type input "1,260.00"
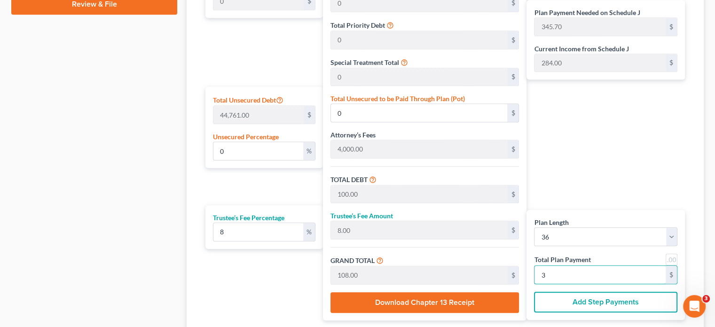
type input "35"
type input "1.67"
type input "747.54"
type input "11,666.66"
type input "933.33"
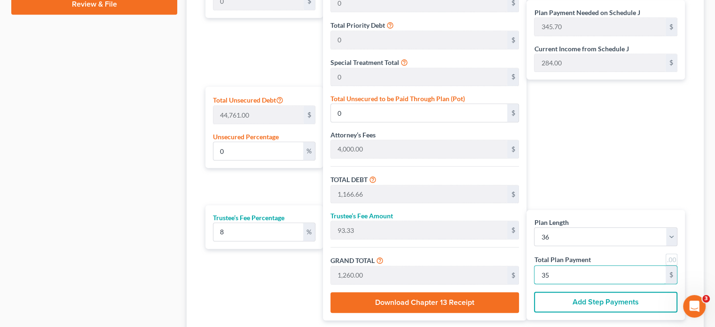
type input "12,600.00"
type input "350"
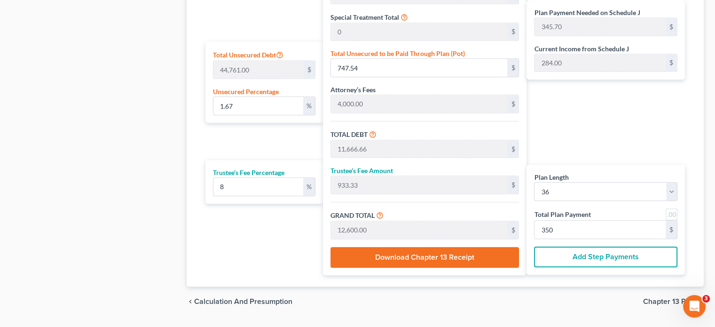
scroll to position [539, 0]
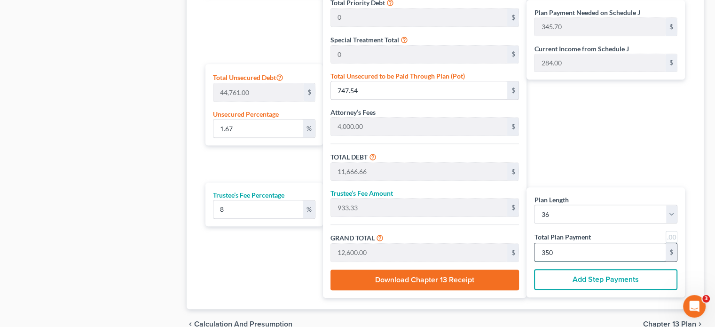
click at [571, 247] on input "350" at bounding box center [599, 252] width 131 height 18
type input "0"
type input "100.00"
type input "8.00"
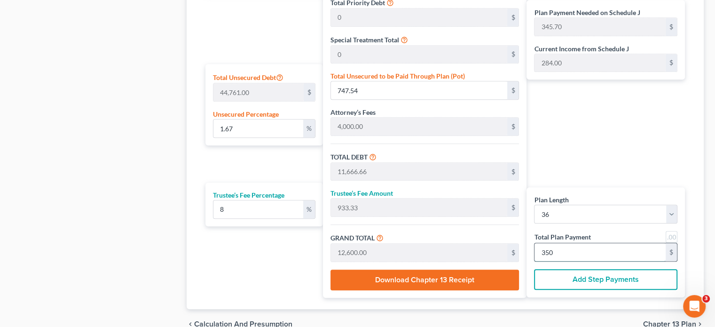
type input "108.00"
type input "3"
type input "1,133.33"
type input "90.66"
type input "1,224.00"
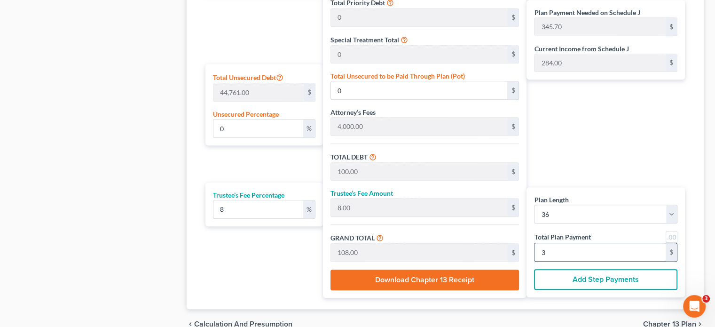
type input "34"
type input "1.30"
type input "580.88"
type input "11,500.00"
type input "920.00"
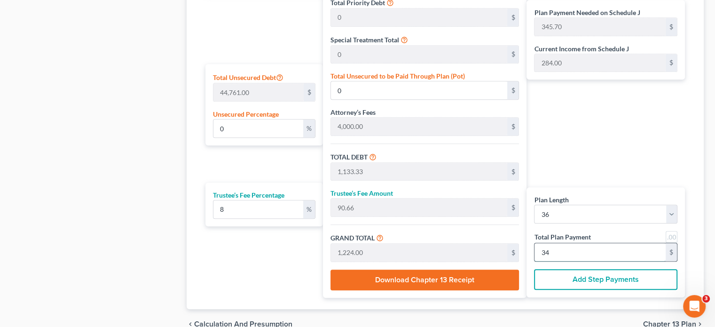
type input "12,420.00"
type input "345"
type input "0"
type input "1,133.33"
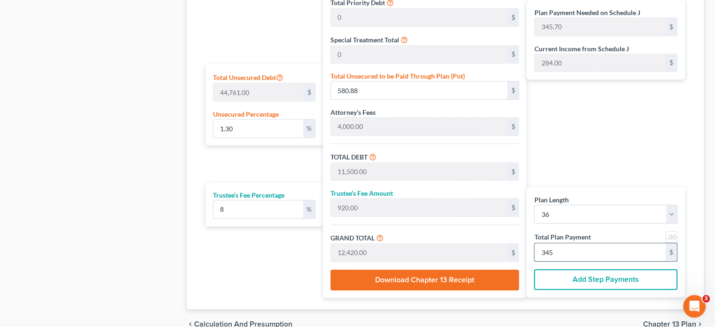
type input "90.66"
type input "1,224.00"
type input "34"
type input "100.00"
type input "8.00"
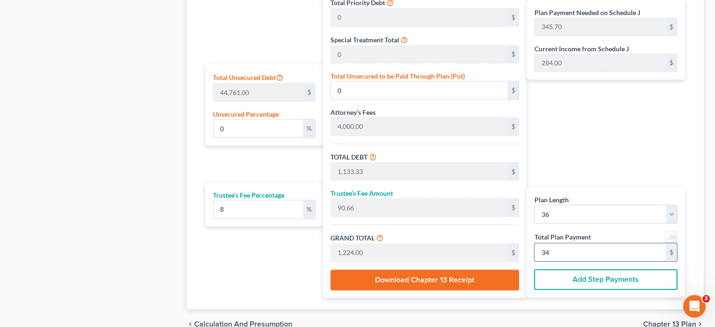
type input "108.00"
type input "3"
type input "0"
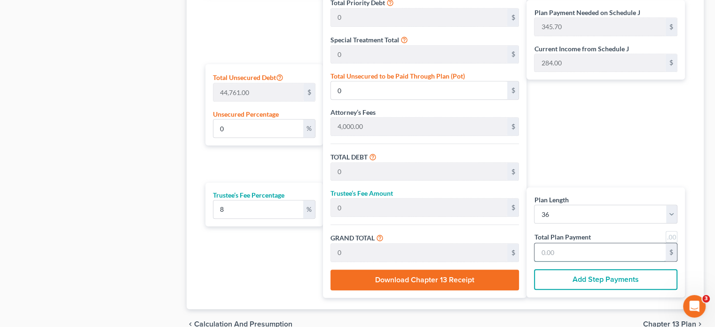
type input "100.00"
type input "8.00"
type input "108.00"
type input "3"
type input "1,166.66"
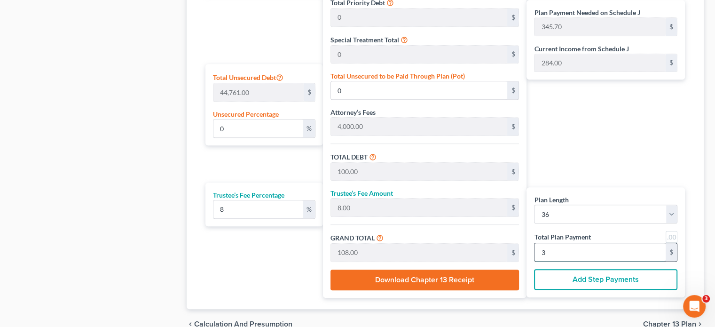
type input "93.33"
type input "1,260.00"
type input "35"
type input "1.67"
type input "747.54"
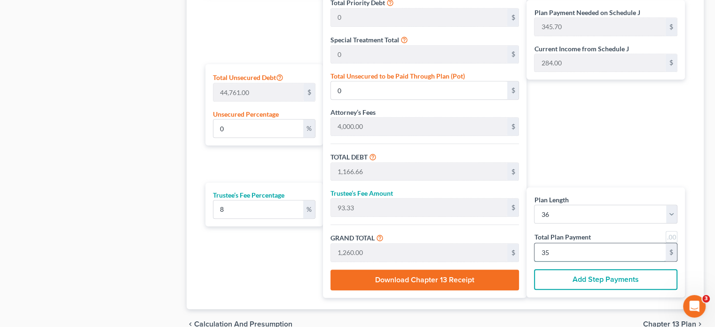
type input "11,666.66"
type input "933.33"
type input "12,600.00"
type input "350"
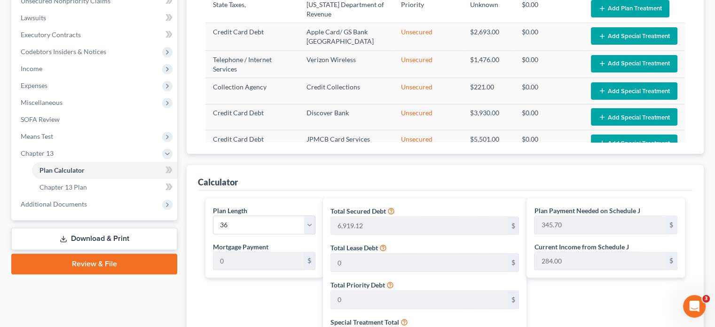
scroll to position [0, 0]
